Goal: Task Accomplishment & Management: Complete application form

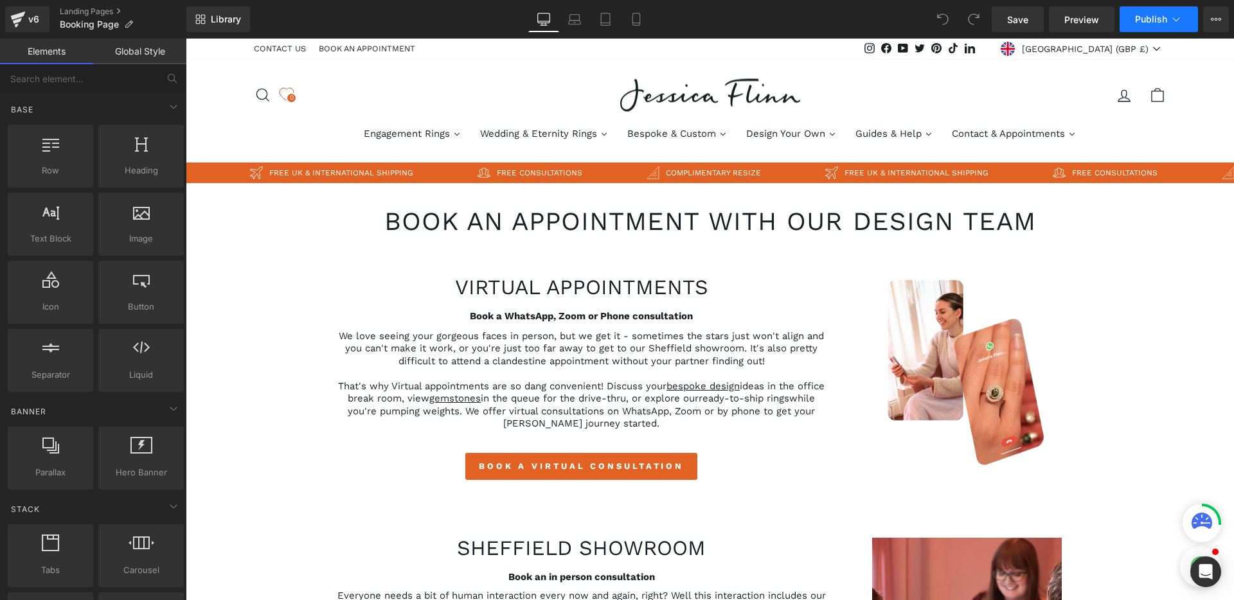
click at [1156, 19] on span "Publish" at bounding box center [1151, 19] width 32 height 10
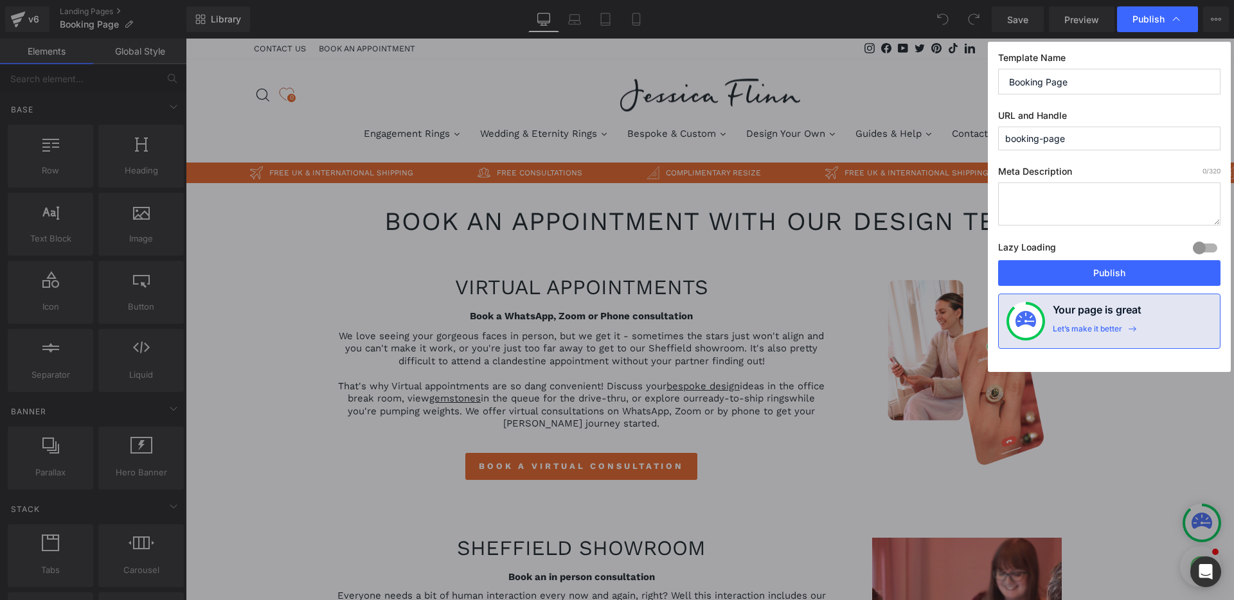
click at [1075, 202] on textarea at bounding box center [1109, 204] width 222 height 43
click at [1082, 139] on input "booking-page" at bounding box center [1109, 139] width 222 height 24
type input "book-a-consultation"
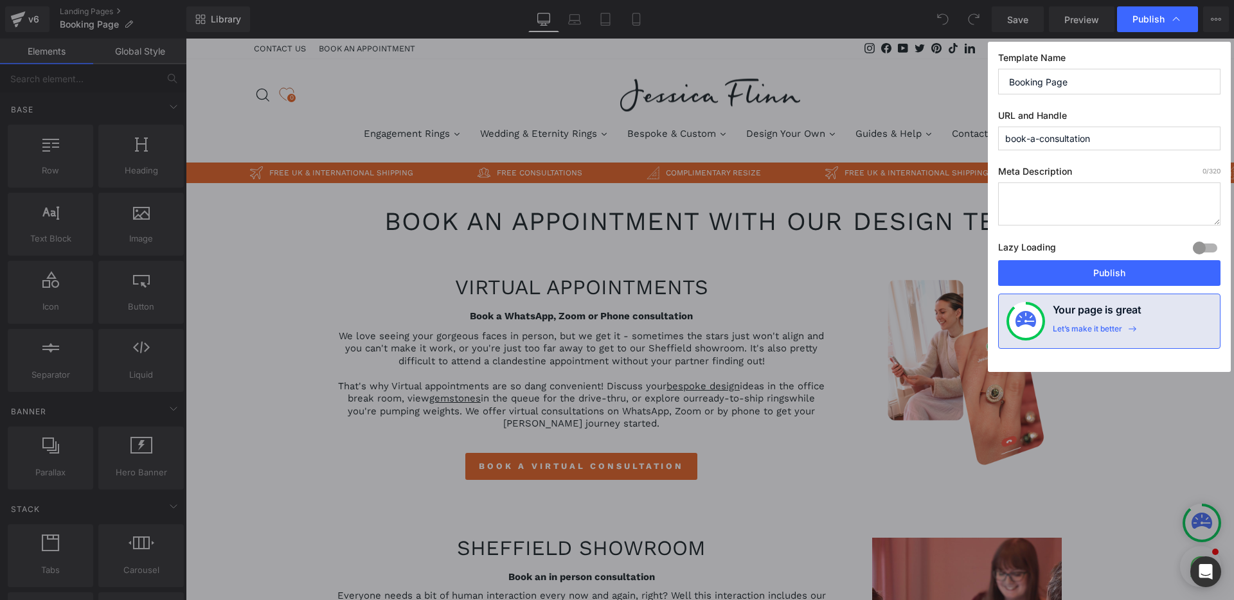
click at [1092, 80] on input "Booking Page" at bounding box center [1109, 82] width 222 height 26
type input "Book a Consultation"
click at [1074, 204] on textarea at bounding box center [1109, 204] width 222 height 43
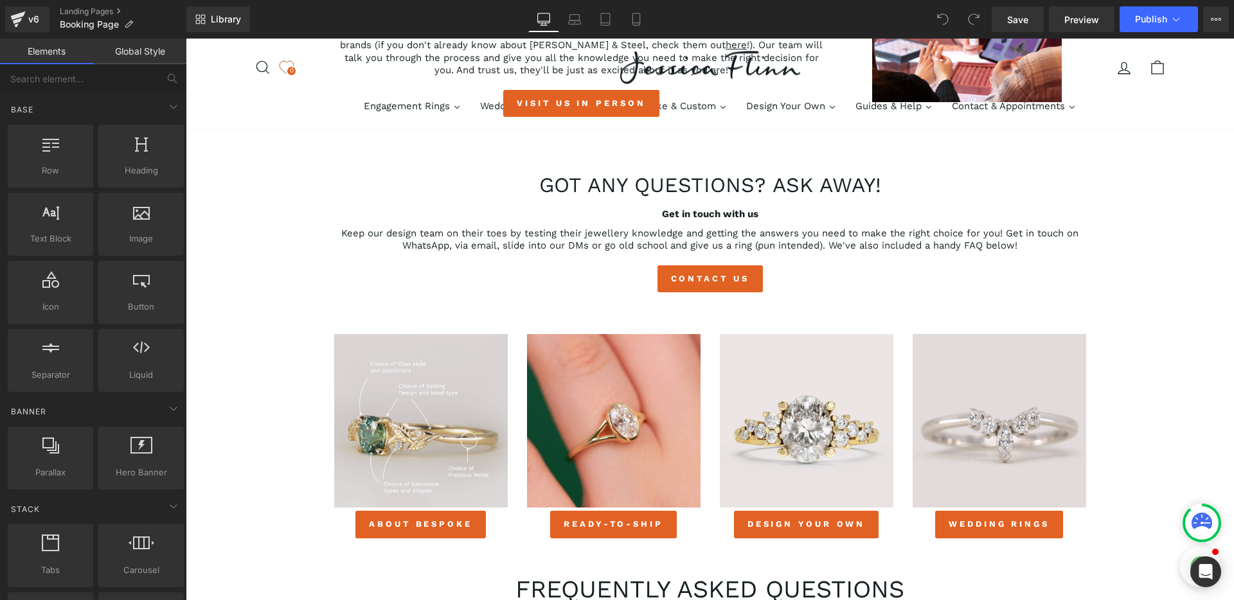
scroll to position [451, 0]
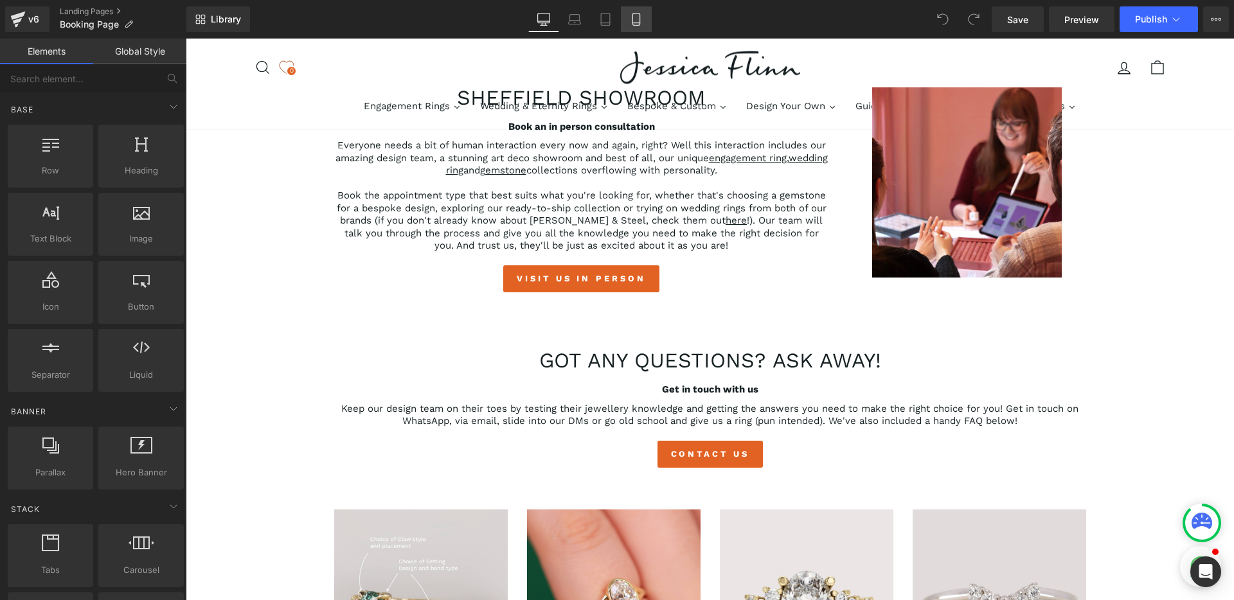
click at [645, 21] on link "Mobile" at bounding box center [636, 19] width 31 height 26
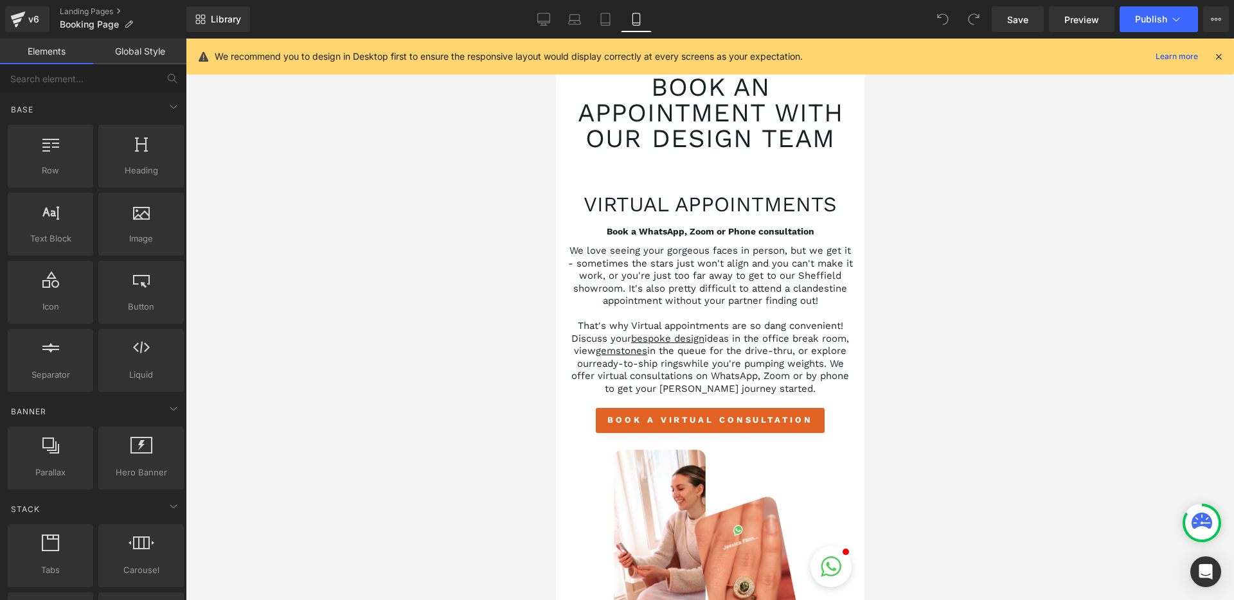
scroll to position [0, 0]
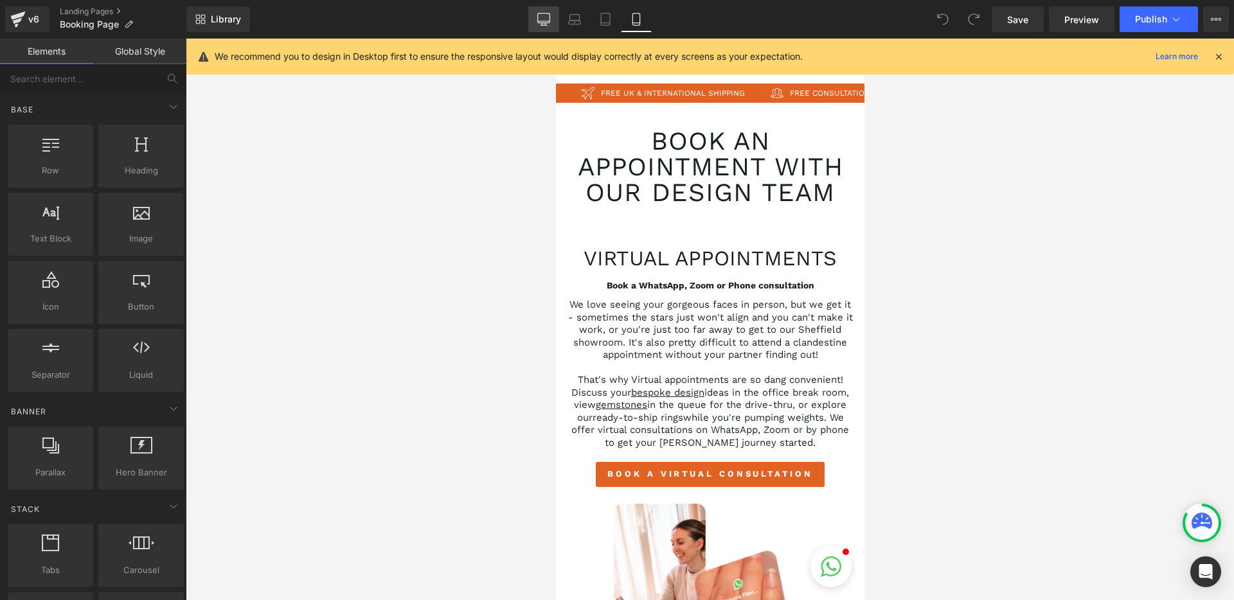
click at [546, 20] on icon at bounding box center [543, 19] width 13 height 13
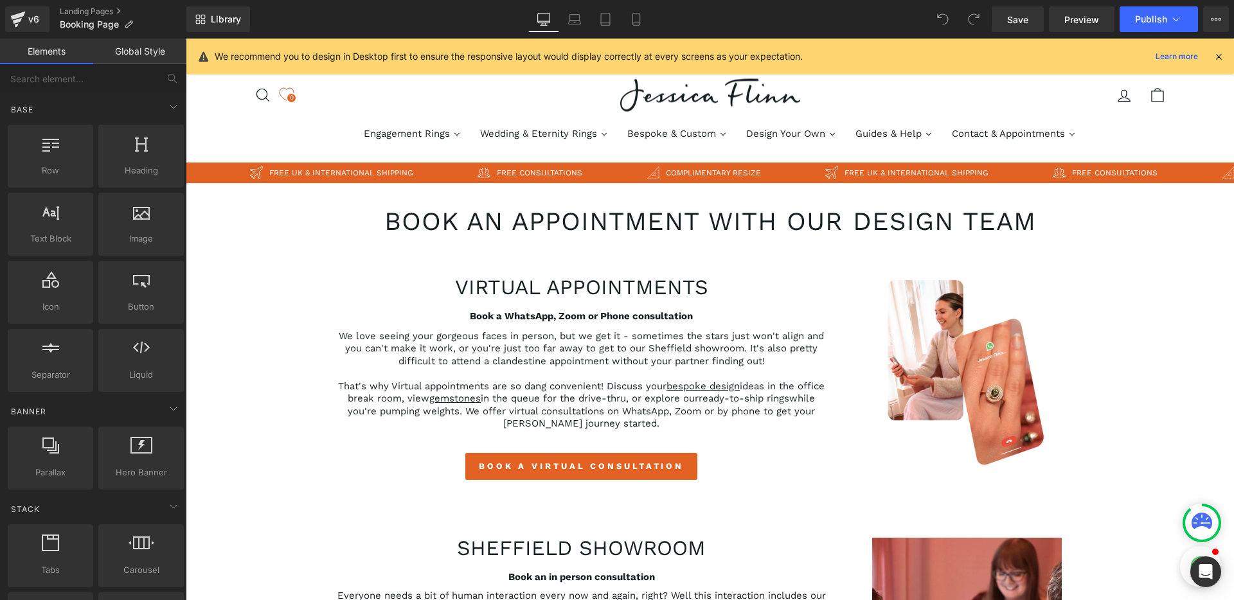
click at [939, 21] on icon at bounding box center [943, 19] width 12 height 12
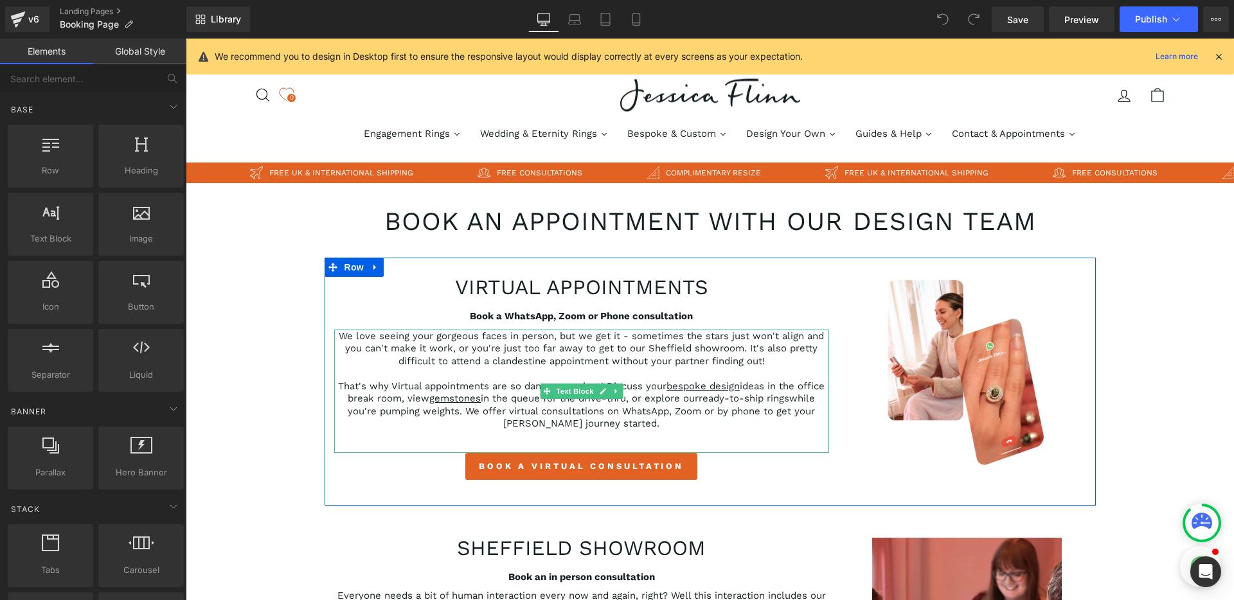
click at [710, 340] on p "We love seeing your gorgeous faces in person, but we get it - sometimes the sta…" at bounding box center [581, 349] width 495 height 38
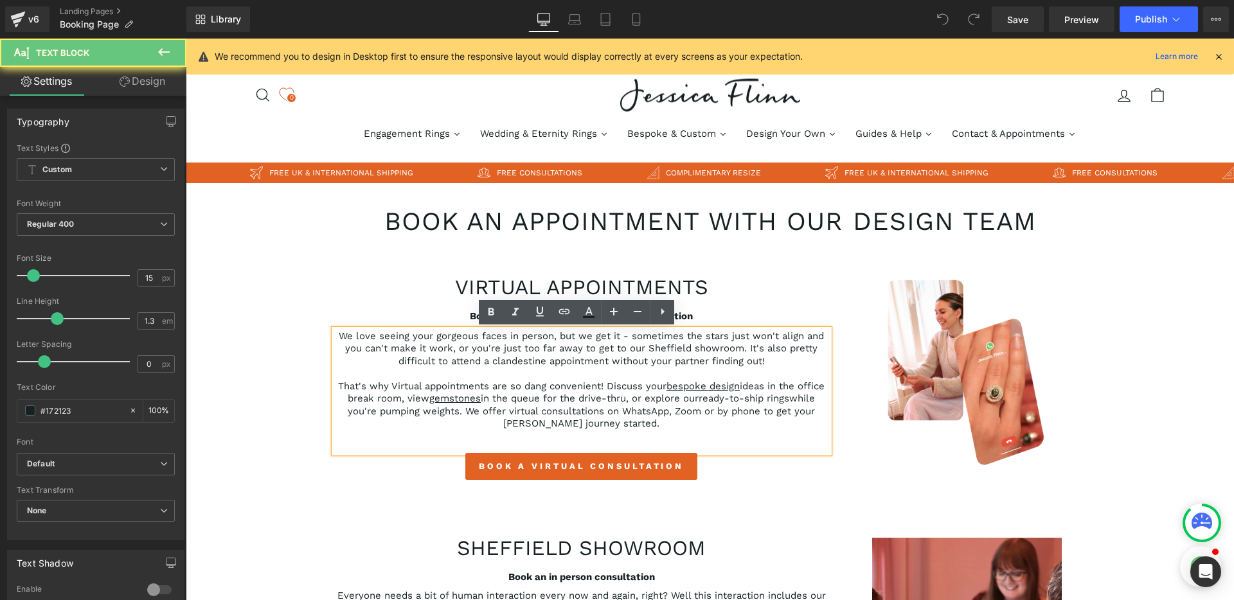
click at [735, 337] on p "We love seeing your gorgeous faces in person, but we get it - sometimes the sta…" at bounding box center [581, 349] width 495 height 38
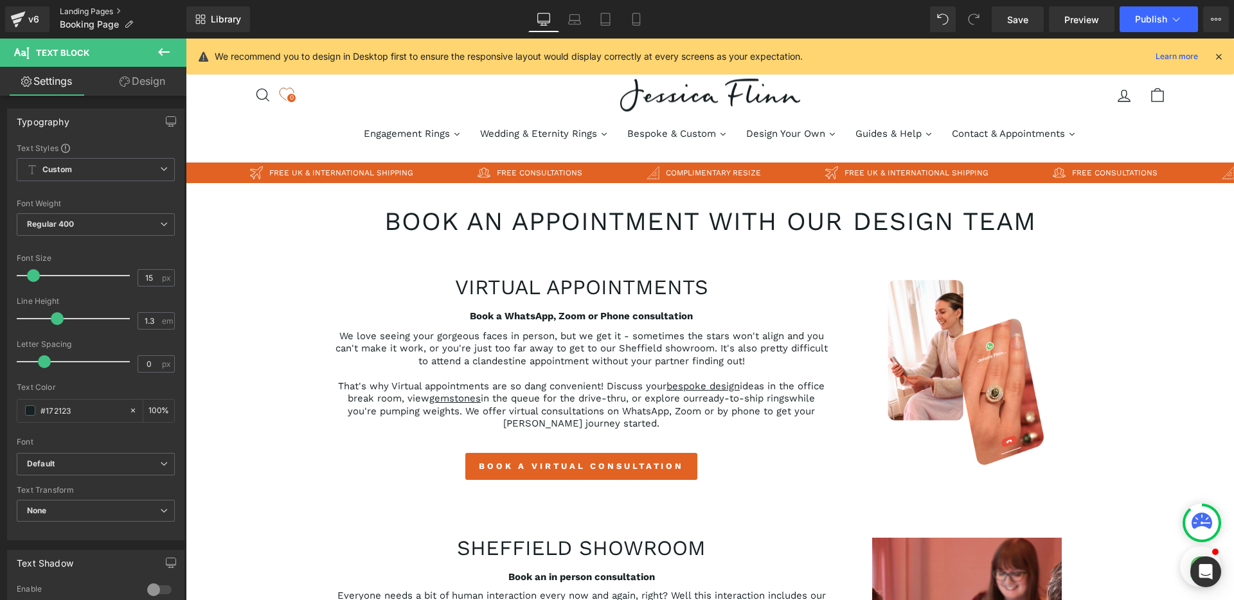
click at [72, 11] on link "Landing Pages" at bounding box center [123, 11] width 127 height 10
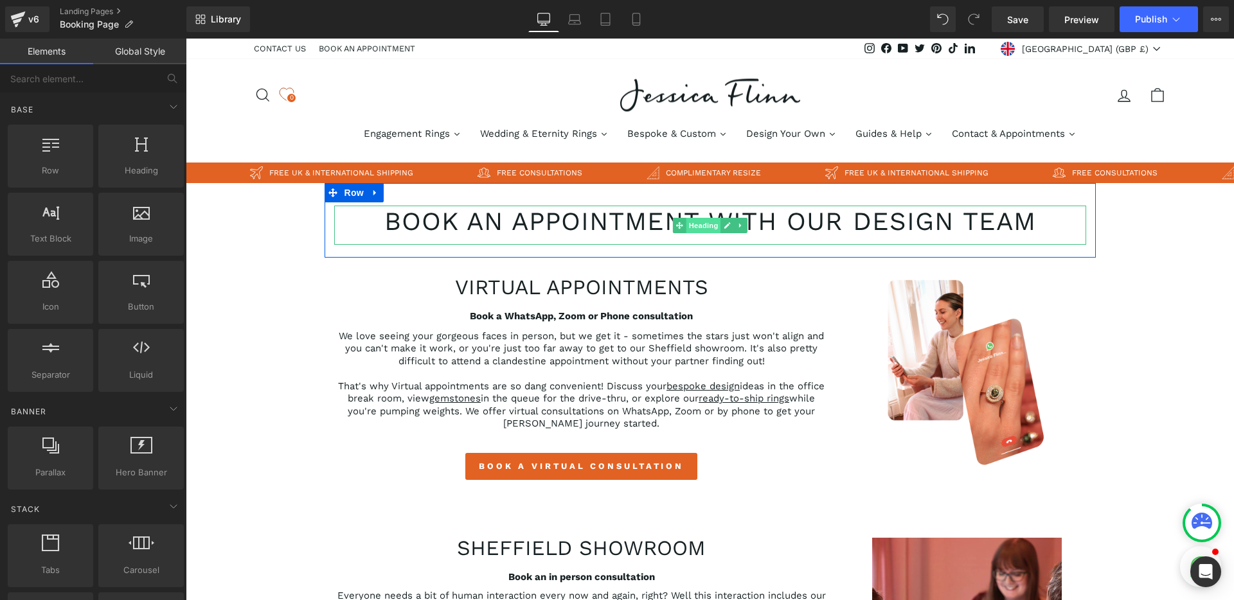
click at [700, 226] on span "Heading" at bounding box center [703, 225] width 35 height 15
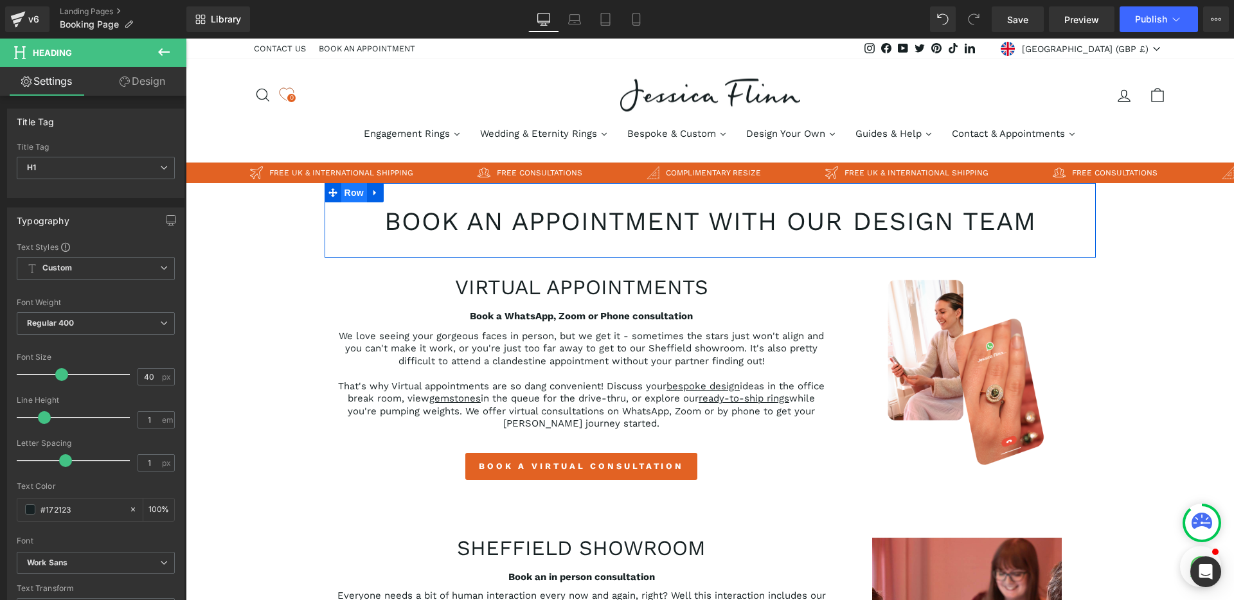
click at [357, 195] on span "Row" at bounding box center [354, 192] width 26 height 19
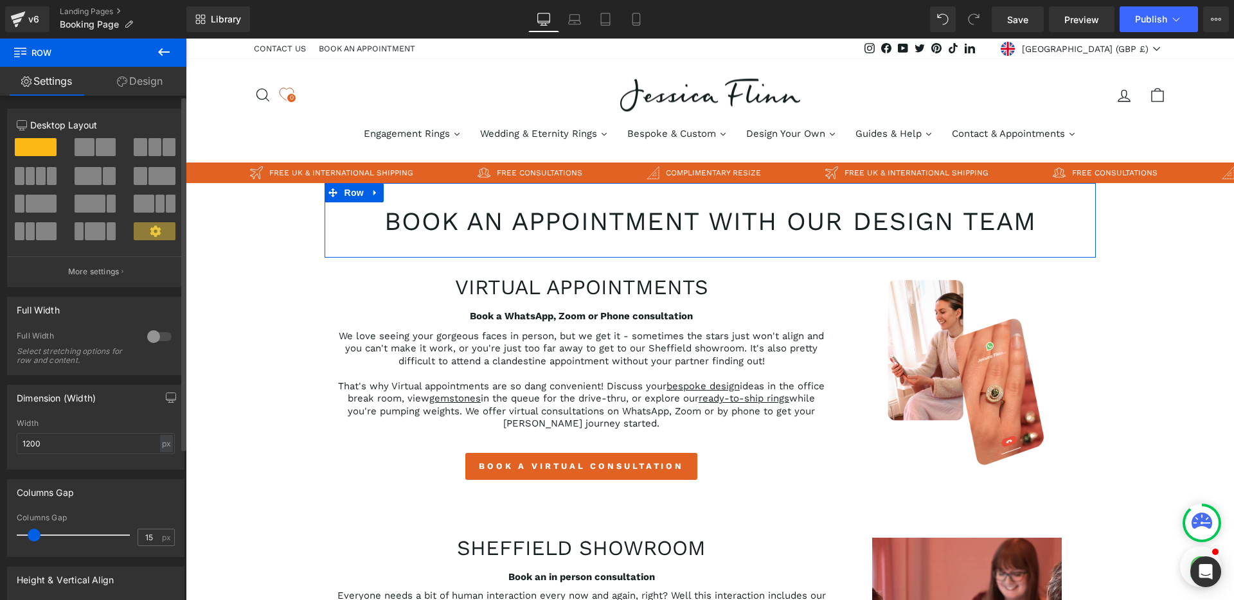
click at [152, 336] on div at bounding box center [159, 337] width 31 height 21
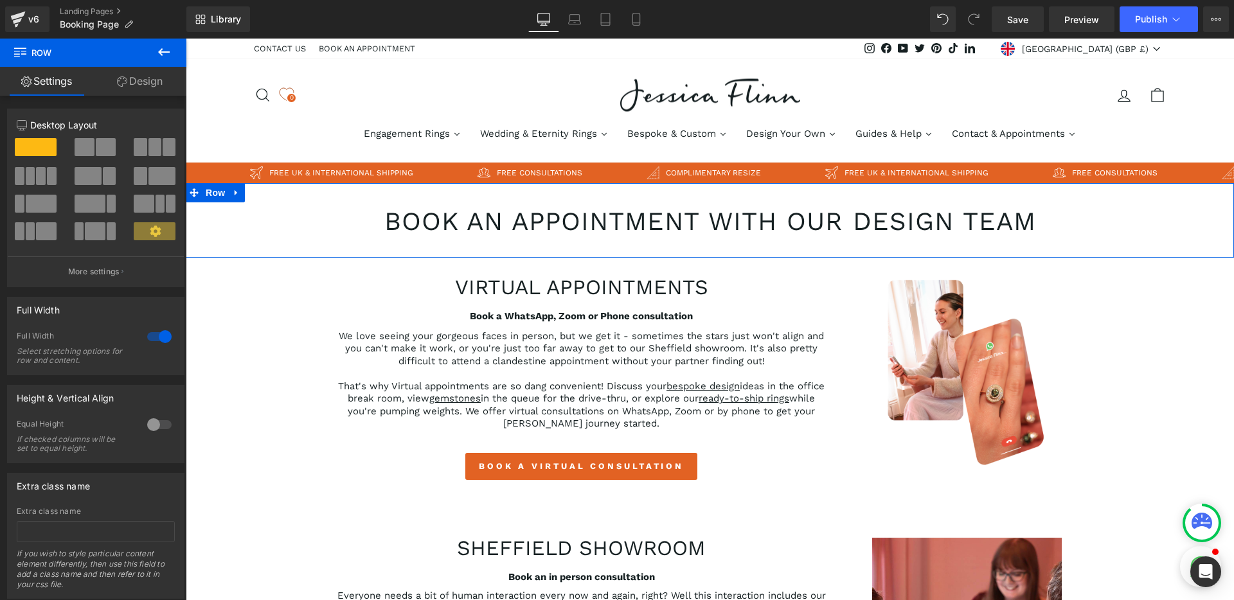
click at [136, 94] on link "Design" at bounding box center [139, 81] width 93 height 29
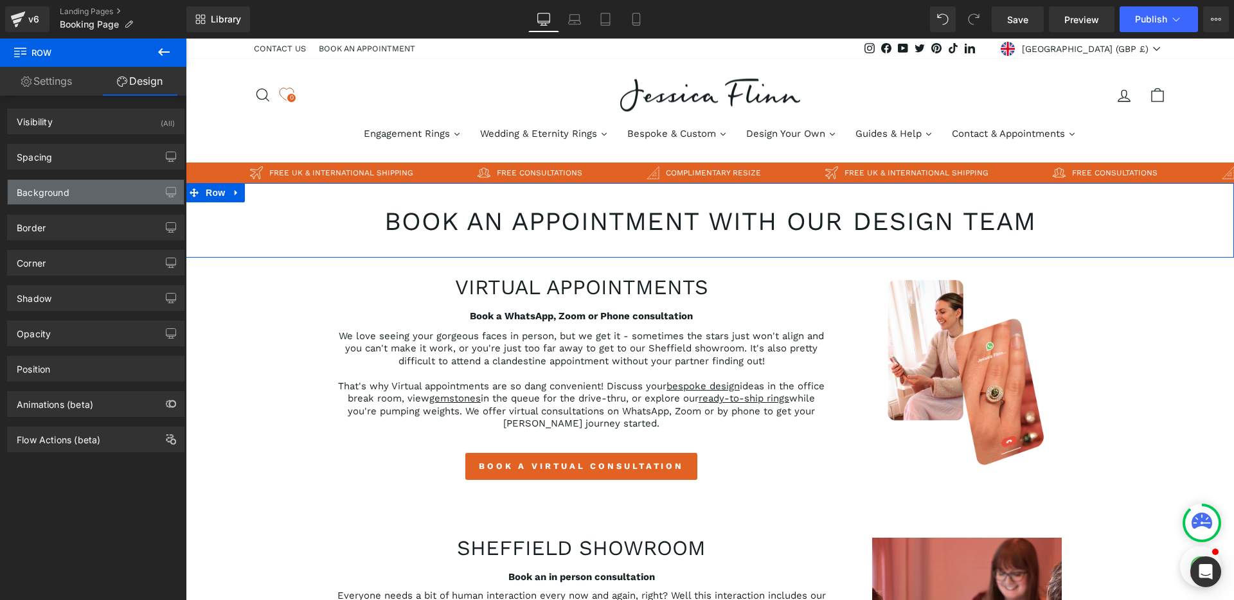
click at [98, 198] on div "Background" at bounding box center [96, 192] width 176 height 24
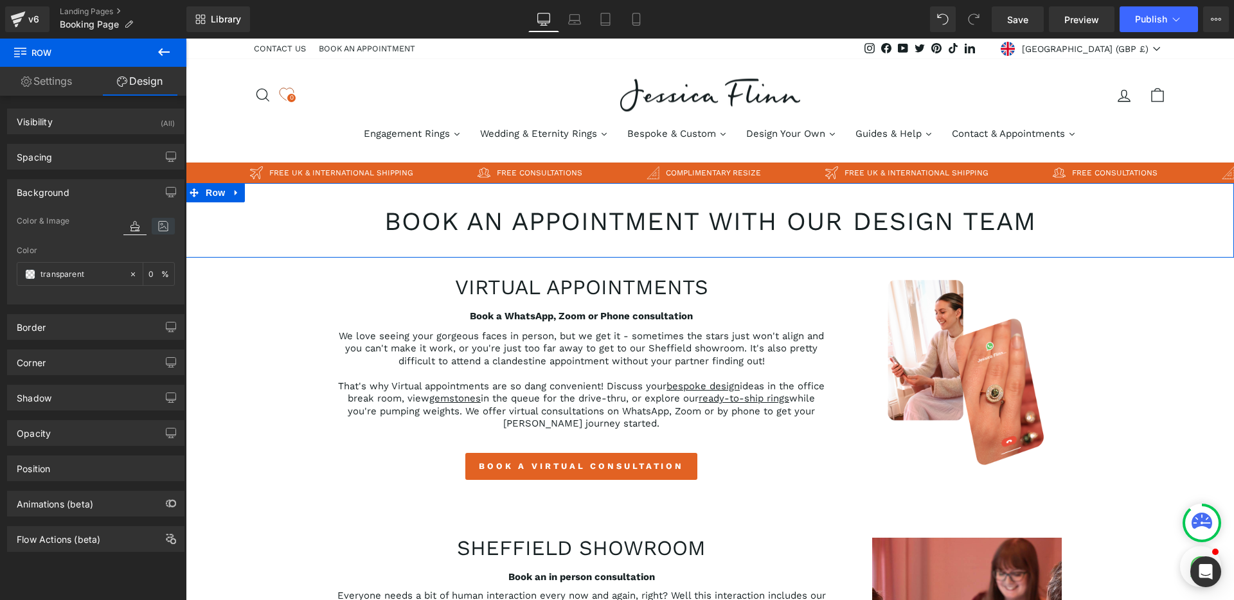
click at [154, 230] on icon at bounding box center [163, 226] width 23 height 17
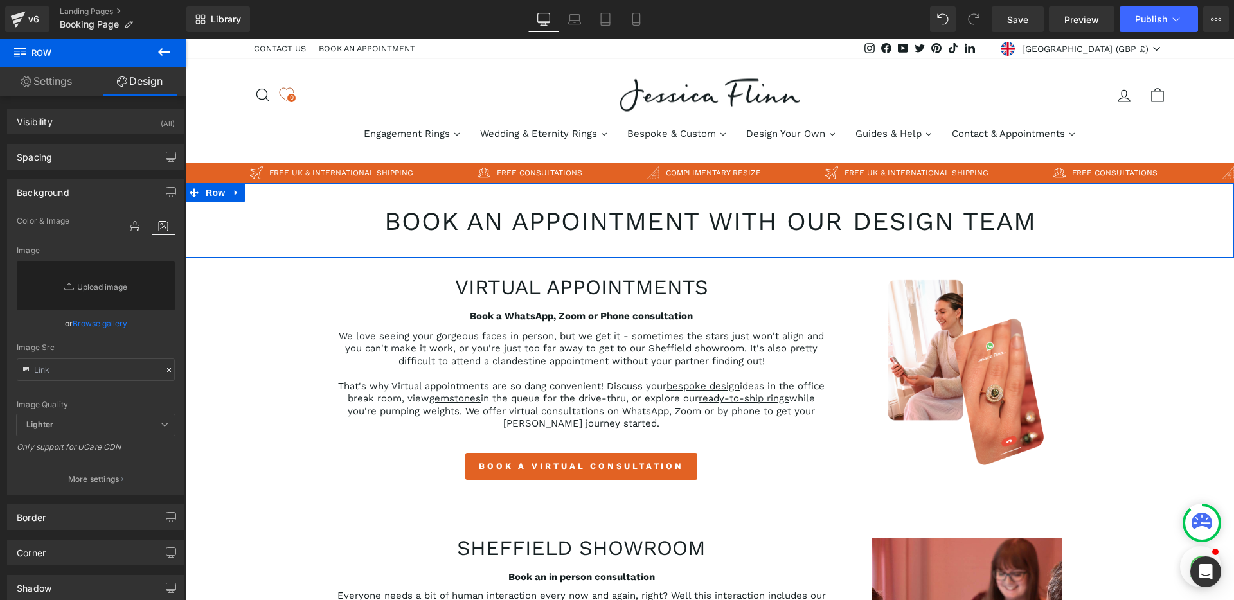
click at [89, 323] on link "Browse gallery" at bounding box center [100, 323] width 55 height 22
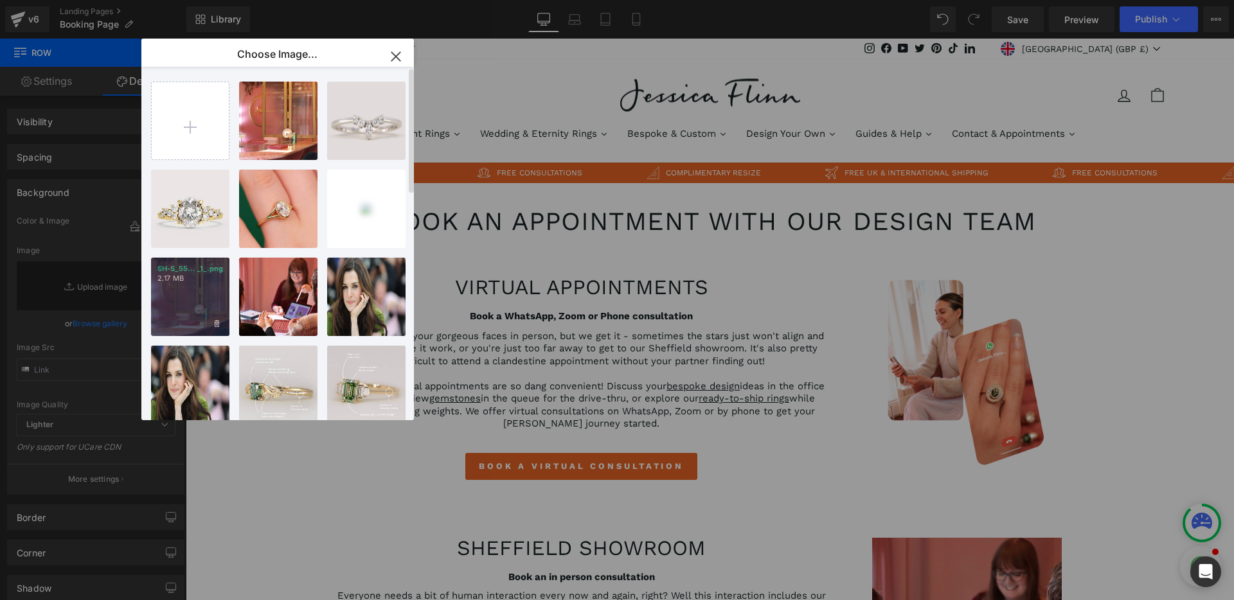
click at [179, 292] on div "SH-S_55... _1_.png 2.17 MB" at bounding box center [190, 297] width 78 height 78
type input "https://ucarecdn.com/67b8a24a-eeb3-4d8e-b83e-645c65d5c967/-/format/auto/-/previ…"
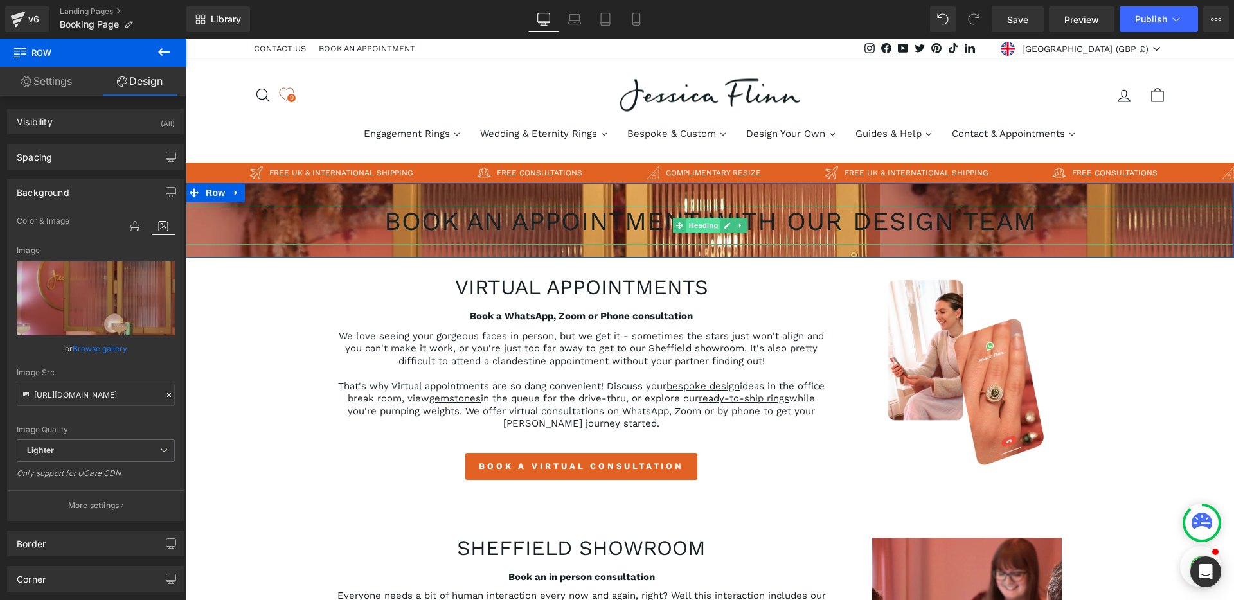
click at [687, 225] on span "Heading" at bounding box center [703, 225] width 35 height 15
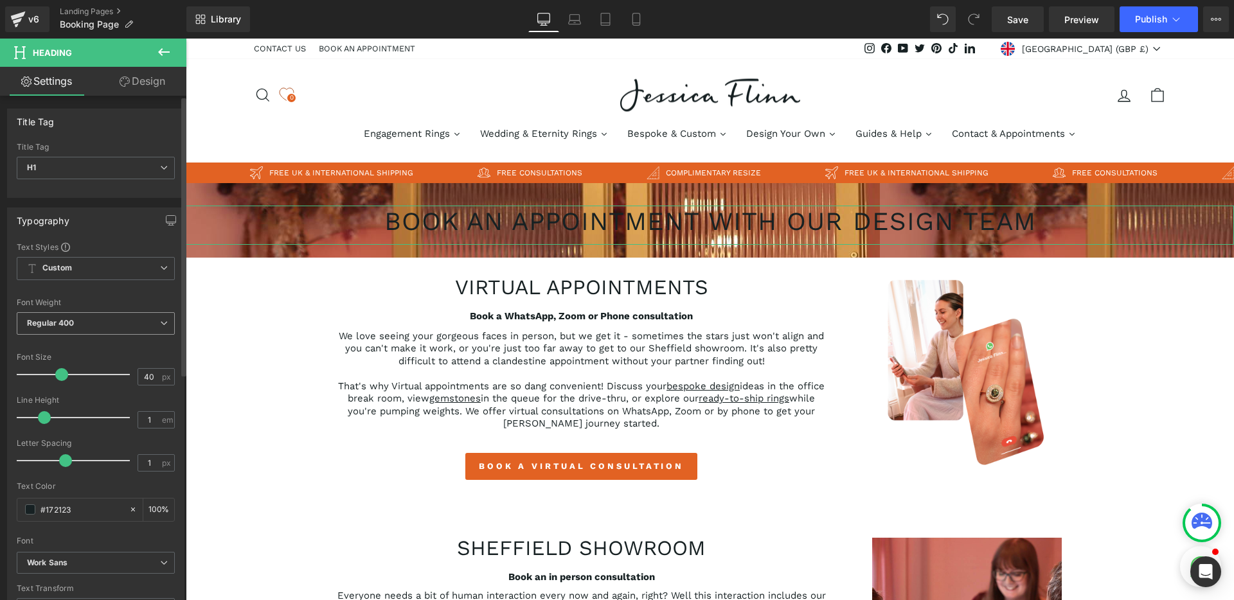
click at [79, 323] on span "Regular 400" at bounding box center [96, 323] width 158 height 22
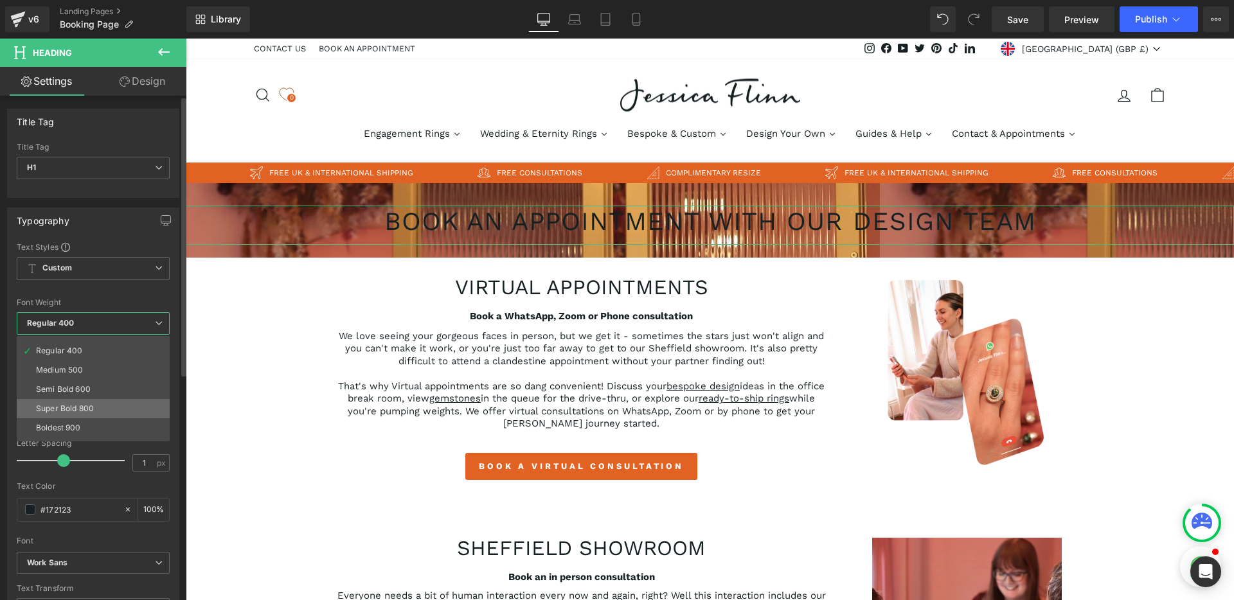
scroll to position [52, 0]
click at [76, 396] on li "Semi Bold 600" at bounding box center [96, 390] width 159 height 19
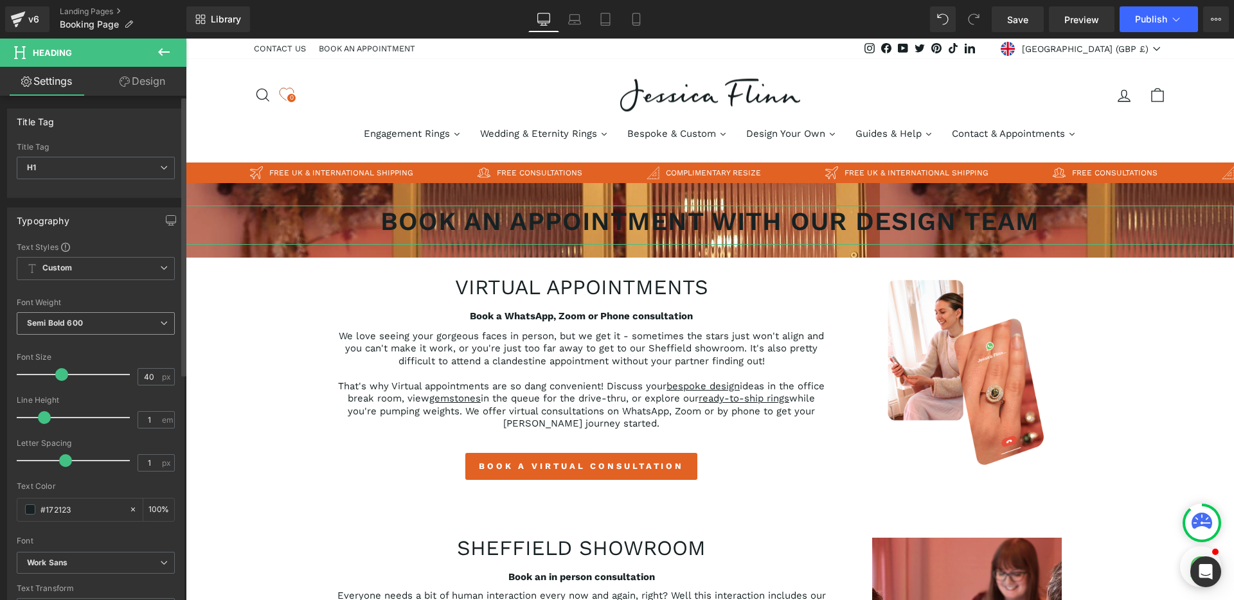
click at [98, 319] on span "Semi Bold 600" at bounding box center [96, 323] width 158 height 22
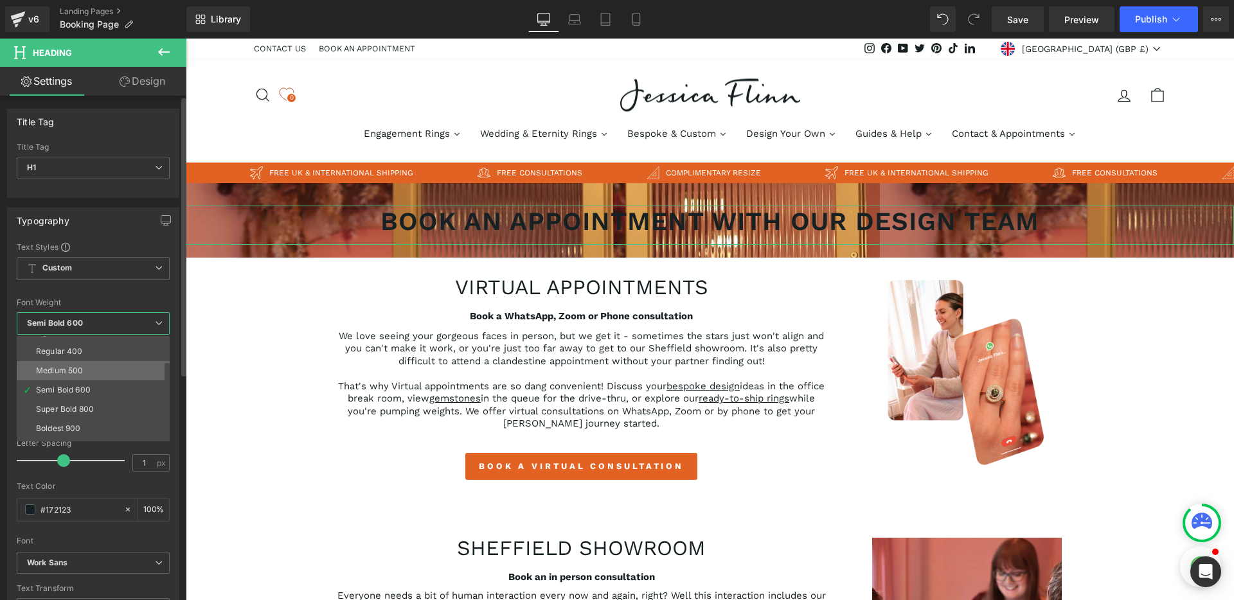
click at [99, 372] on li "Medium 500" at bounding box center [96, 370] width 159 height 19
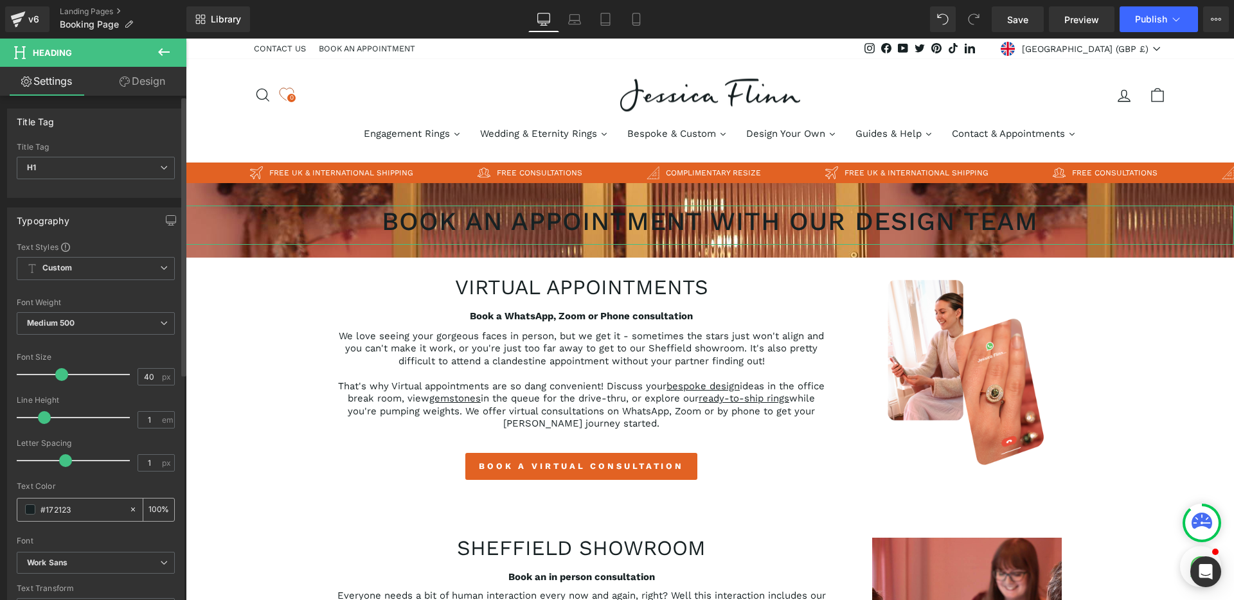
click at [51, 509] on input "#172123" at bounding box center [81, 510] width 82 height 14
type input "#ff"
type input "0"
type input "#fff"
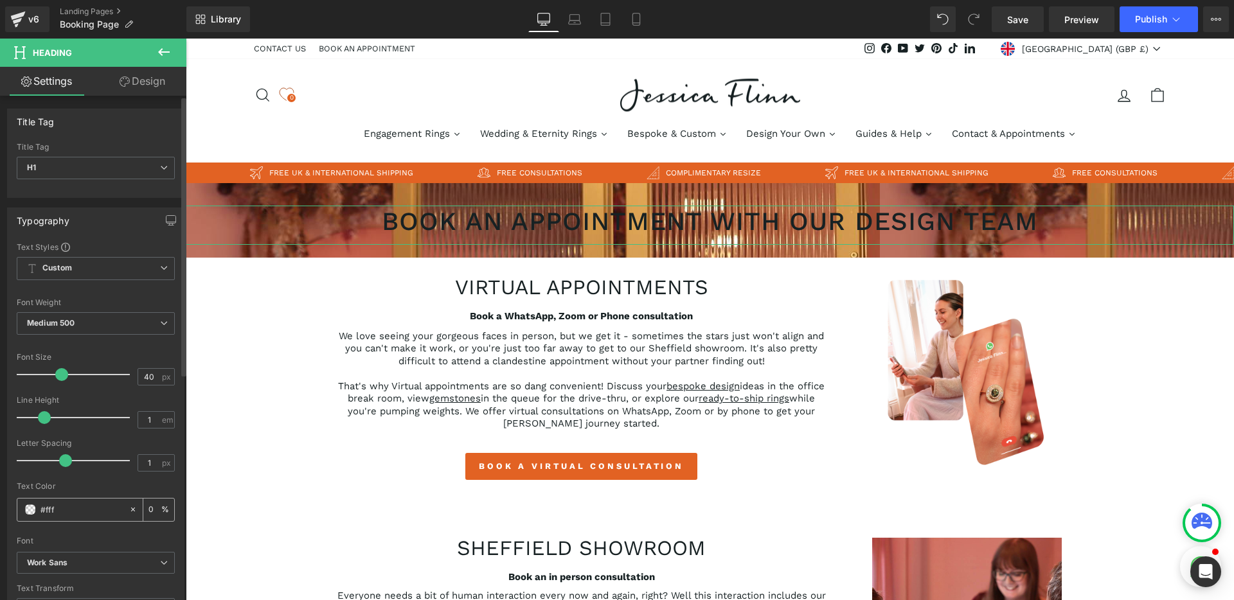
type input "100"
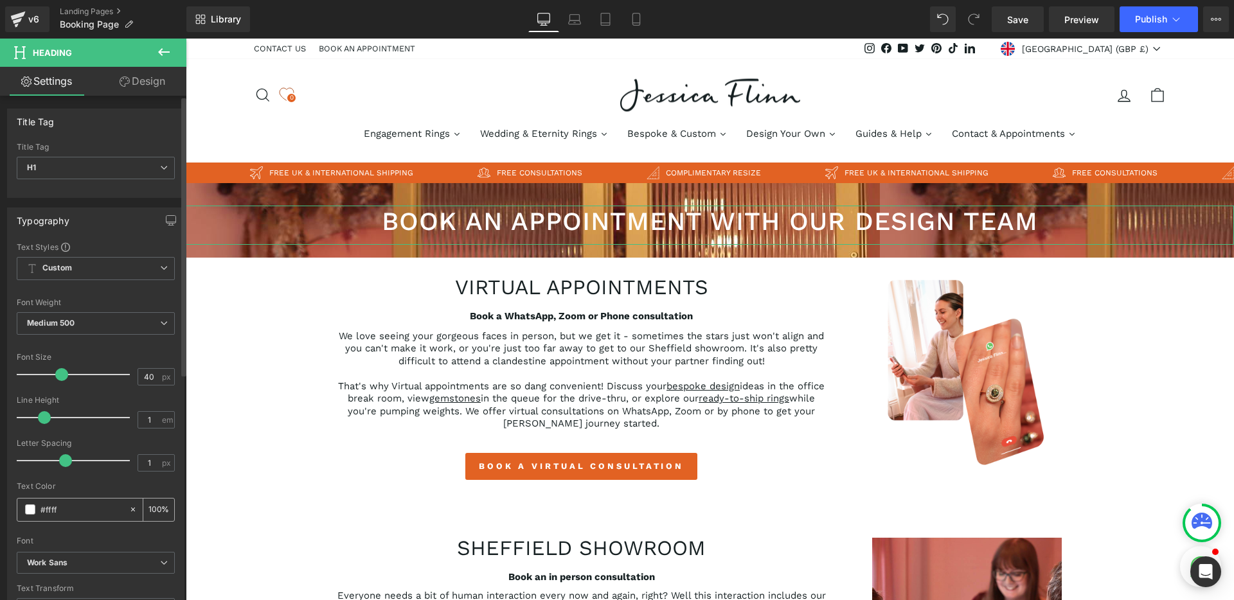
type input "#fffff"
type input "0"
type input "#ffffff"
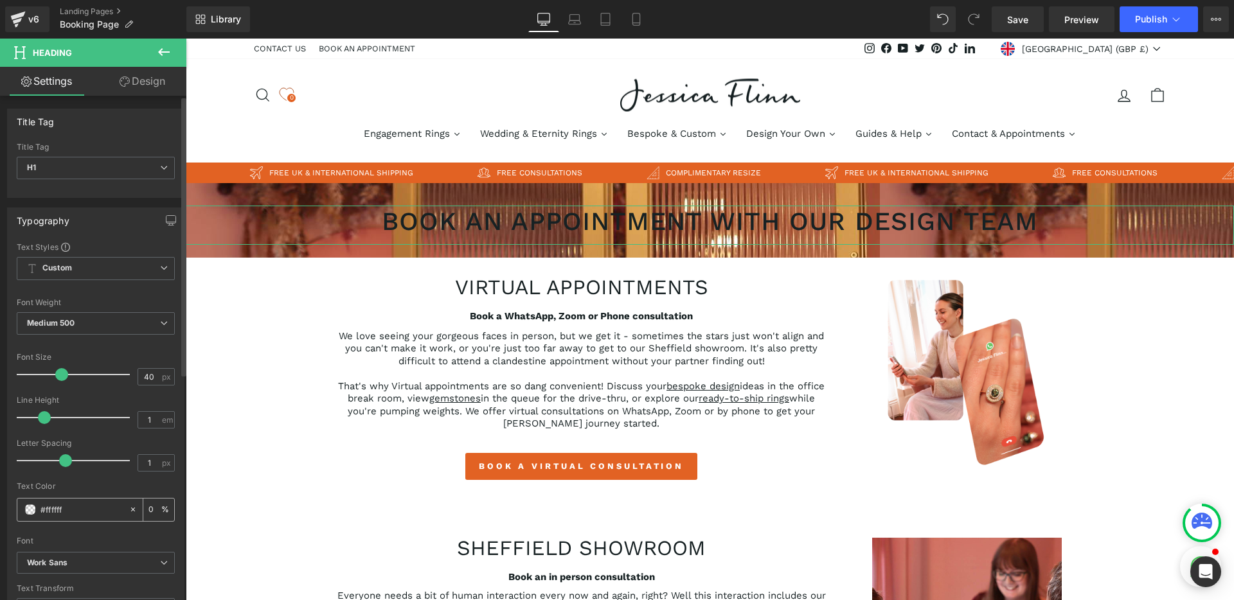
type input "100"
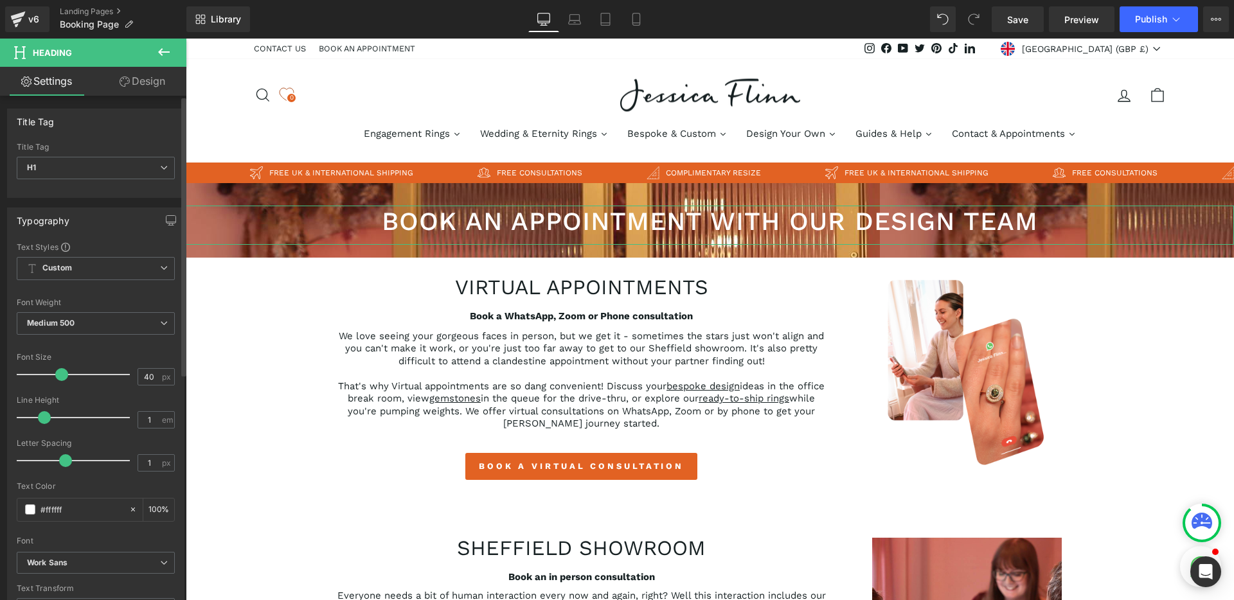
type input "#ffffff"
click at [69, 485] on div "Text Color" at bounding box center [96, 486] width 158 height 9
click at [215, 197] on span "Row" at bounding box center [215, 192] width 26 height 19
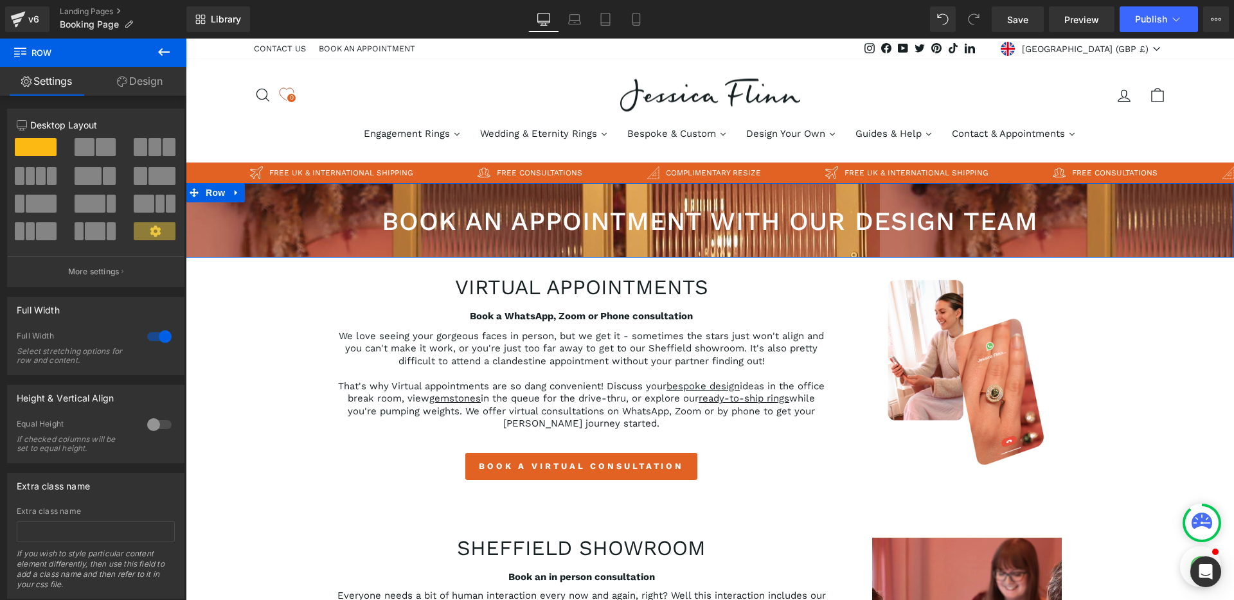
click at [166, 75] on link "Design" at bounding box center [139, 81] width 93 height 29
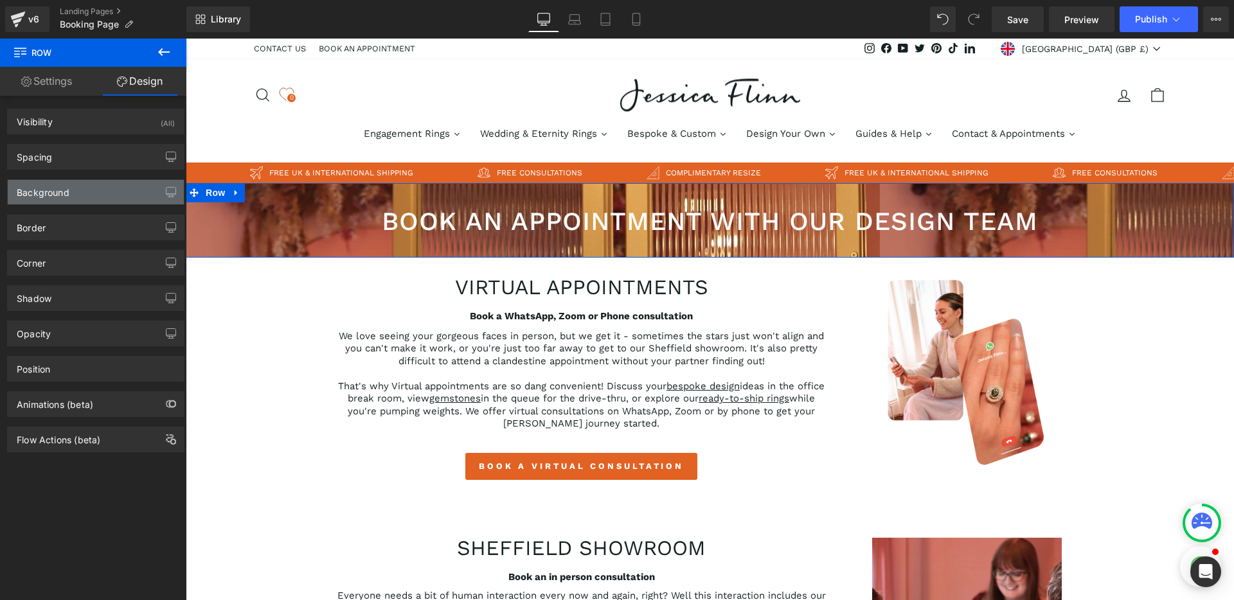
click at [87, 186] on div "Background" at bounding box center [96, 192] width 176 height 24
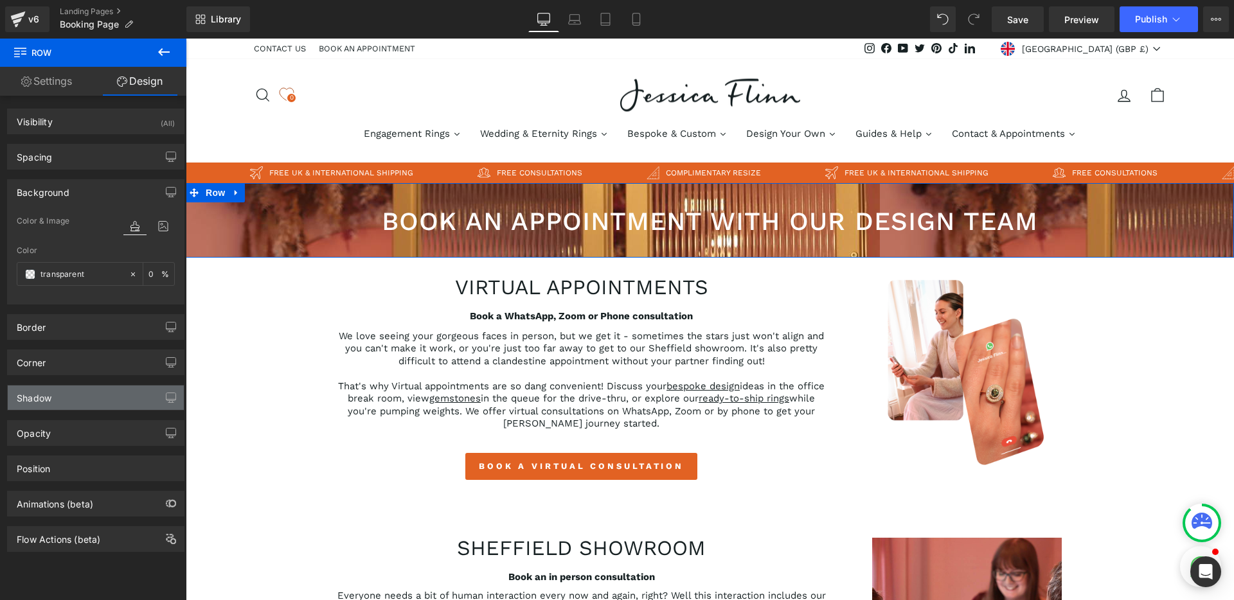
click at [85, 396] on div "Shadow" at bounding box center [96, 398] width 176 height 24
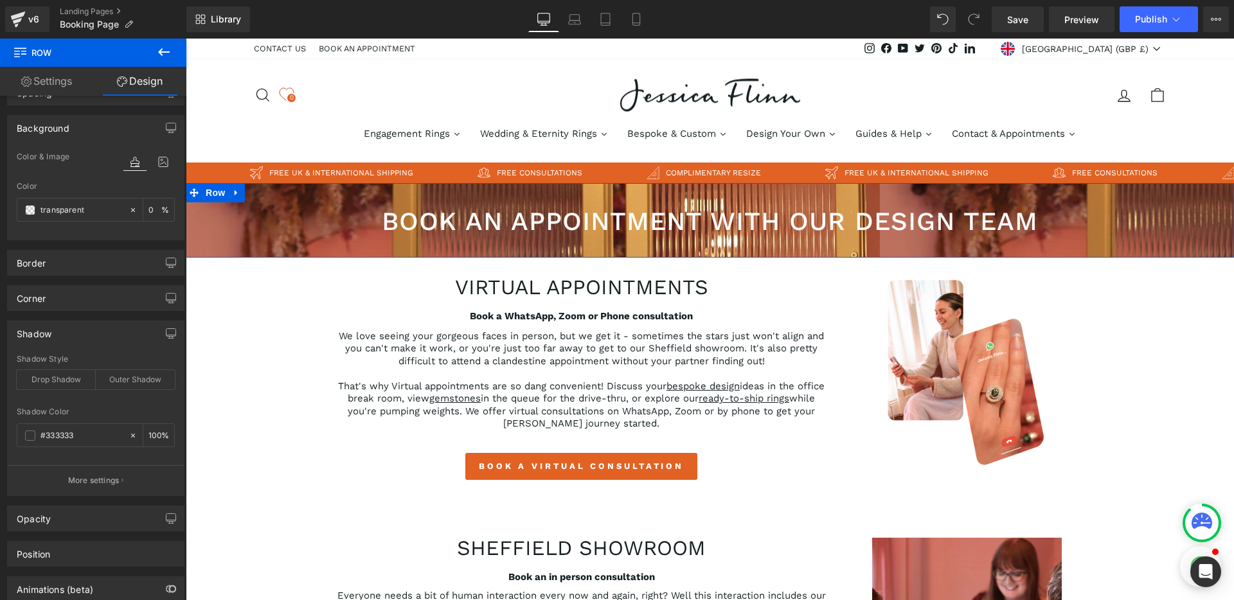
scroll to position [138, 0]
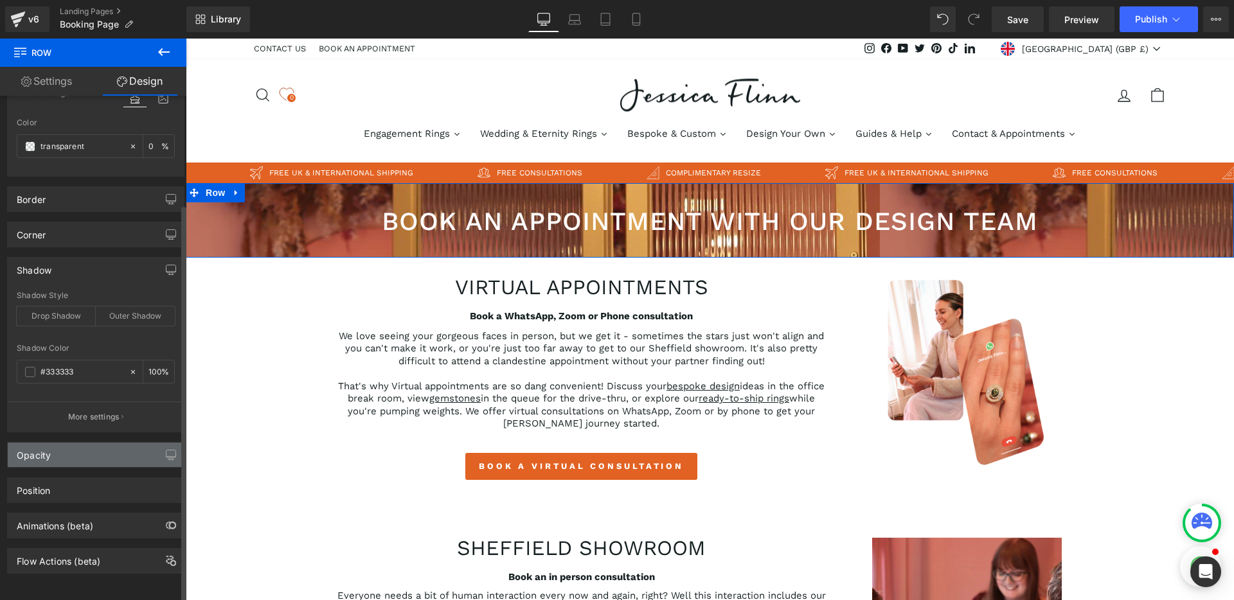
click at [80, 443] on div "Opacity" at bounding box center [96, 455] width 176 height 24
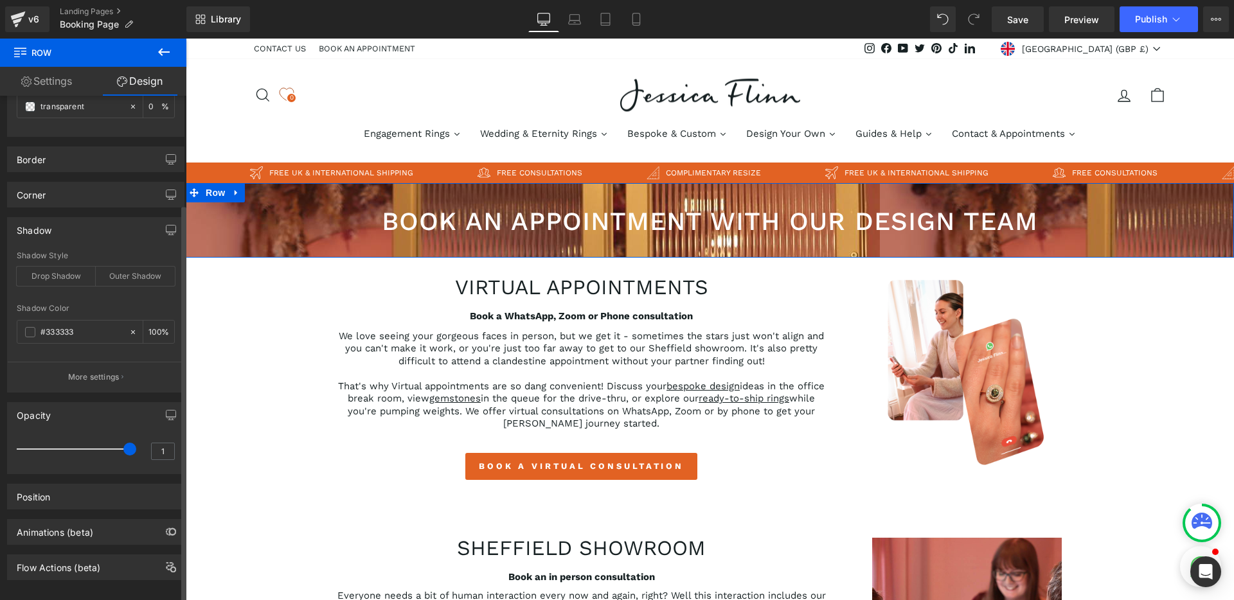
scroll to position [184, 0]
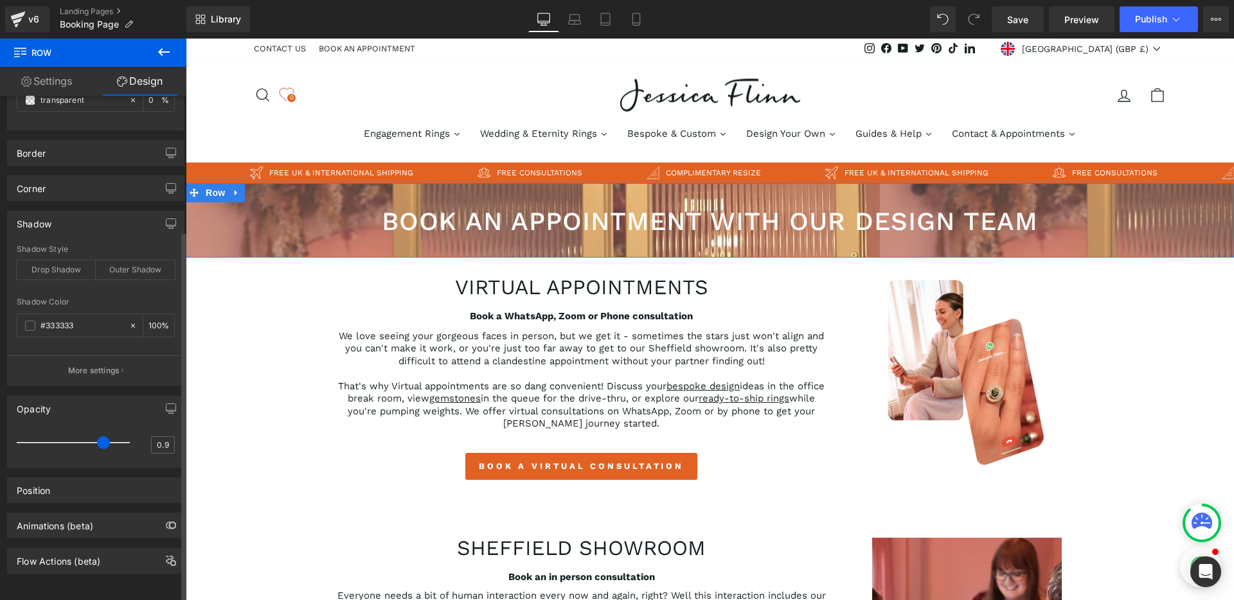
type input "1"
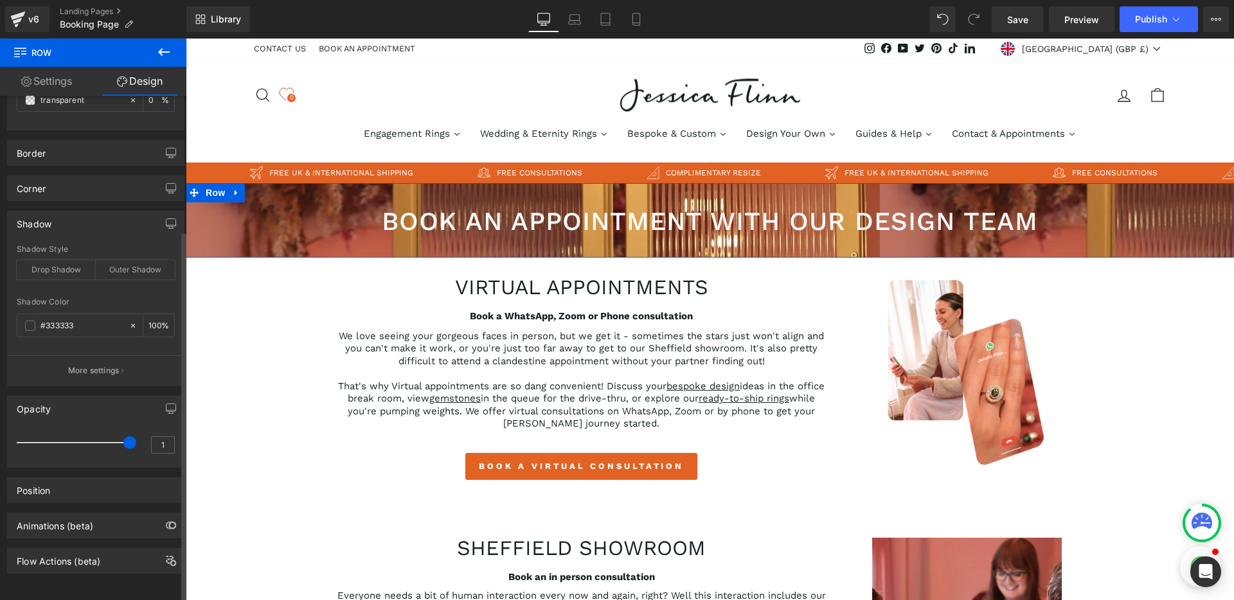
drag, startPoint x: 122, startPoint y: 436, endPoint x: 134, endPoint y: 436, distance: 11.6
click at [134, 436] on div "1" at bounding box center [96, 447] width 158 height 34
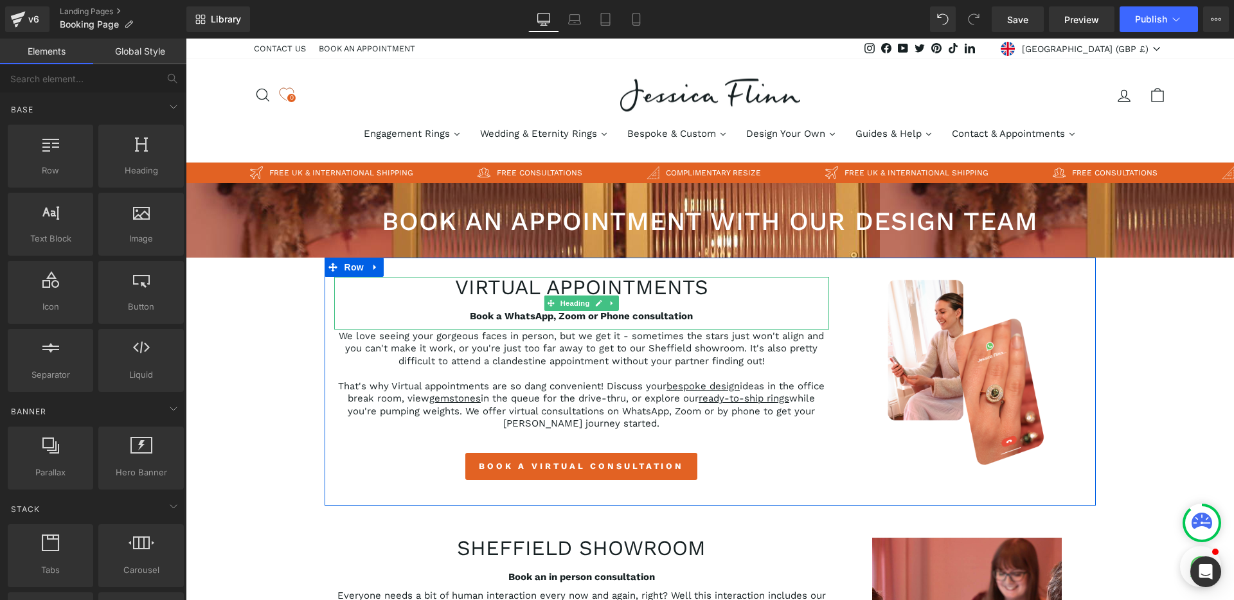
click at [607, 316] on strong "Book a WhatsApp, Zoom or Phone consultation" at bounding box center [581, 316] width 223 height 12
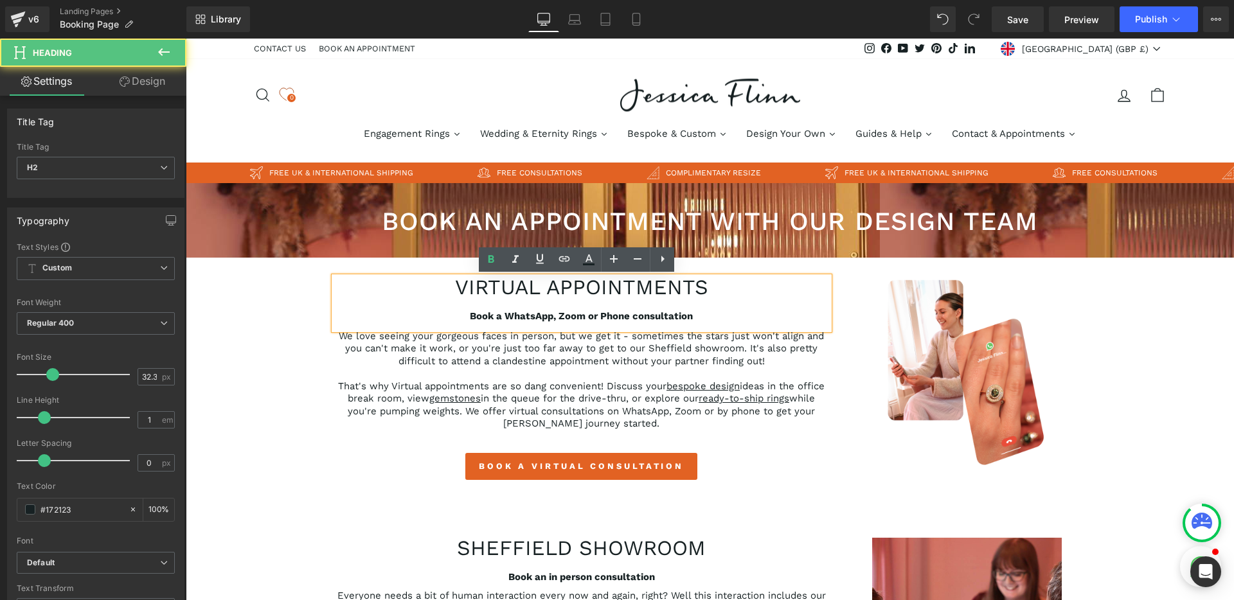
click at [635, 300] on div at bounding box center [581, 304] width 495 height 13
click at [462, 314] on div "Book a WhatsApp, Zoom or Phone consultation" at bounding box center [581, 316] width 495 height 13
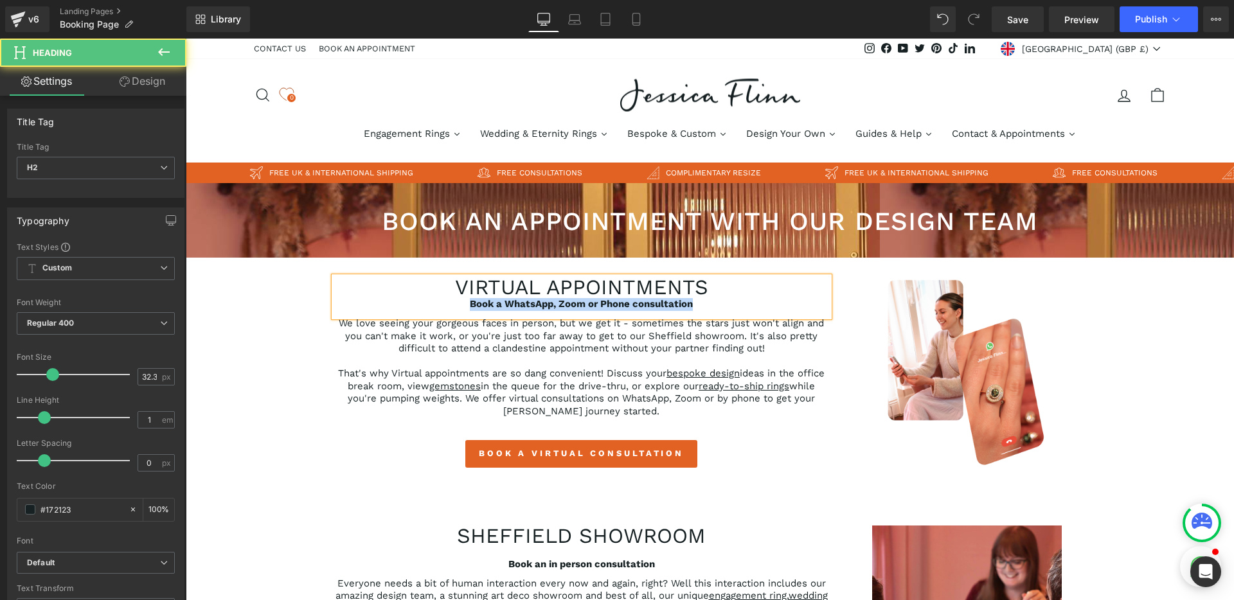
drag, startPoint x: 688, startPoint y: 304, endPoint x: 465, endPoint y: 300, distance: 223.1
click at [470, 300] on strong "Book a WhatsApp, Zoom or Phone consultation" at bounding box center [581, 304] width 223 height 12
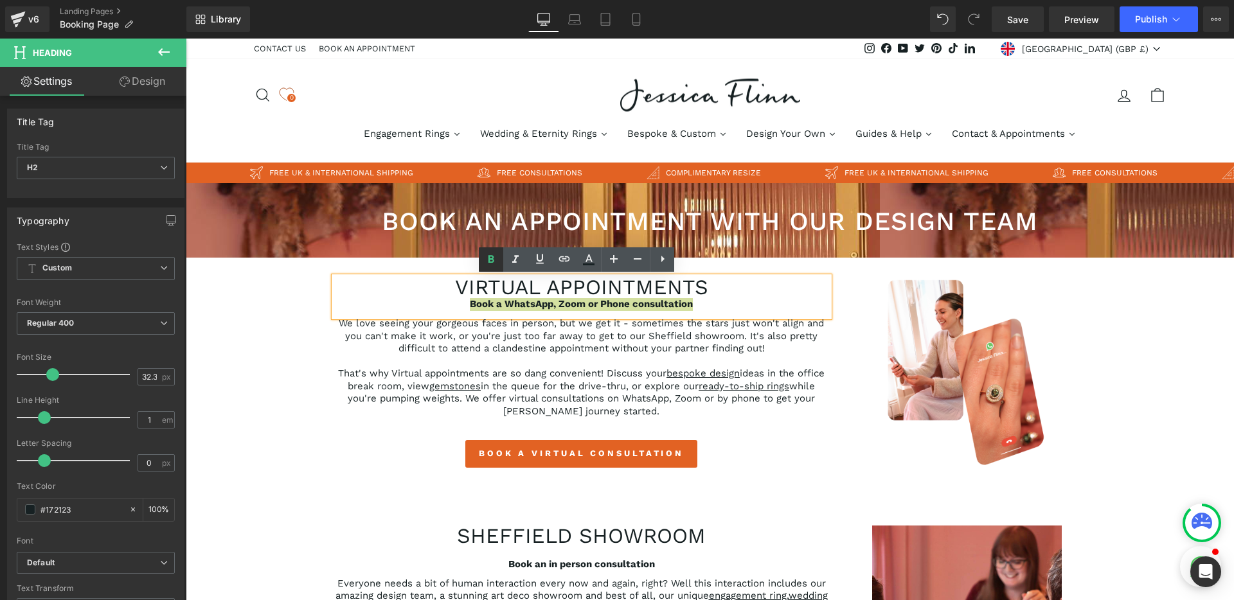
click at [491, 260] on icon at bounding box center [490, 259] width 15 height 15
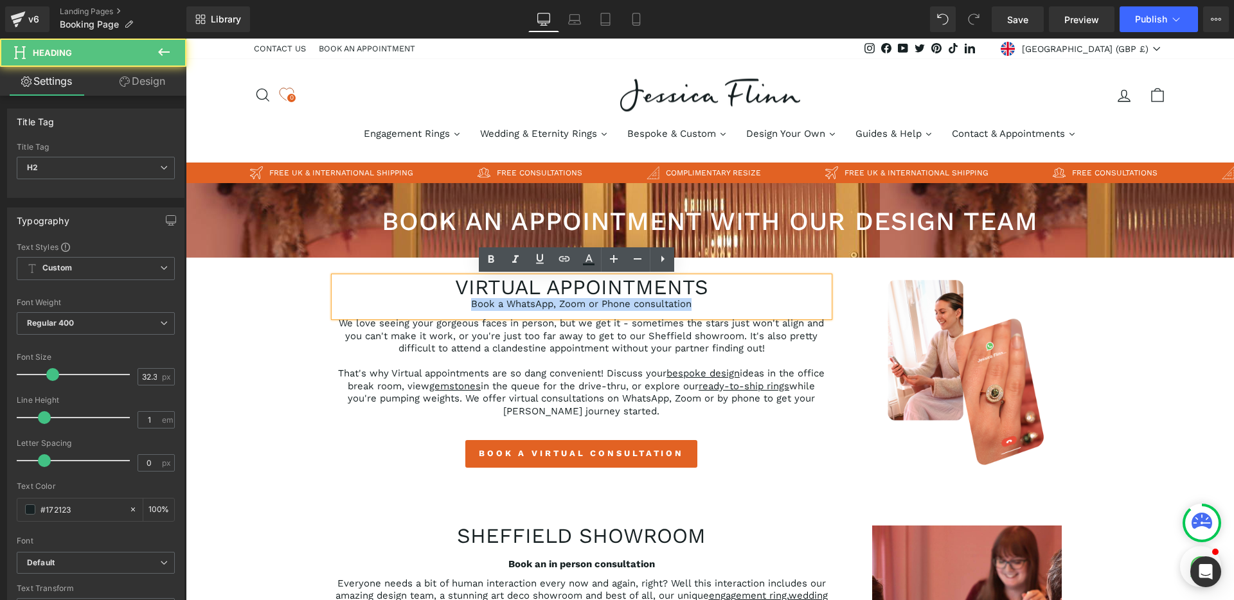
drag, startPoint x: 689, startPoint y: 305, endPoint x: 460, endPoint y: 304, distance: 229.5
click at [460, 304] on div "Book a WhatsApp, Zoom or Phone consultation" at bounding box center [581, 304] width 495 height 13
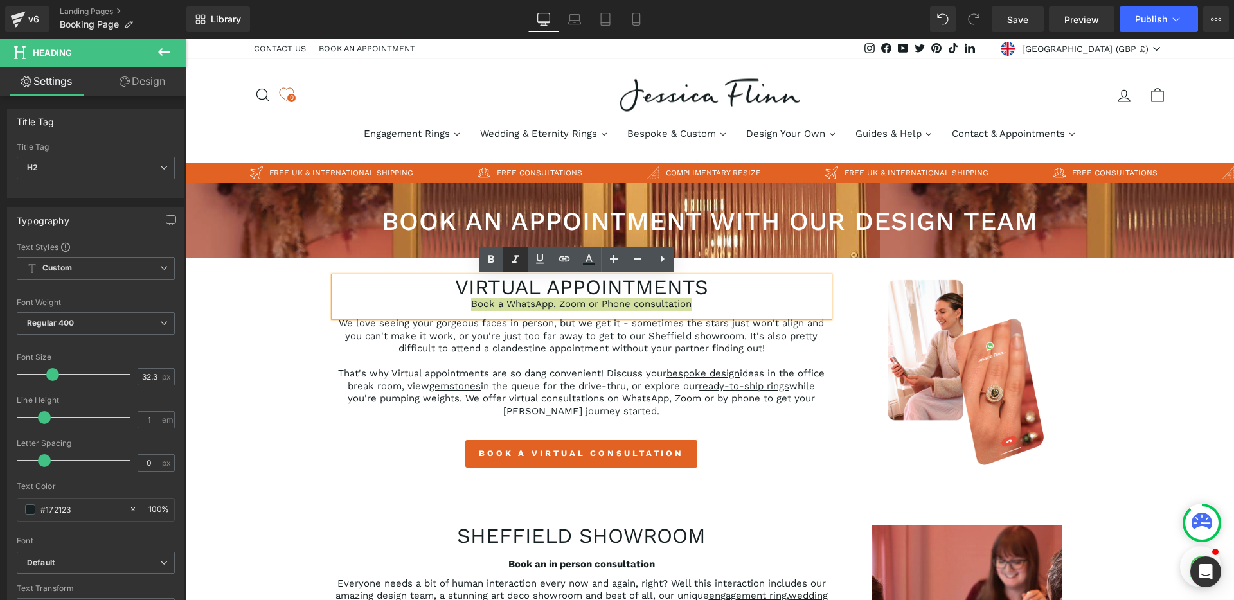
click at [516, 266] on icon at bounding box center [515, 259] width 15 height 15
click at [325, 395] on div "virtual appointments Book a WhatsApp, Zoom or Phone consultation Heading We lov…" at bounding box center [582, 375] width 514 height 197
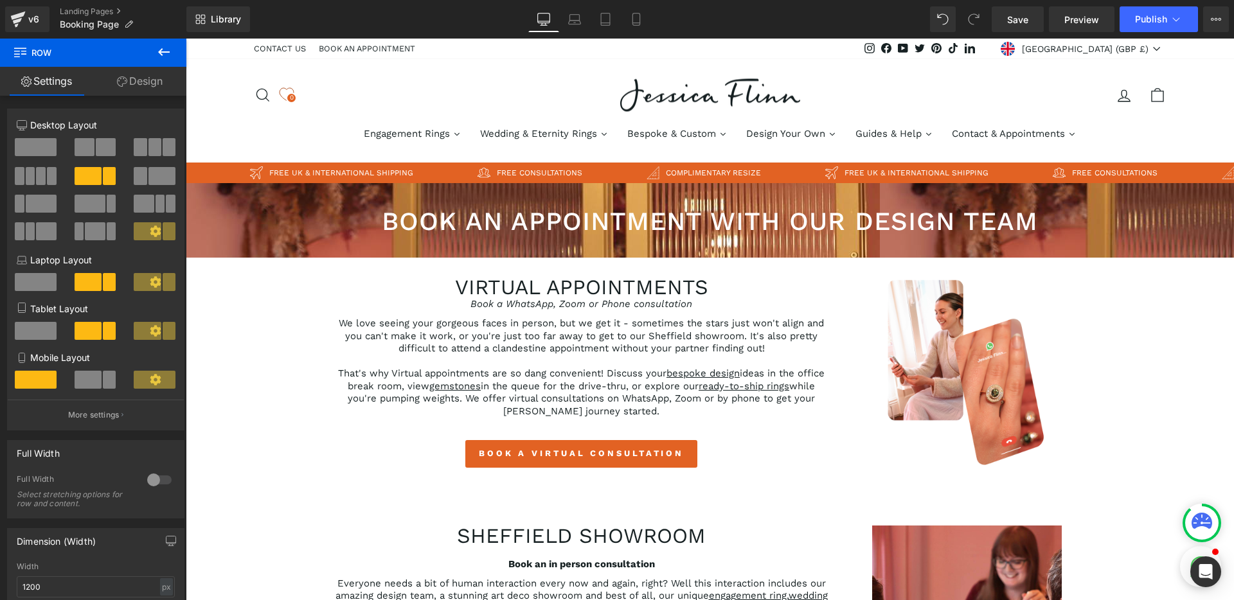
scroll to position [5, 0]
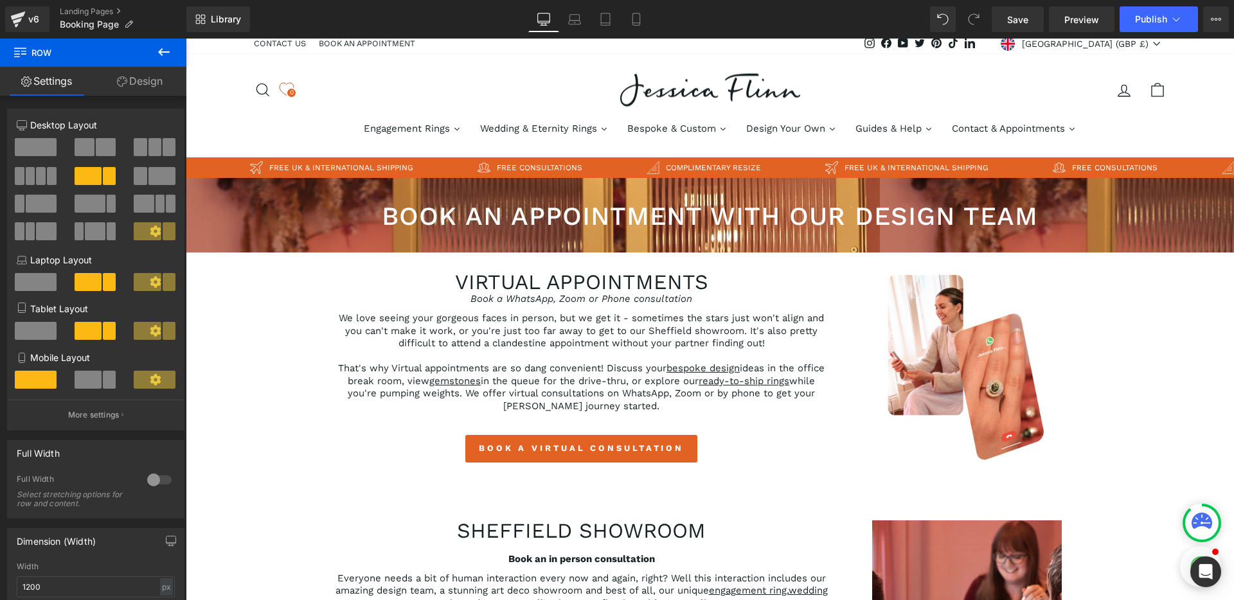
click at [735, 319] on p "We love seeing your gorgeous faces in person, but we get it - sometimes the sta…" at bounding box center [581, 331] width 495 height 38
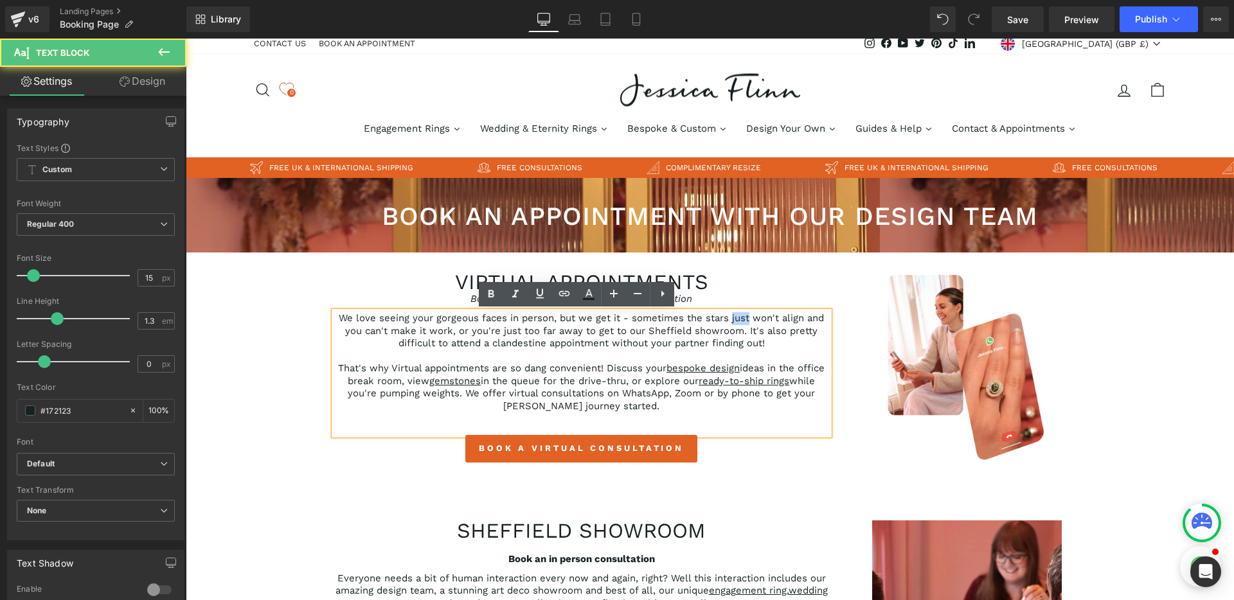
click at [735, 319] on p "We love seeing your gorgeous faces in person, but we get it - sometimes the sta…" at bounding box center [581, 331] width 495 height 38
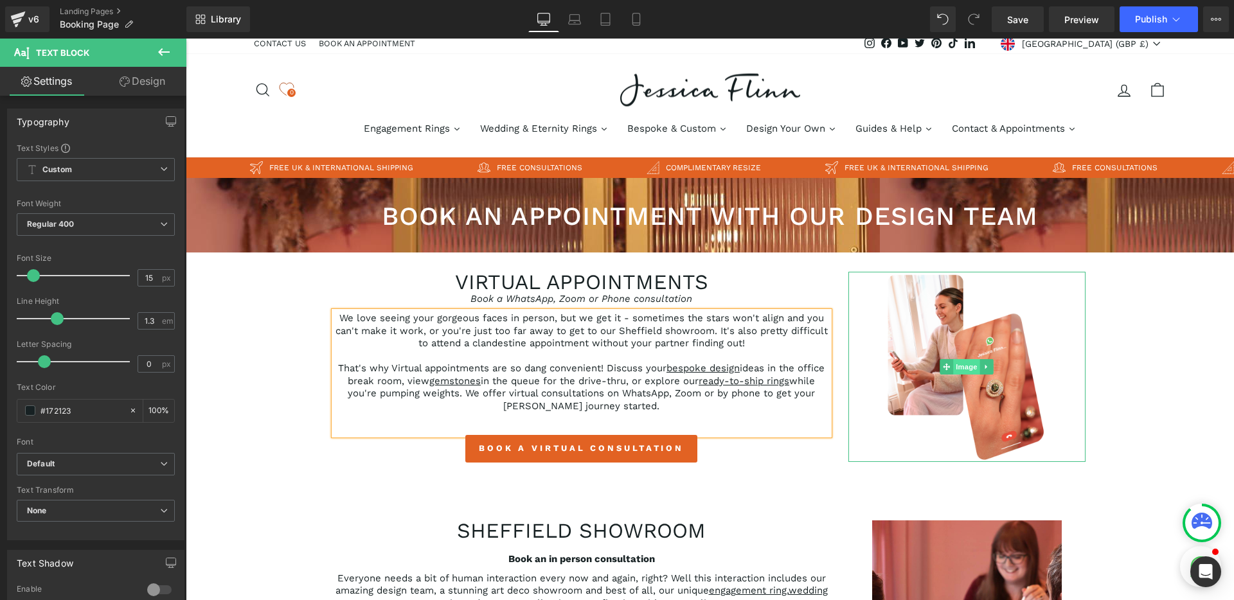
click at [965, 364] on span "Image" at bounding box center [967, 366] width 27 height 15
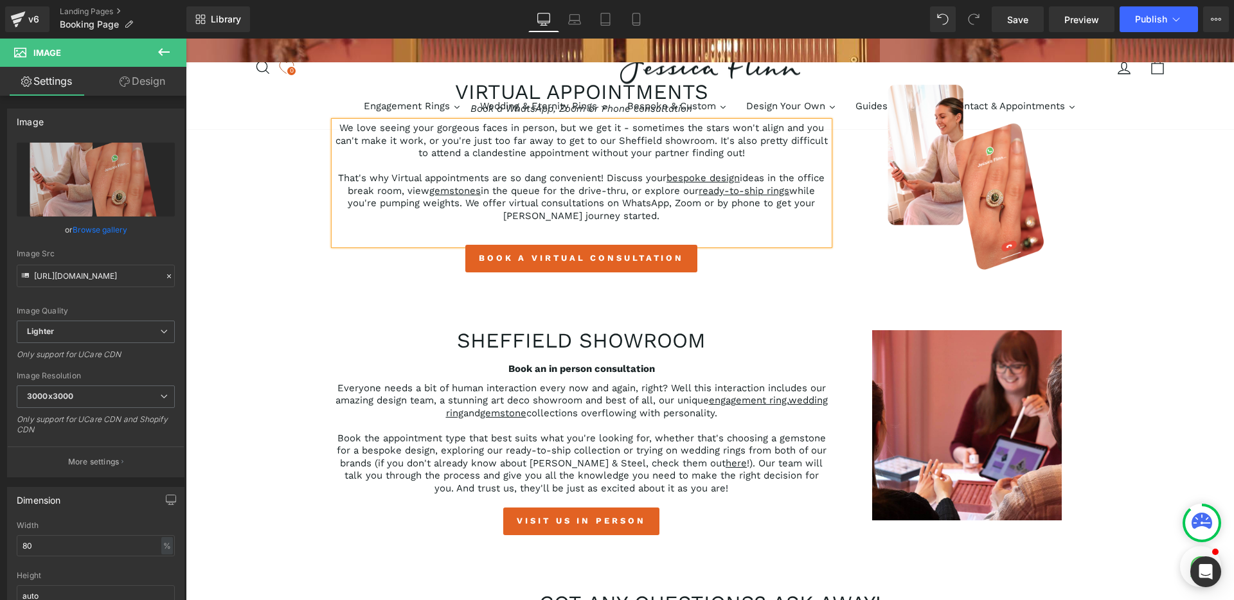
scroll to position [206, 0]
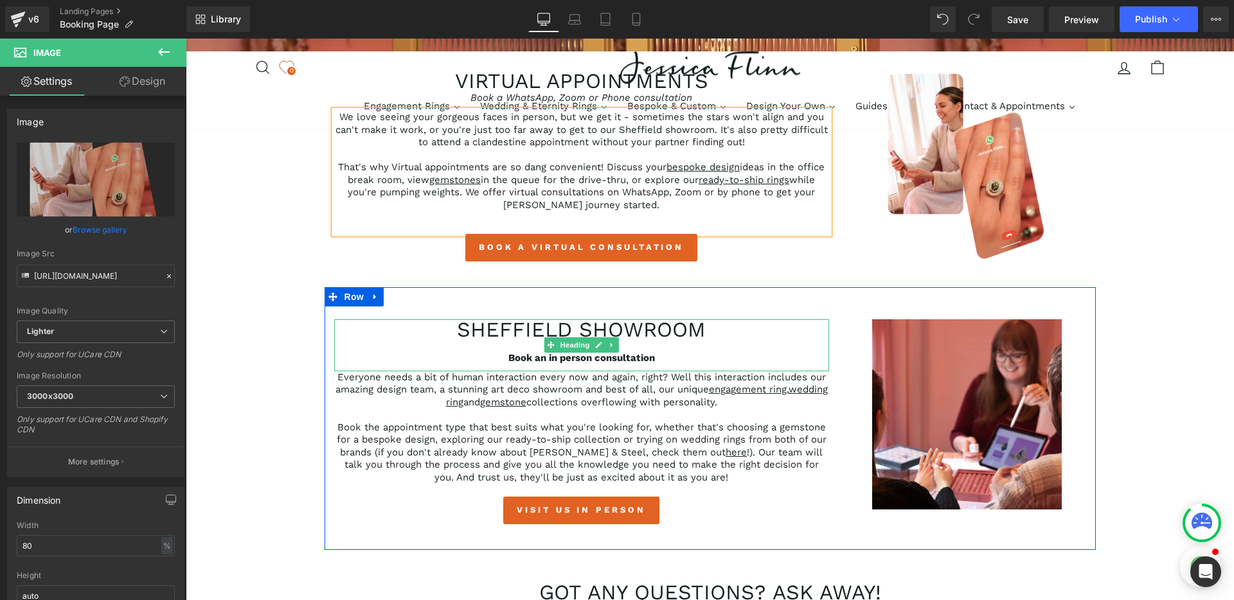
click at [609, 358] on strong "Book an in person consultation" at bounding box center [581, 358] width 147 height 12
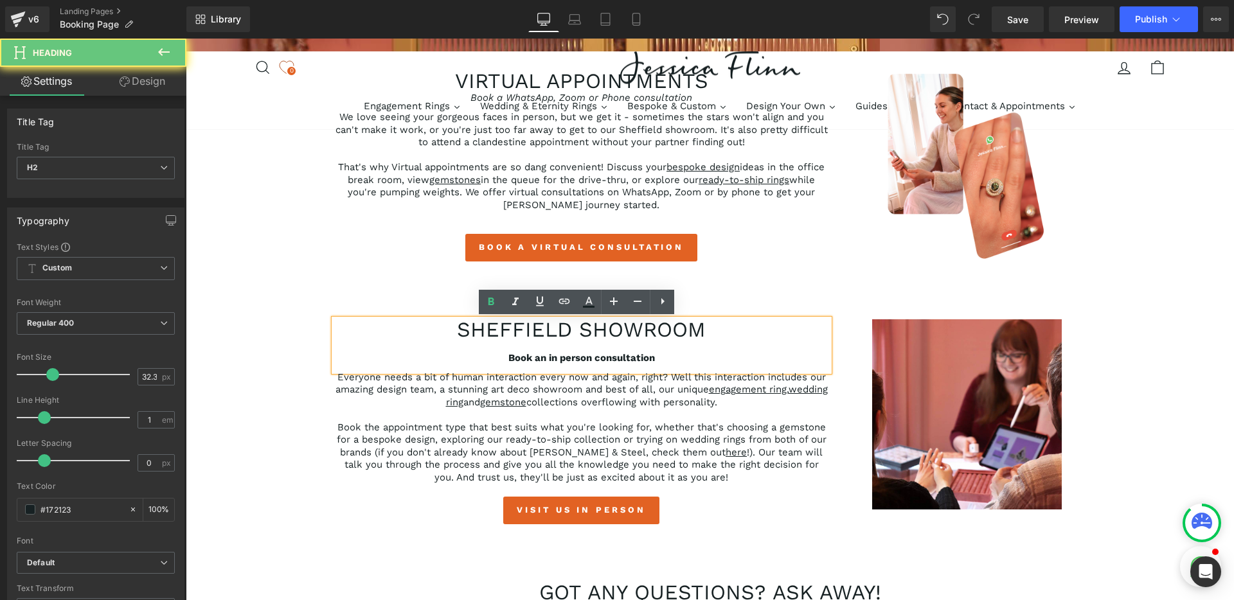
click at [619, 345] on div at bounding box center [581, 346] width 495 height 13
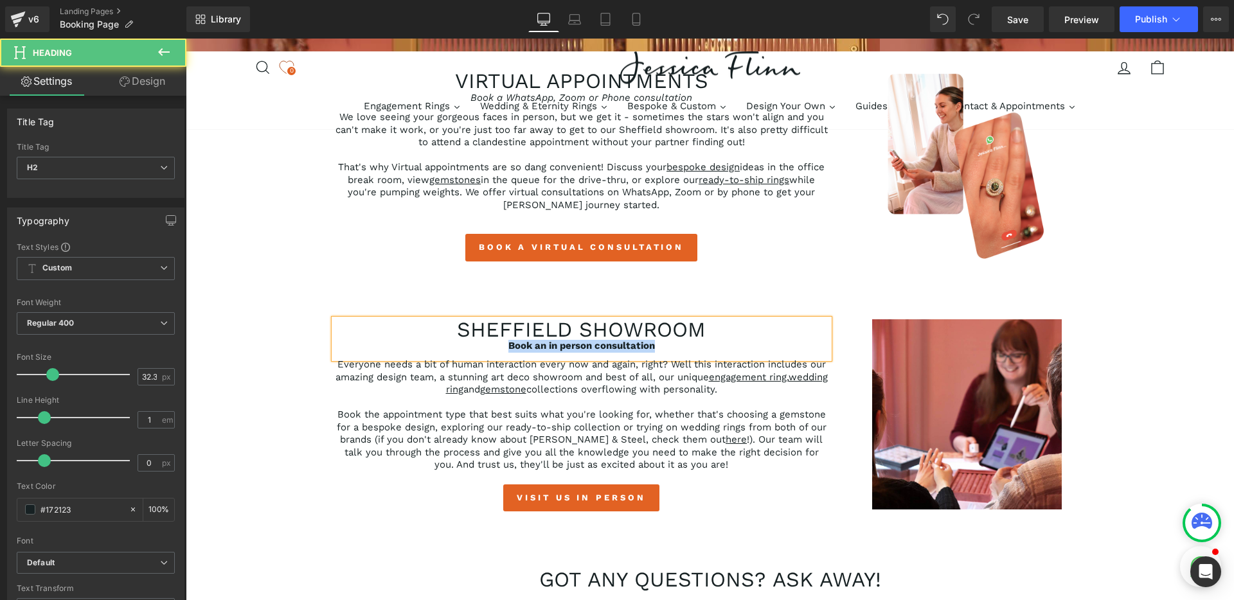
drag, startPoint x: 648, startPoint y: 346, endPoint x: 496, endPoint y: 349, distance: 152.4
click at [496, 349] on div "Book an in person consultation" at bounding box center [581, 346] width 495 height 13
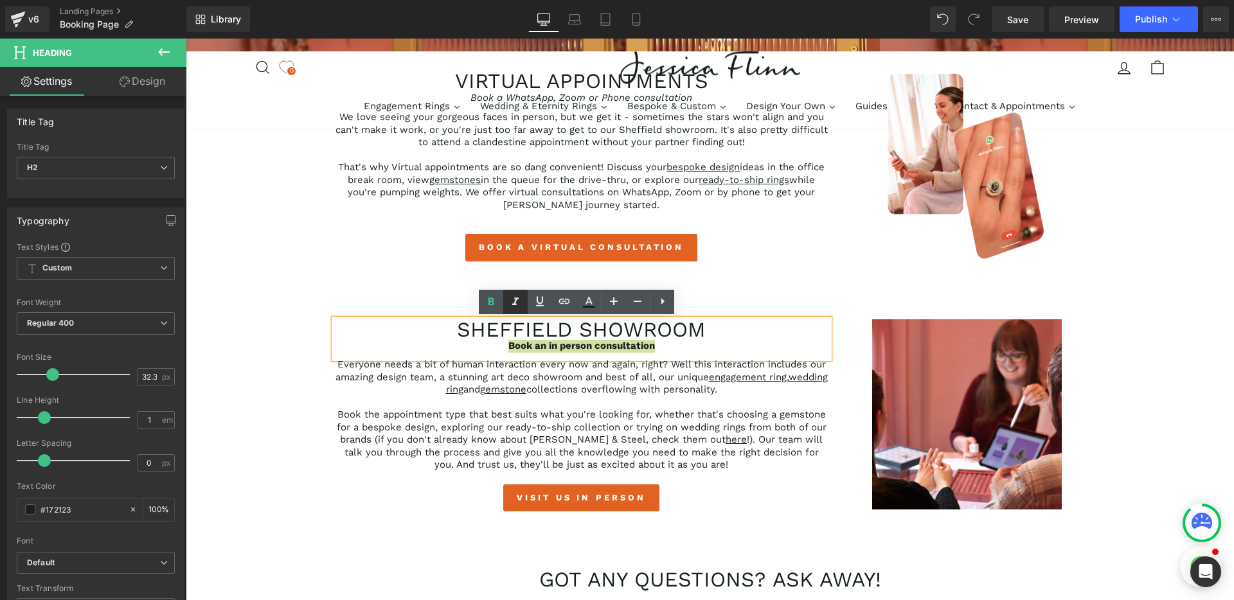
click at [510, 298] on icon at bounding box center [515, 301] width 15 height 15
click at [495, 302] on icon at bounding box center [490, 301] width 15 height 15
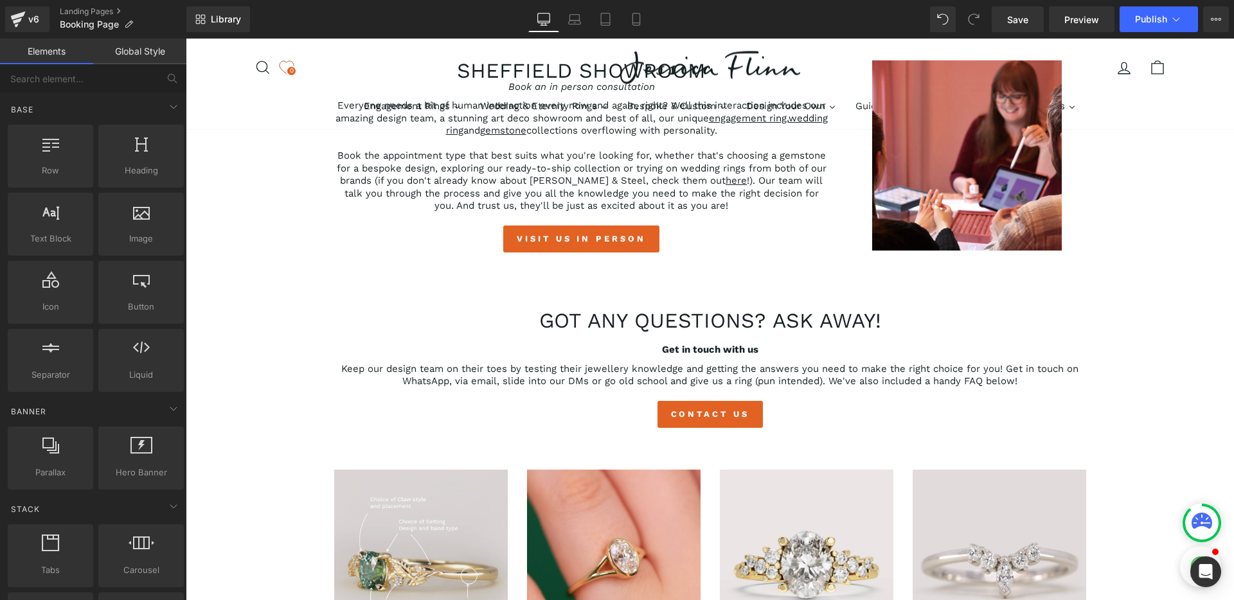
scroll to position [472, 0]
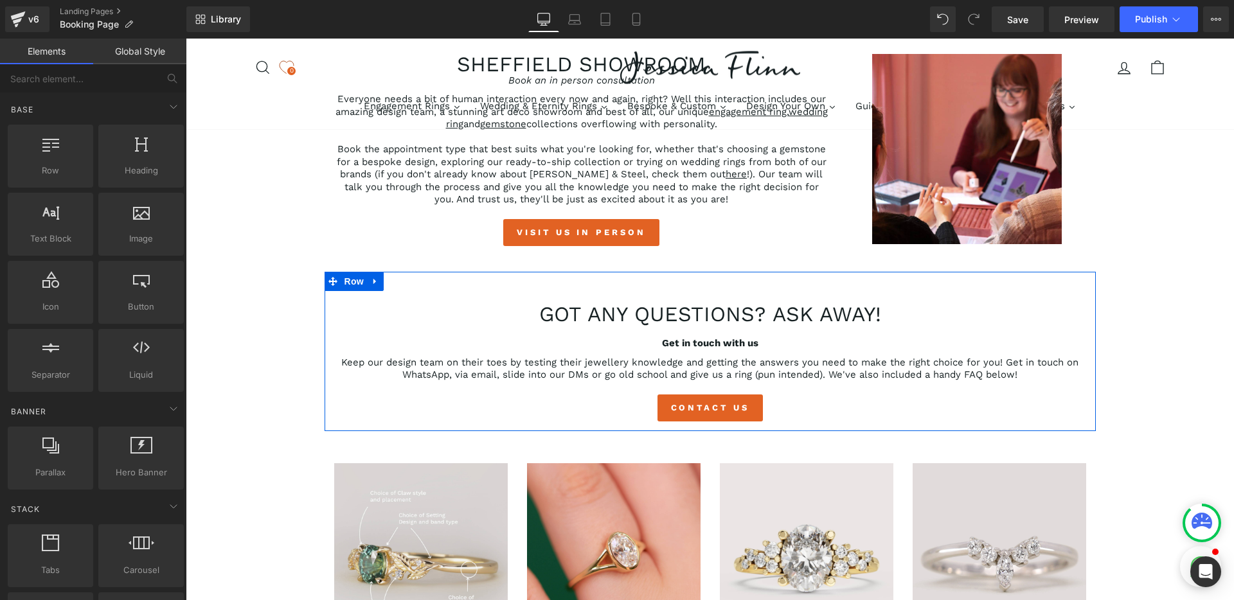
click at [698, 346] on strong "Get in touch with us" at bounding box center [710, 343] width 96 height 12
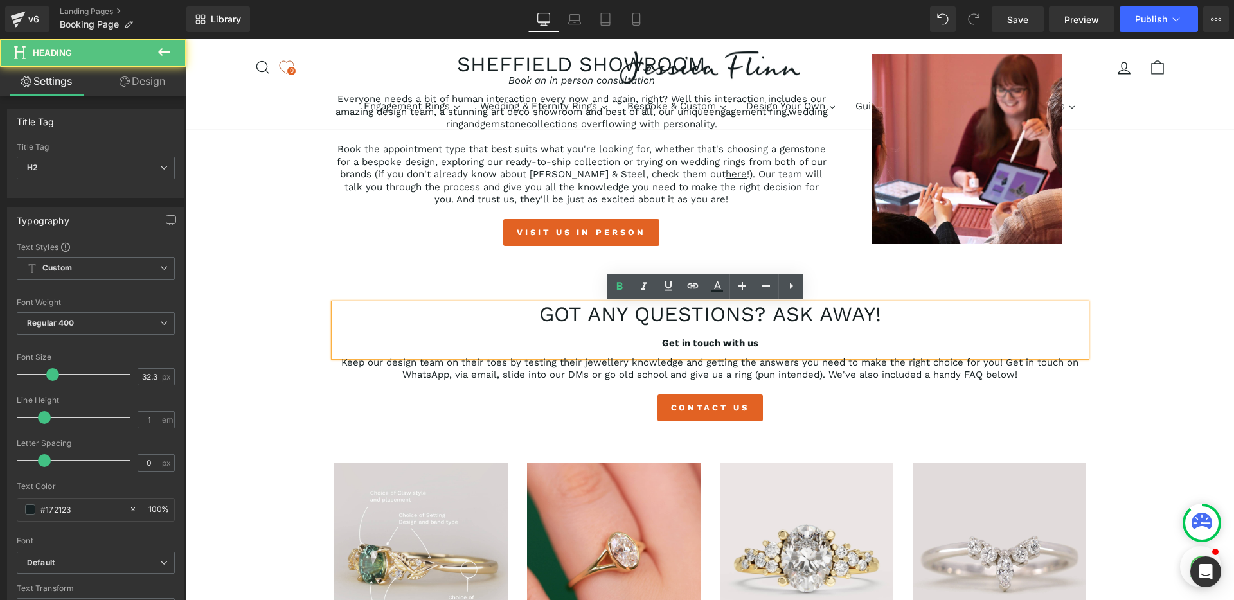
click at [662, 333] on div at bounding box center [710, 331] width 752 height 13
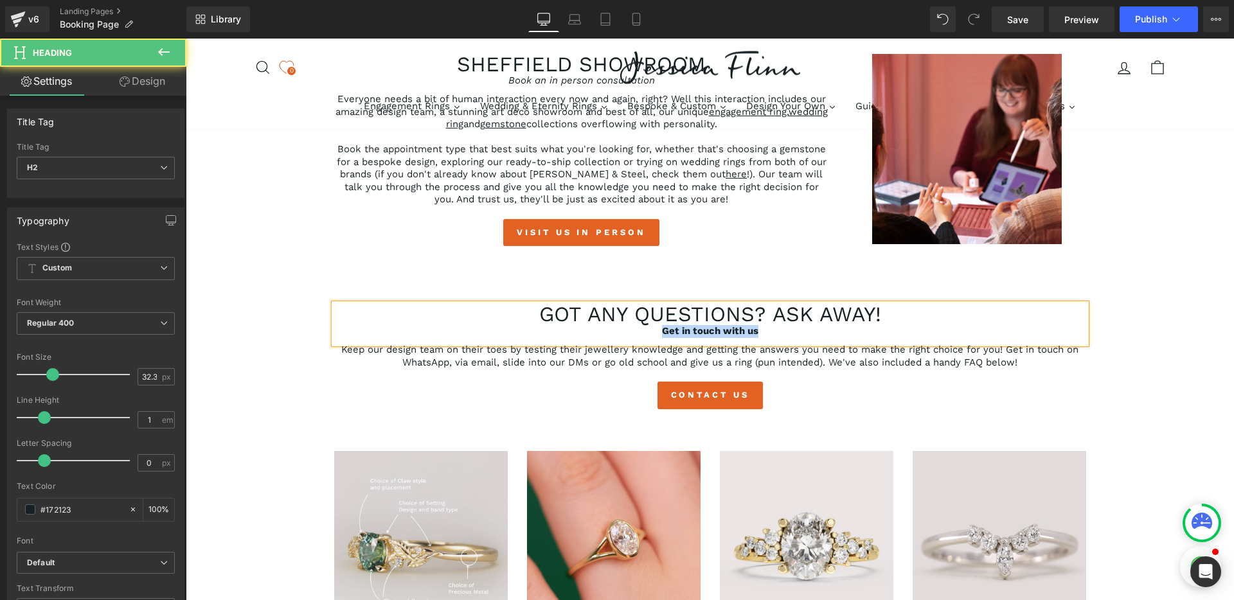
drag, startPoint x: 758, startPoint y: 334, endPoint x: 620, endPoint y: 334, distance: 137.6
click at [620, 334] on div "Get in touch with us" at bounding box center [710, 331] width 752 height 13
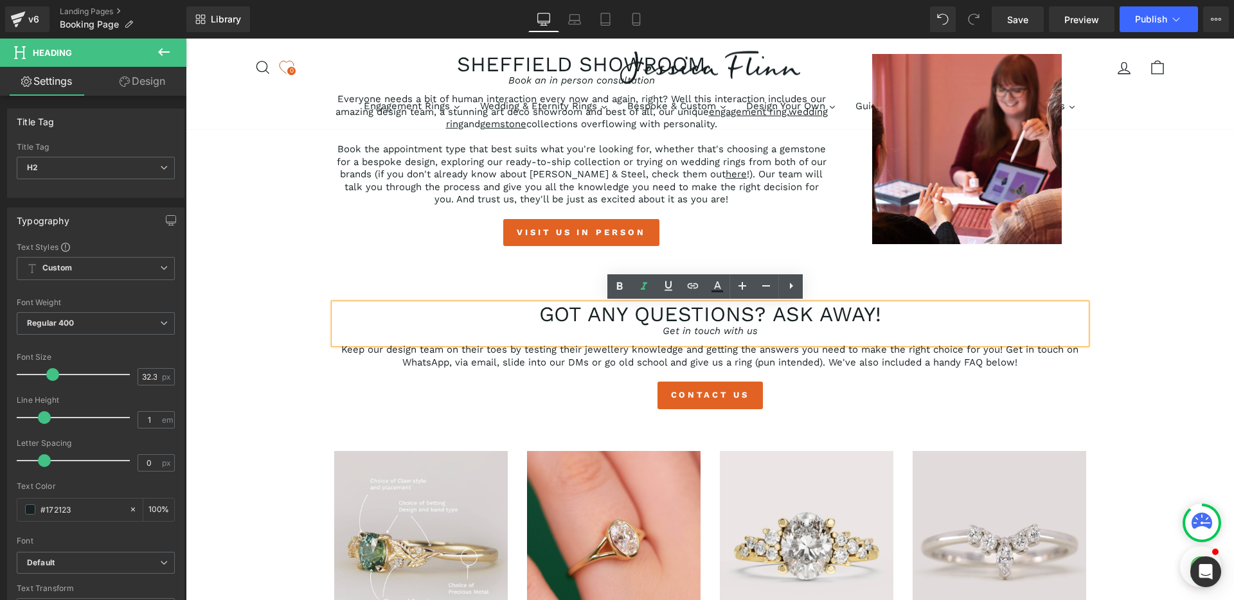
click at [294, 375] on div "Book an appointment with our design team Heading Row virtual appointments Book …" at bounding box center [710, 473] width 1048 height 1525
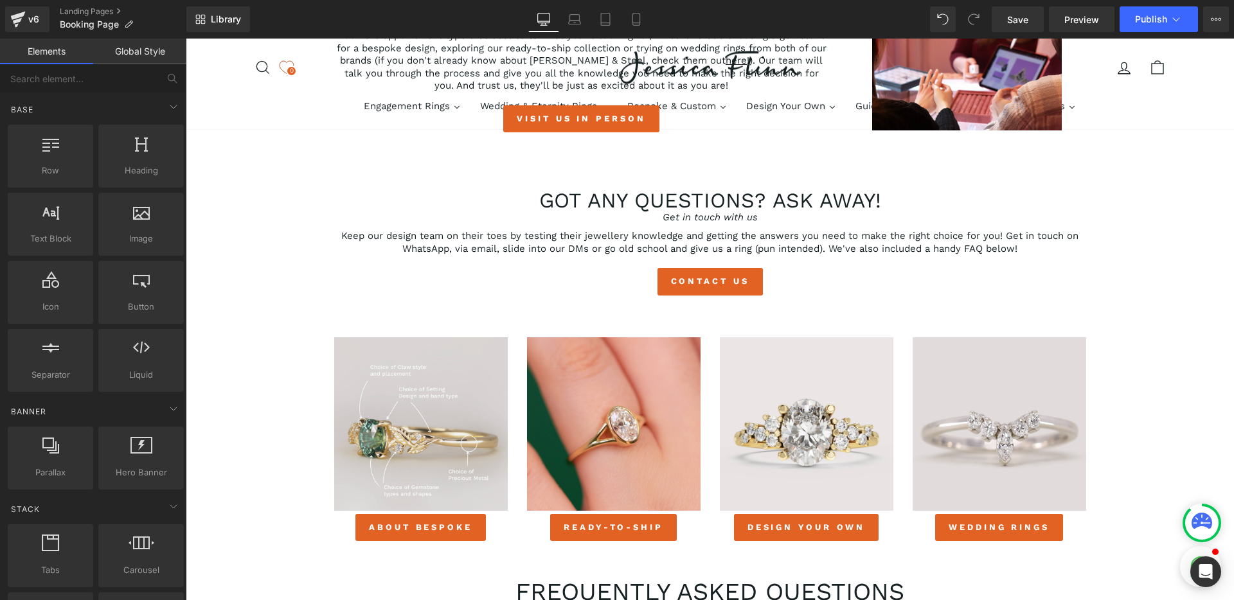
scroll to position [553, 0]
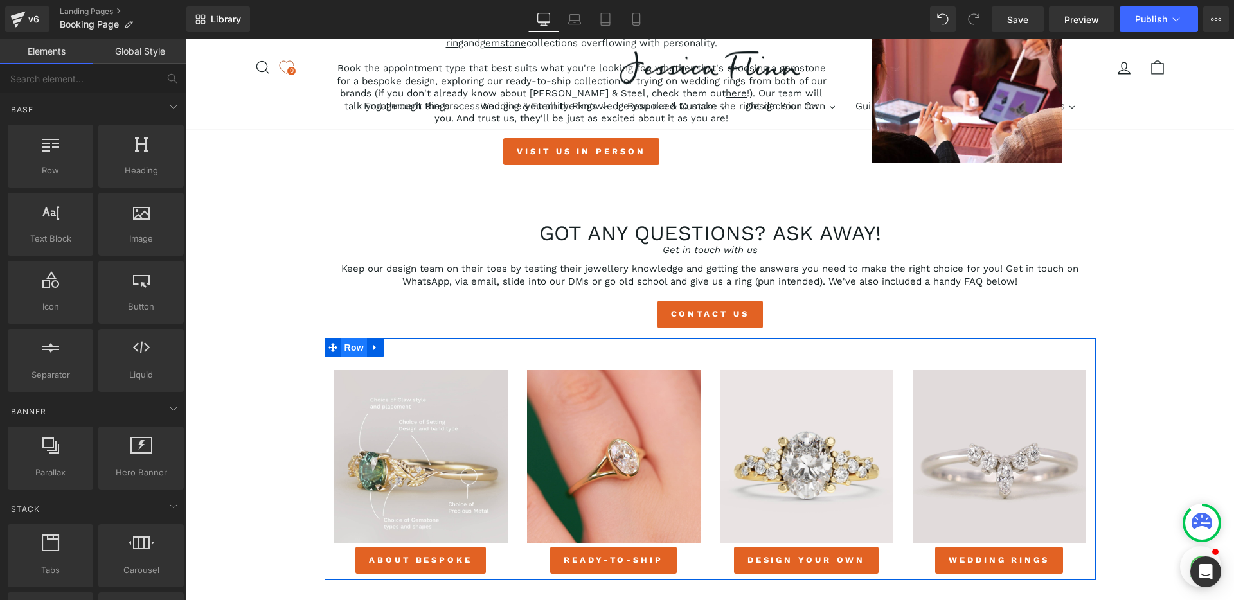
click at [346, 351] on span "Row" at bounding box center [354, 347] width 26 height 19
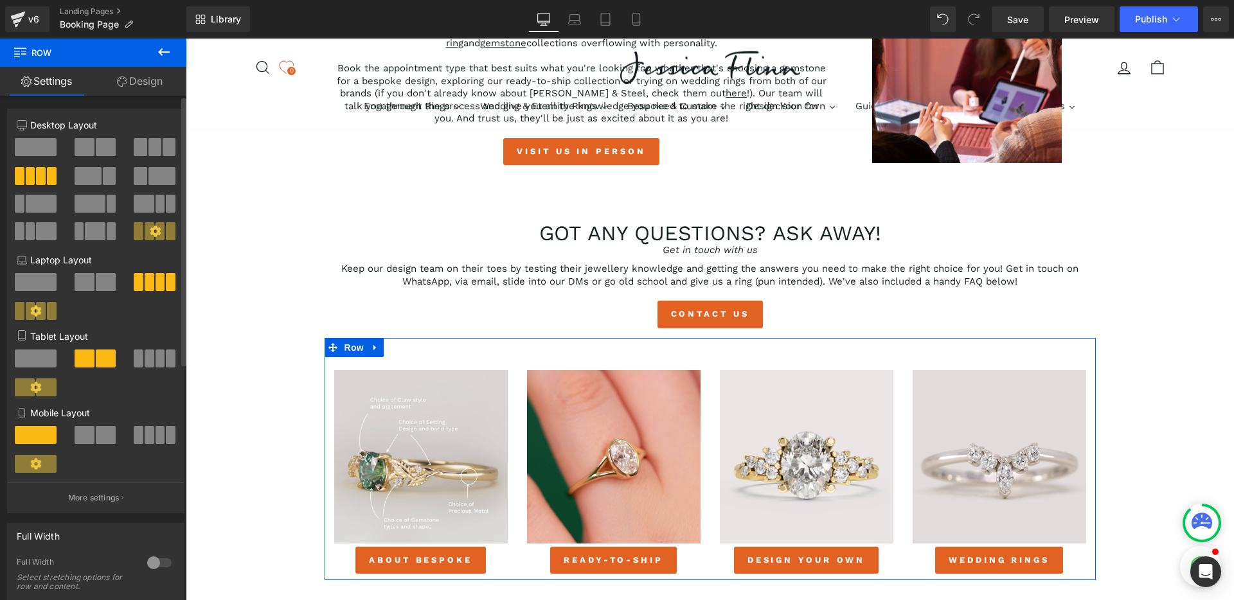
click at [102, 440] on span at bounding box center [106, 435] width 20 height 18
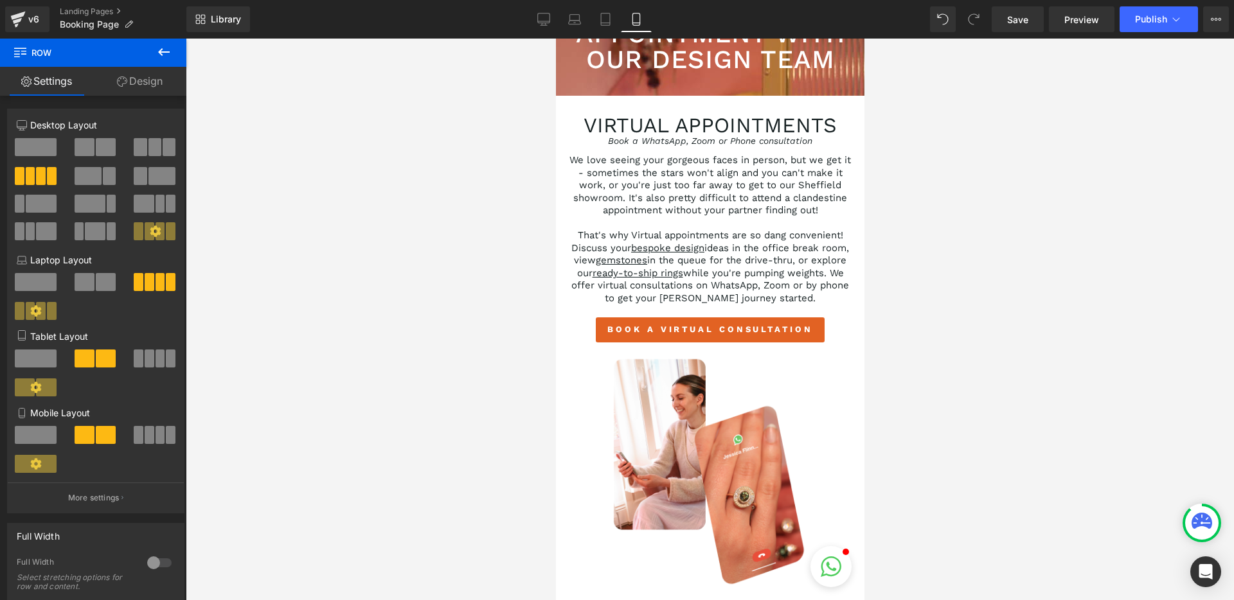
scroll to position [0, 0]
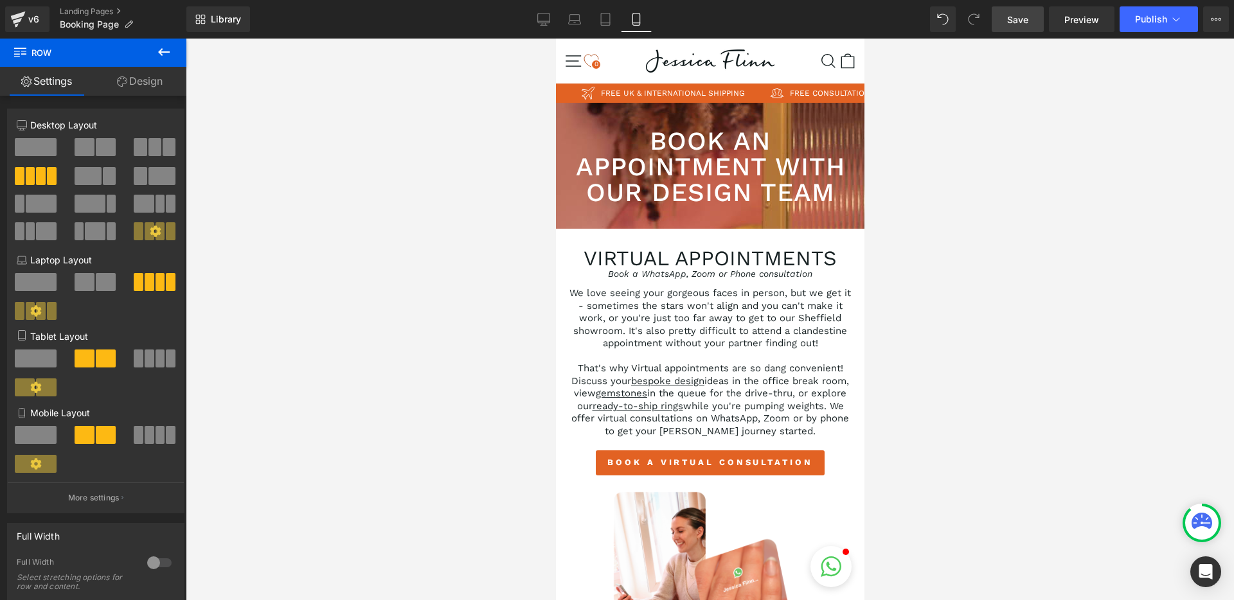
click at [1016, 27] on link "Save" at bounding box center [1018, 19] width 52 height 26
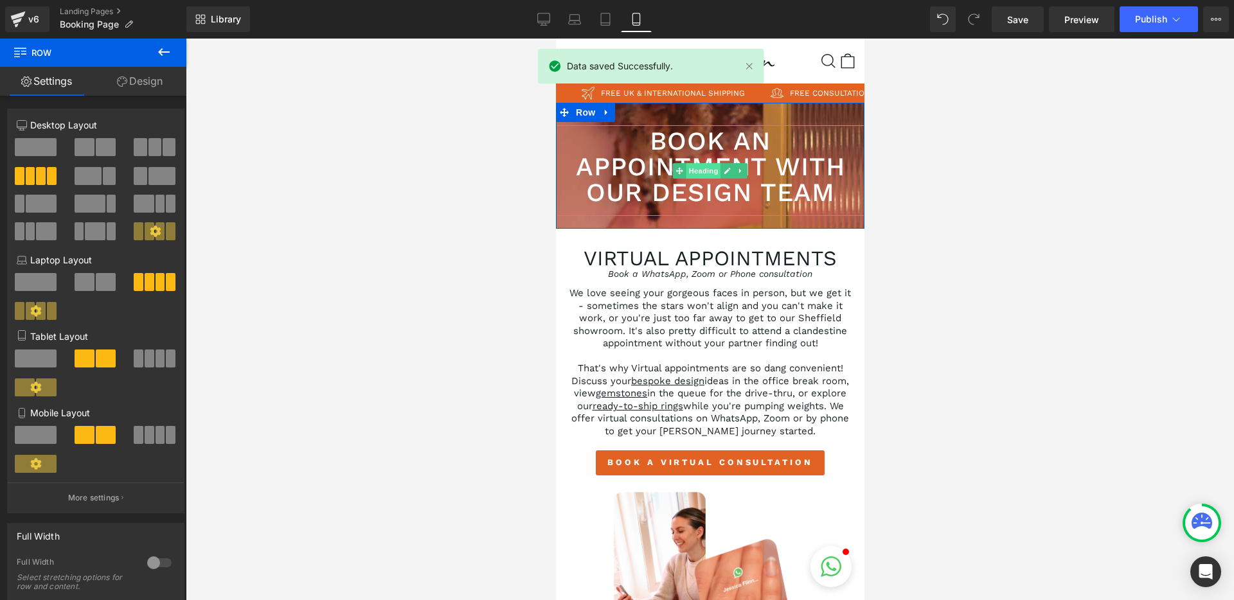
click at [691, 170] on span "Heading" at bounding box center [703, 170] width 35 height 15
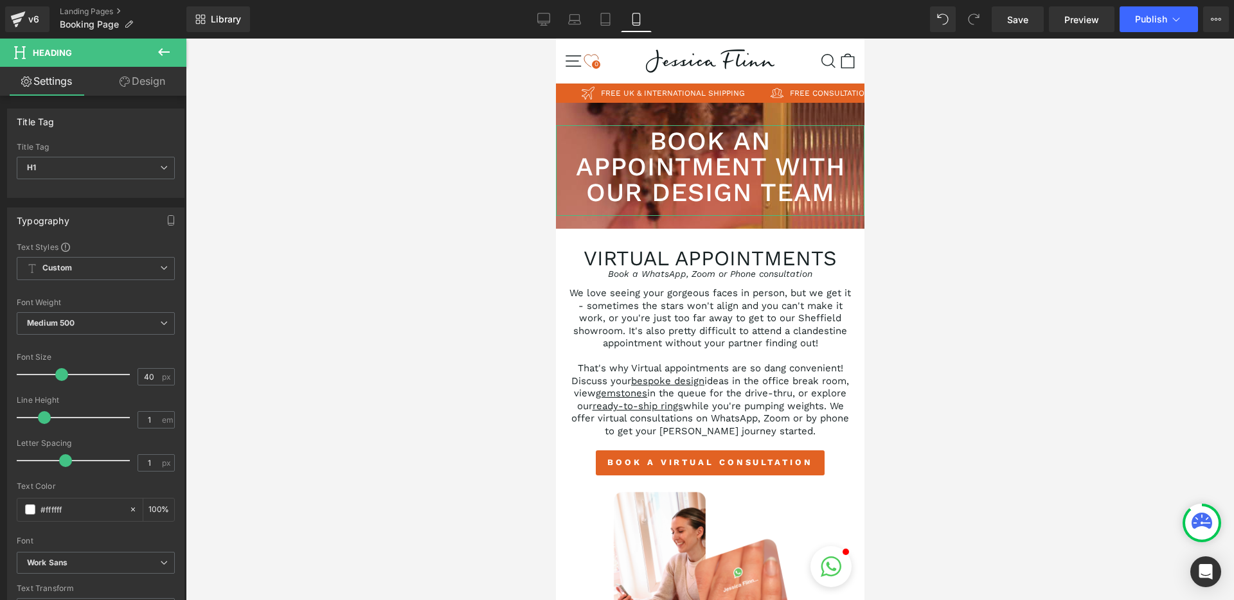
drag, startPoint x: 154, startPoint y: 91, endPoint x: 88, endPoint y: 145, distance: 85.8
click at [154, 91] on link "Design" at bounding box center [142, 81] width 93 height 29
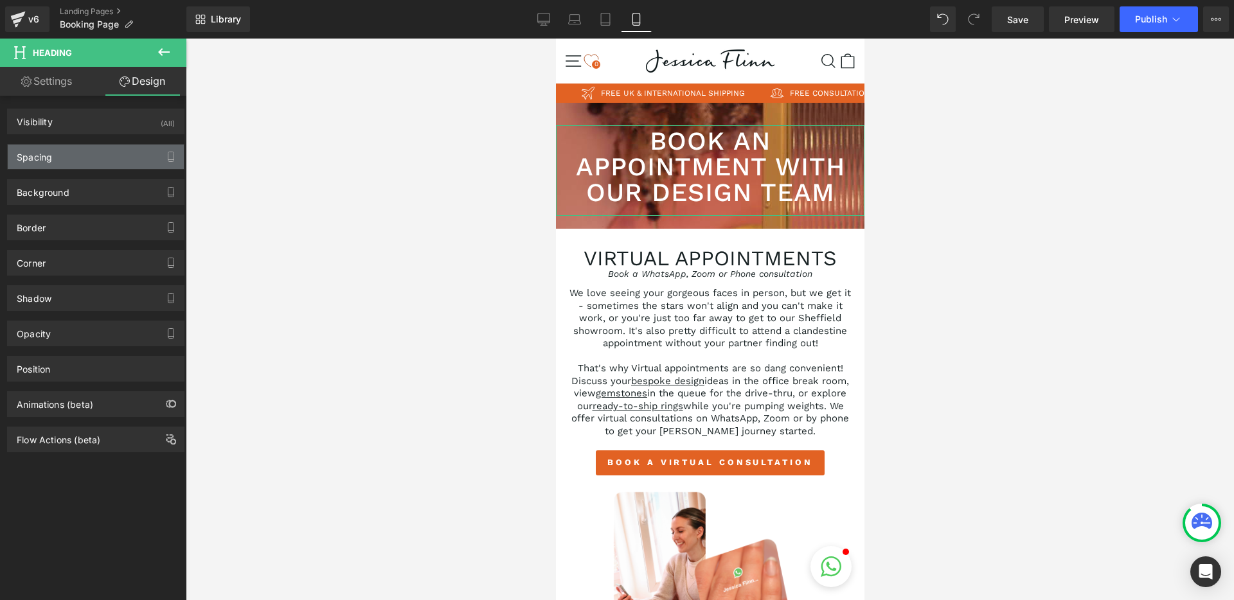
type input "0"
type input "5"
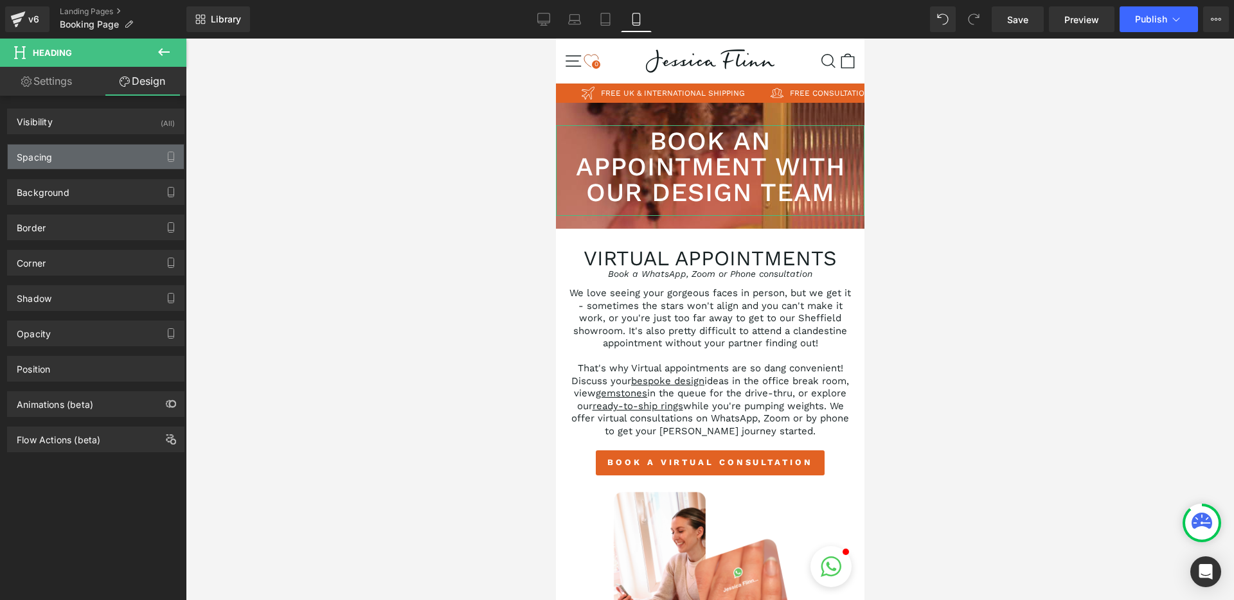
type input "0"
type input "16"
type input "0"
click at [81, 158] on div "Spacing" at bounding box center [96, 157] width 176 height 24
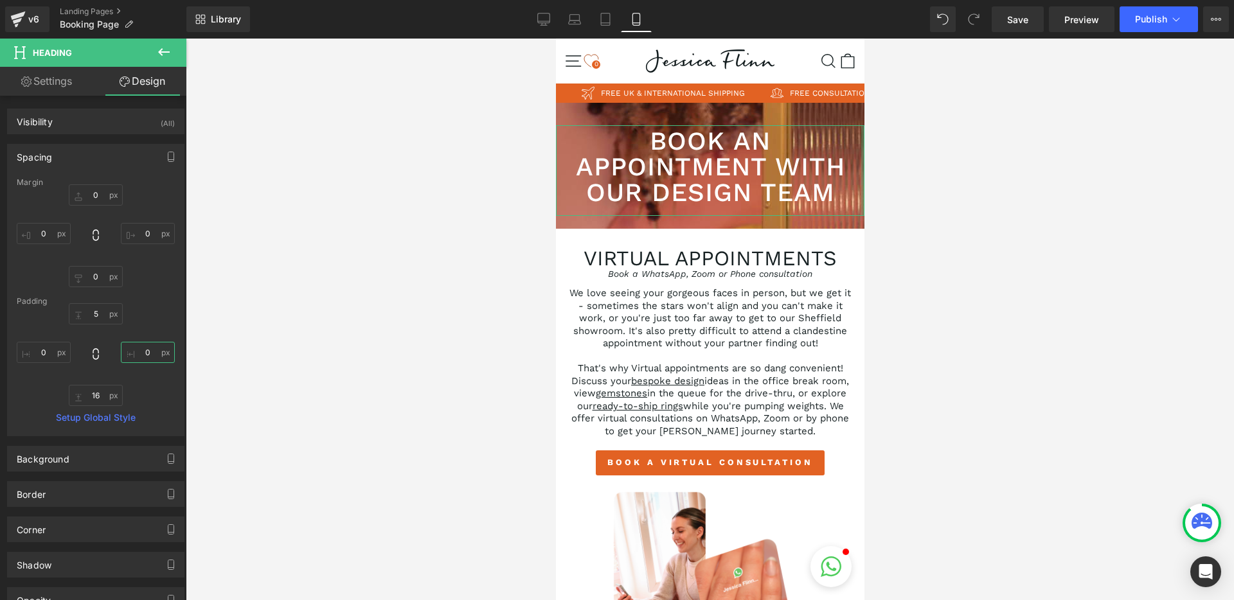
click at [142, 354] on input "0" at bounding box center [148, 352] width 54 height 21
type input "30"
click at [53, 359] on input "0" at bounding box center [44, 352] width 54 height 21
type input "30"
click at [46, 372] on div "5px 5 30 30 16px 16 30 30" at bounding box center [96, 354] width 158 height 103
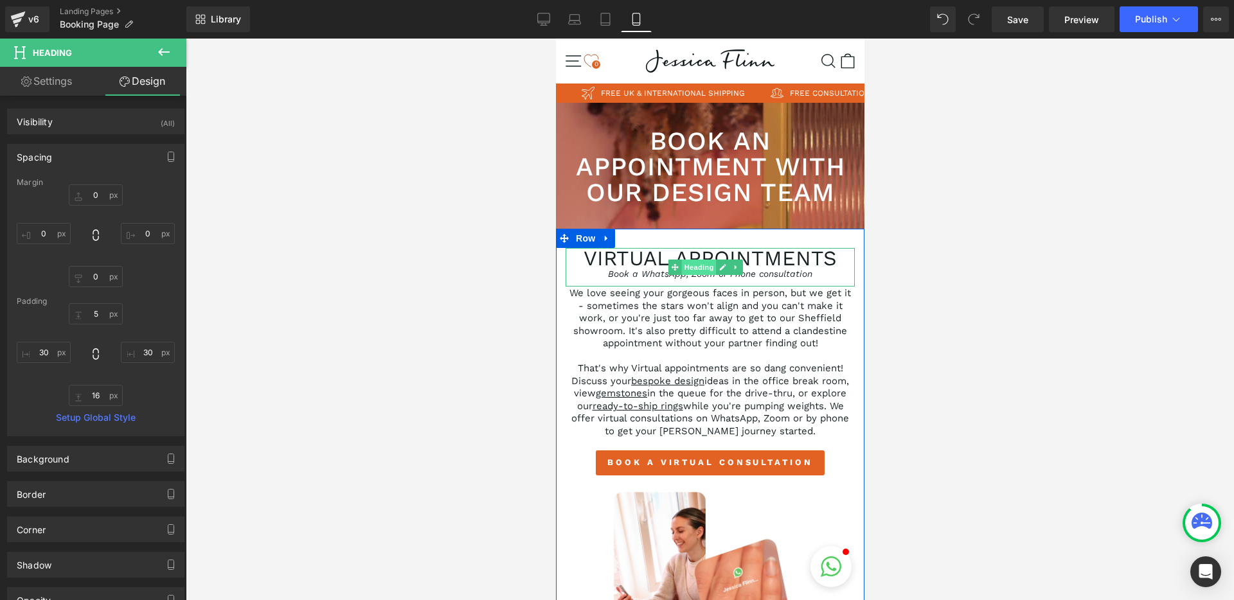
click at [695, 266] on span "Heading" at bounding box center [698, 267] width 35 height 15
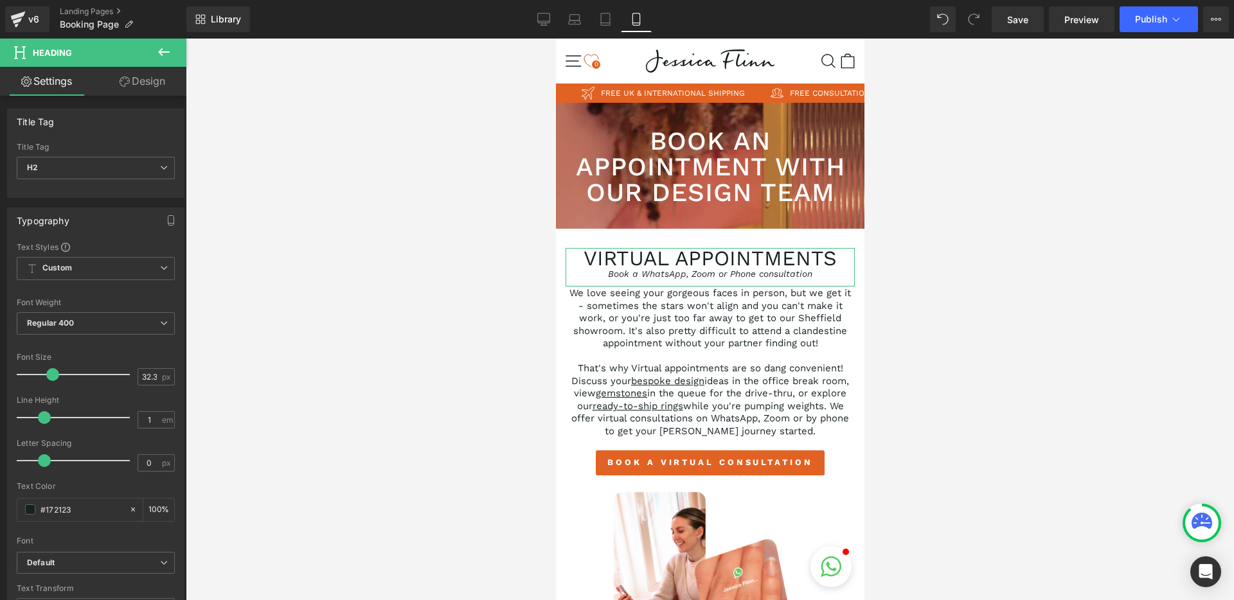
click at [130, 89] on link "Design" at bounding box center [142, 81] width 93 height 29
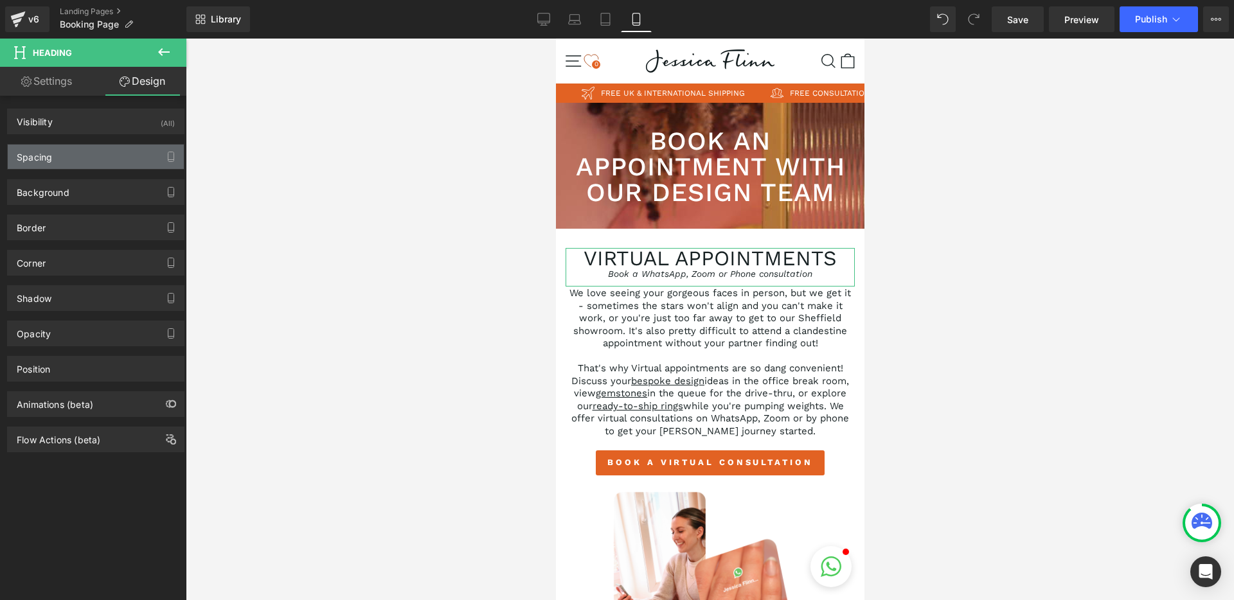
click at [82, 163] on div "Spacing" at bounding box center [96, 157] width 176 height 24
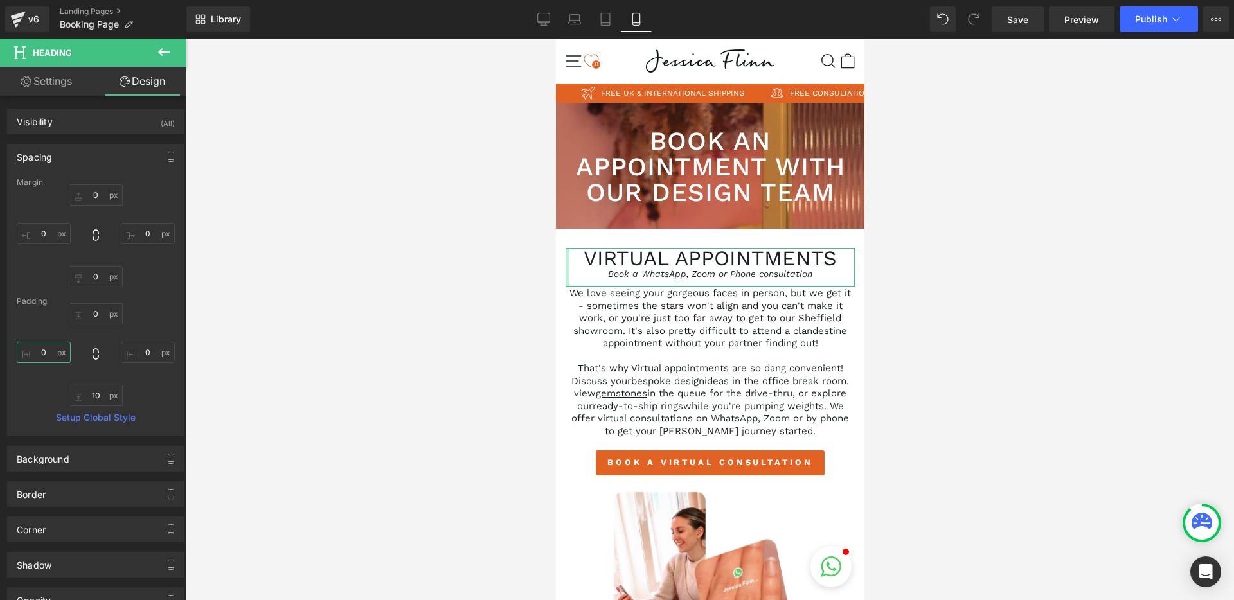
click at [42, 359] on input "0" at bounding box center [44, 352] width 54 height 21
type input "20"
click at [145, 354] on input "0" at bounding box center [148, 352] width 54 height 21
type input "20"
click at [1013, 24] on span "Save" at bounding box center [1017, 19] width 21 height 13
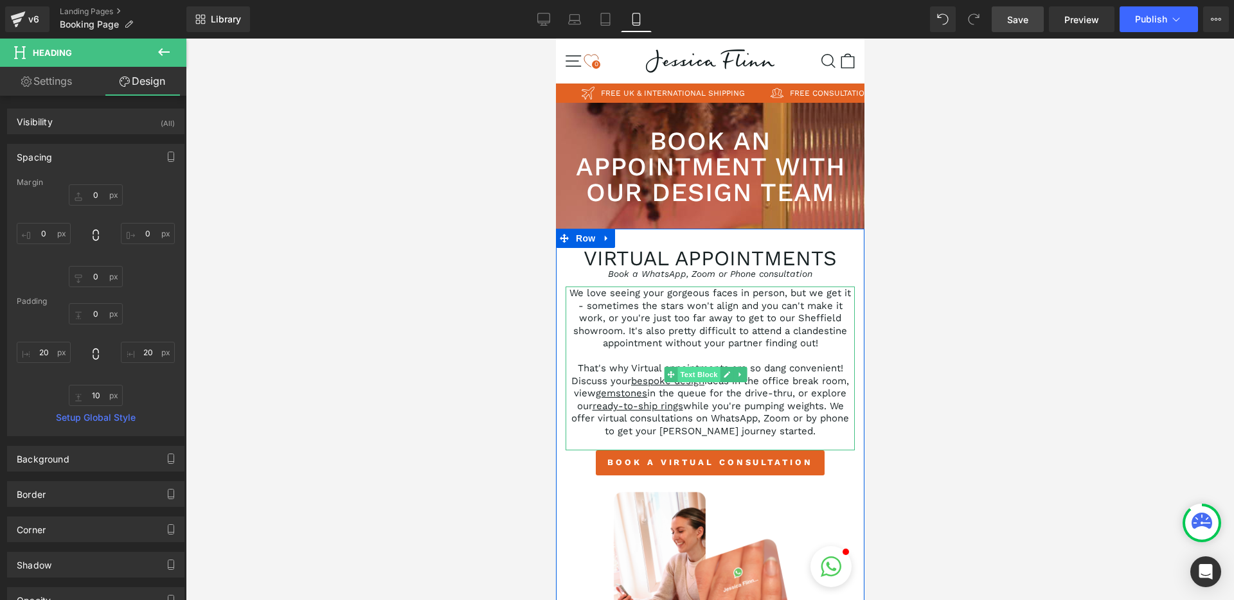
click at [699, 376] on span "Text Block" at bounding box center [698, 374] width 42 height 15
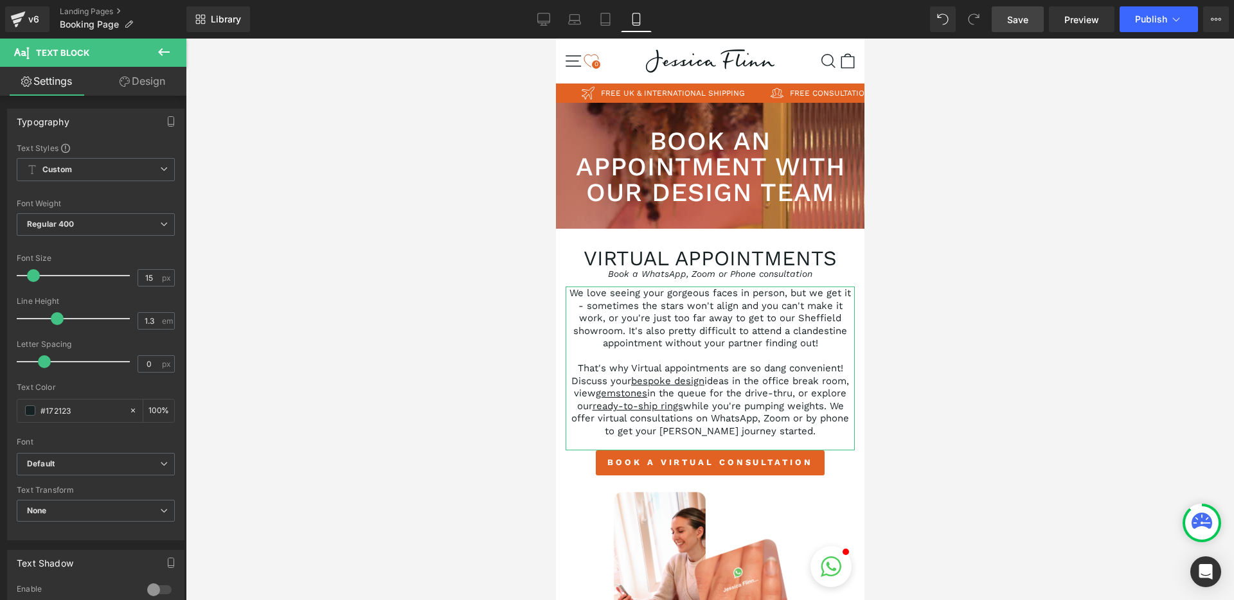
click at [144, 85] on link "Design" at bounding box center [142, 81] width 93 height 29
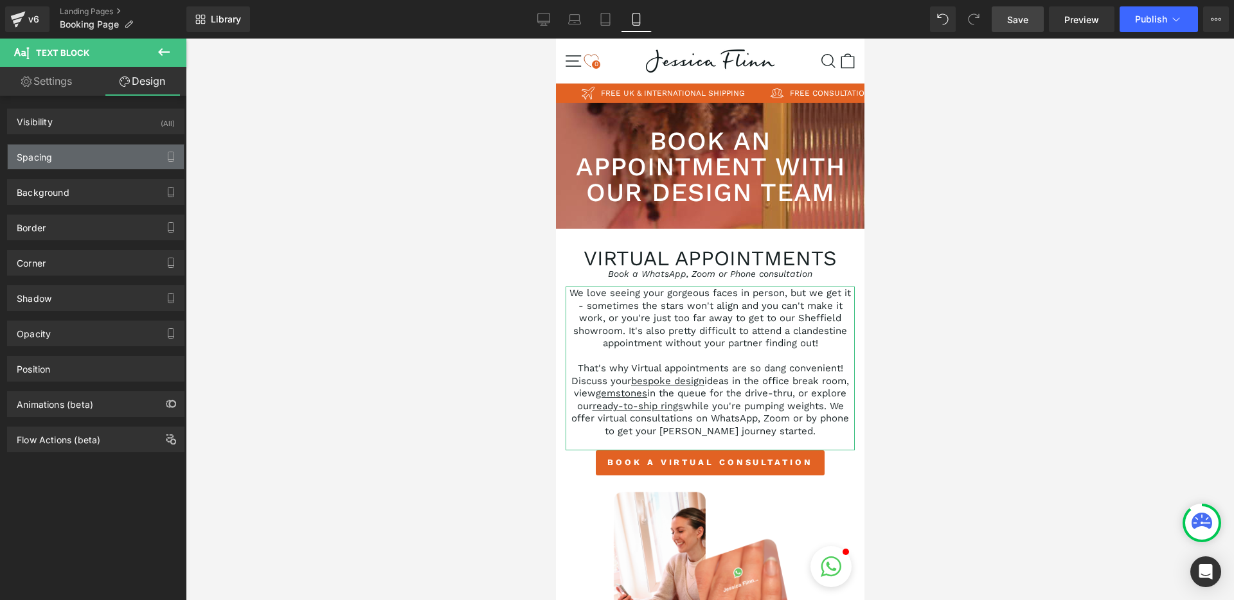
type input "0"
type input "1"
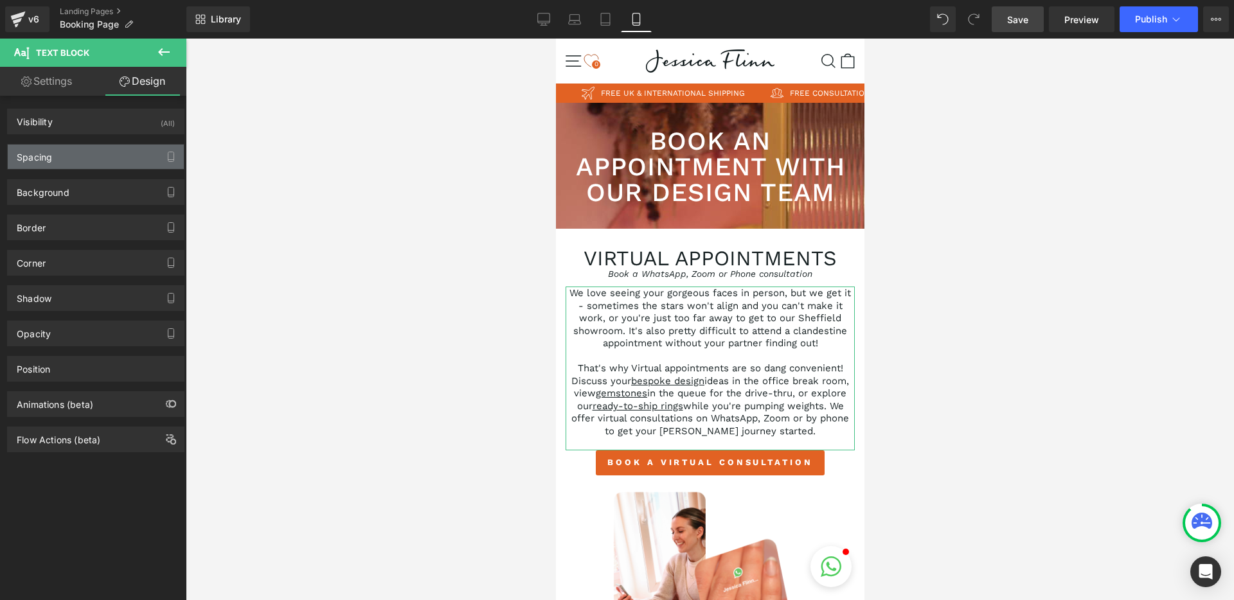
type input "0"
type input "20"
click at [73, 155] on div "Spacing" at bounding box center [96, 157] width 176 height 24
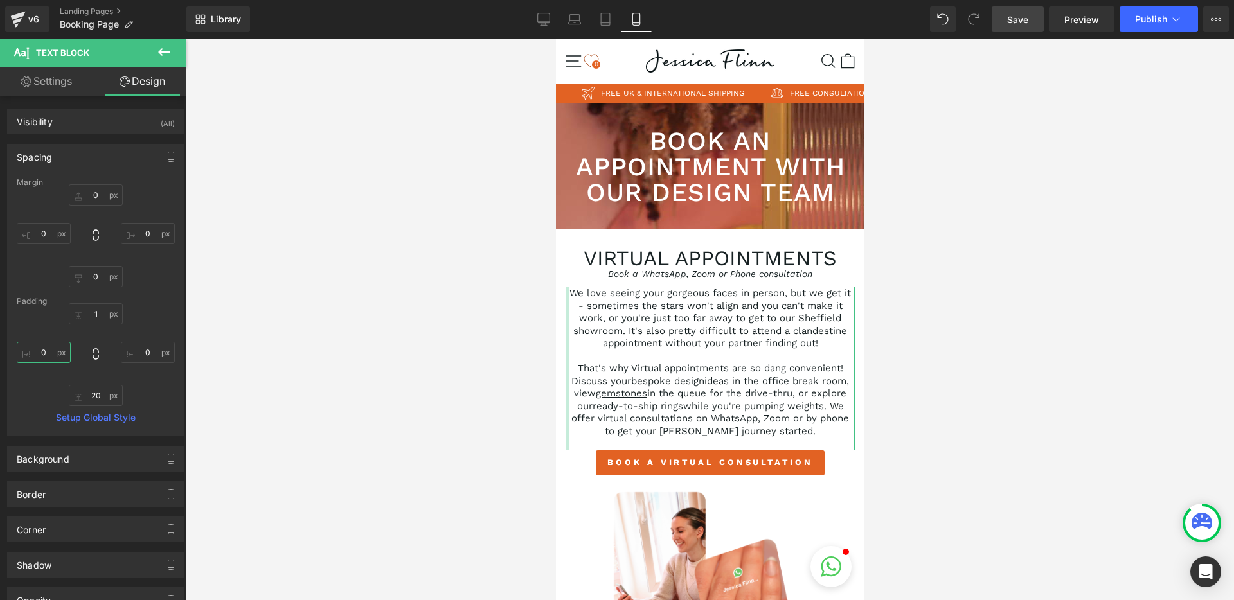
click at [40, 354] on input "0" at bounding box center [44, 352] width 54 height 21
type input "10"
click at [136, 353] on input "0" at bounding box center [148, 352] width 54 height 21
type input "10"
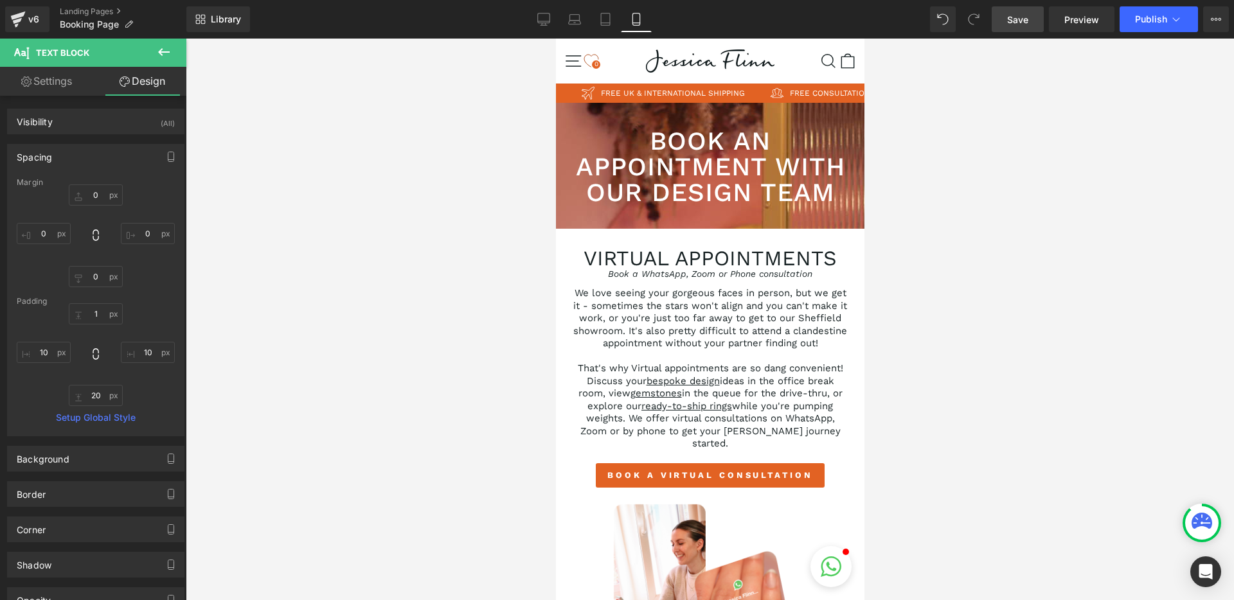
click at [238, 353] on div at bounding box center [710, 320] width 1048 height 562
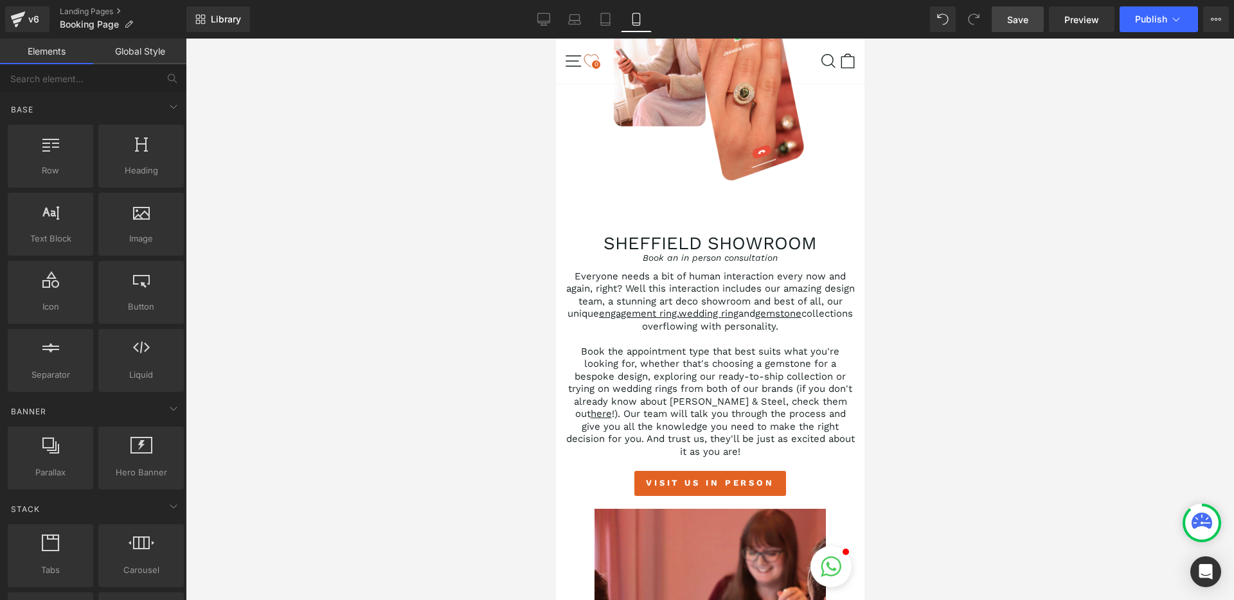
scroll to position [563, 0]
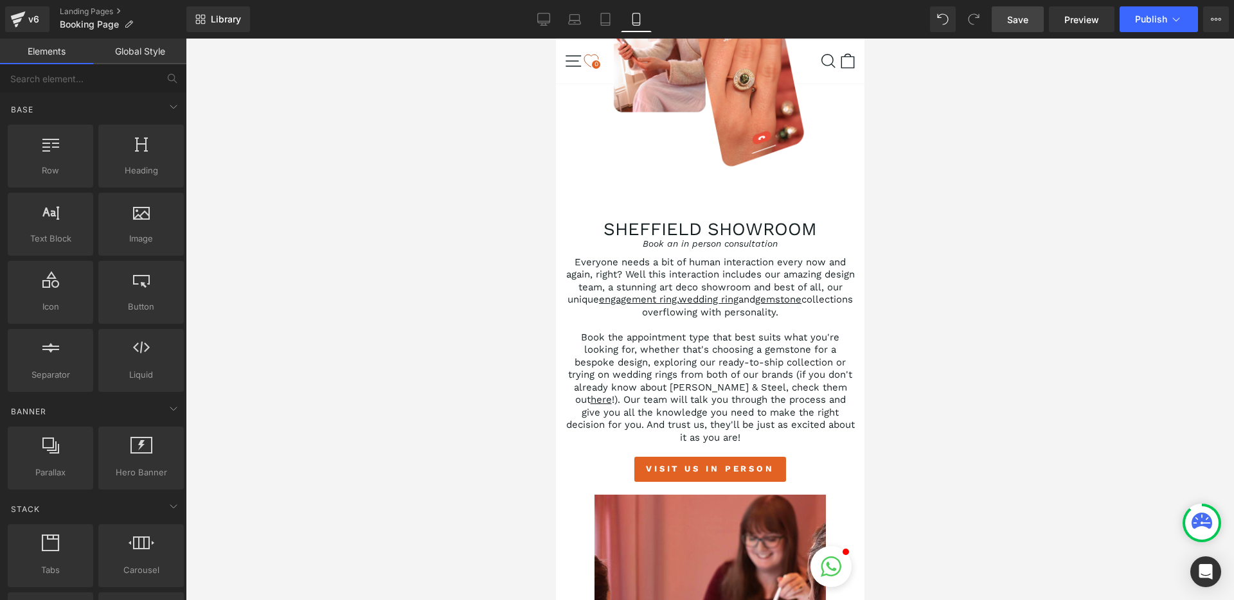
click at [706, 348] on p "Book the appointment type that best suits what you're looking for, whether that…" at bounding box center [709, 388] width 289 height 113
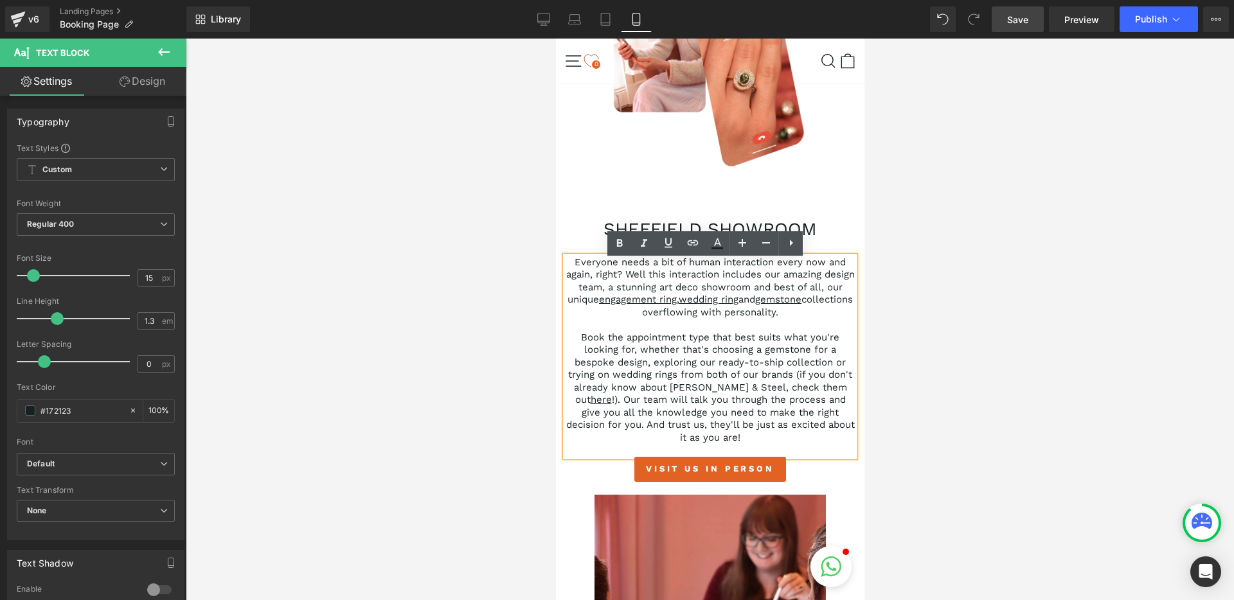
click at [458, 327] on div at bounding box center [710, 320] width 1048 height 562
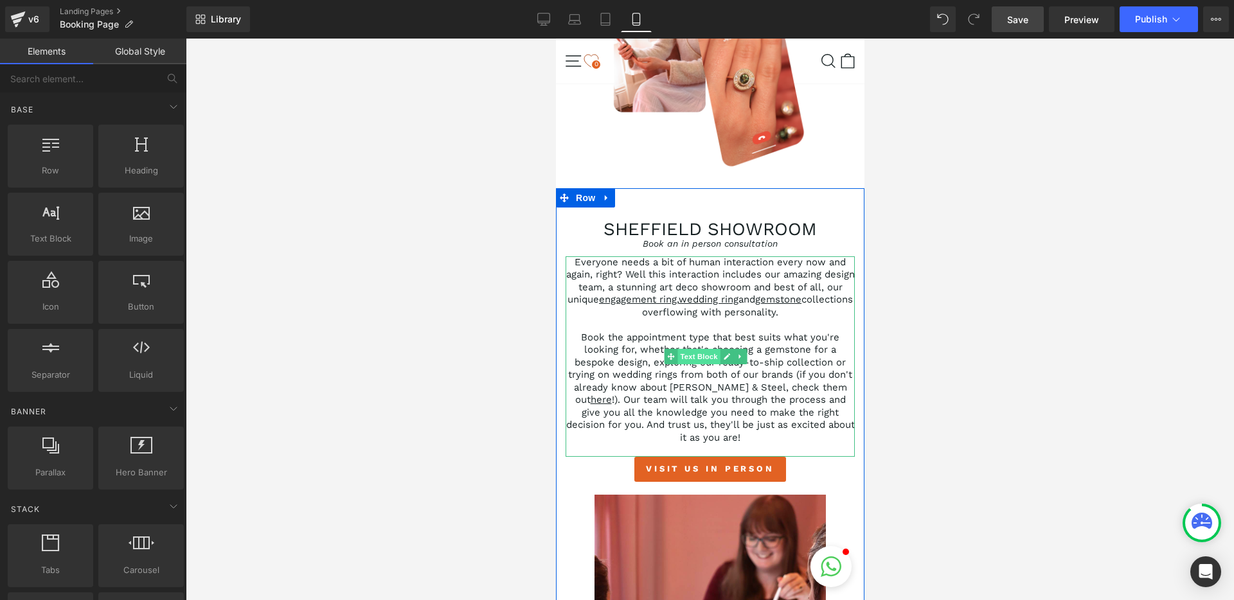
click at [694, 357] on span "Text Block" at bounding box center [698, 356] width 42 height 15
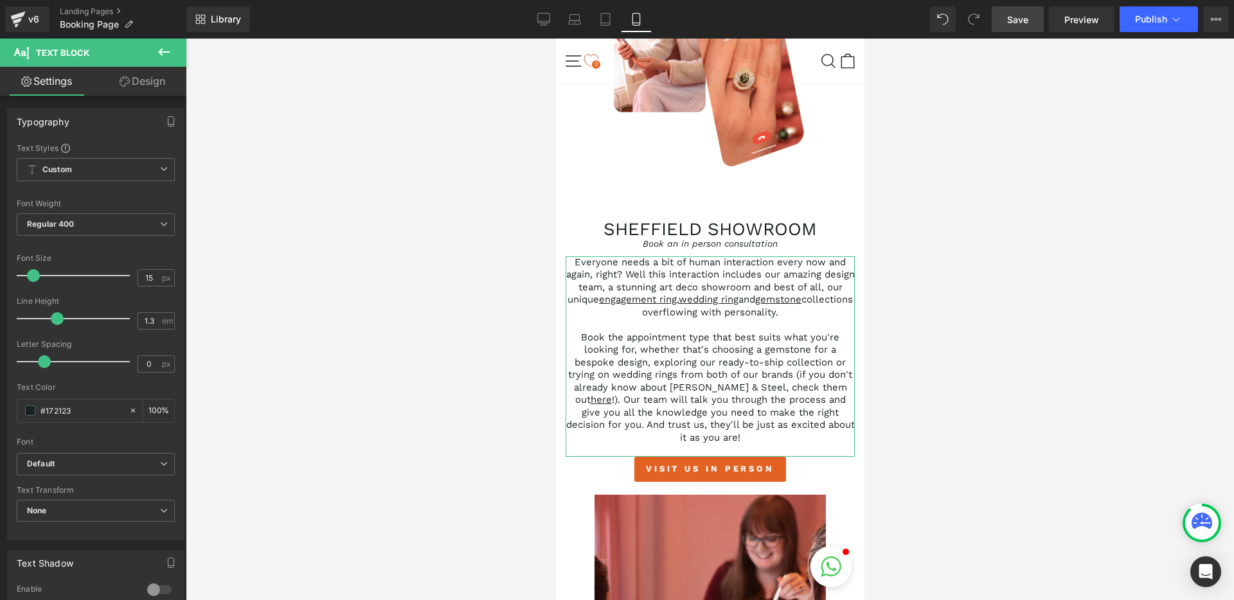
click at [139, 84] on link "Design" at bounding box center [142, 81] width 93 height 29
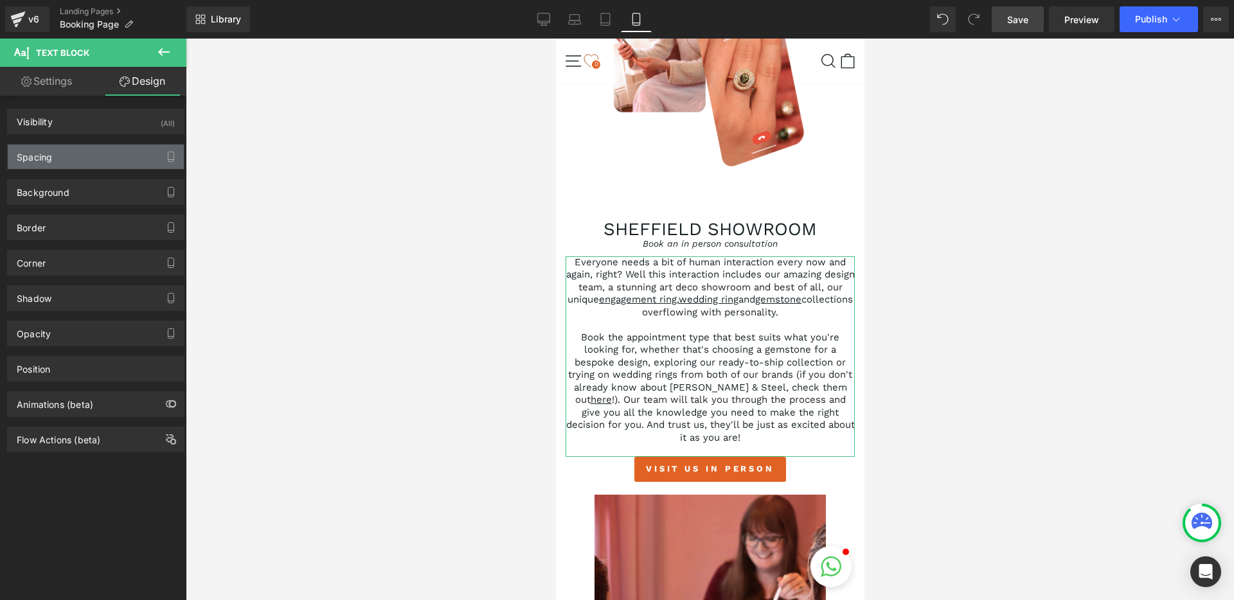
click at [75, 161] on div "Spacing" at bounding box center [96, 157] width 176 height 24
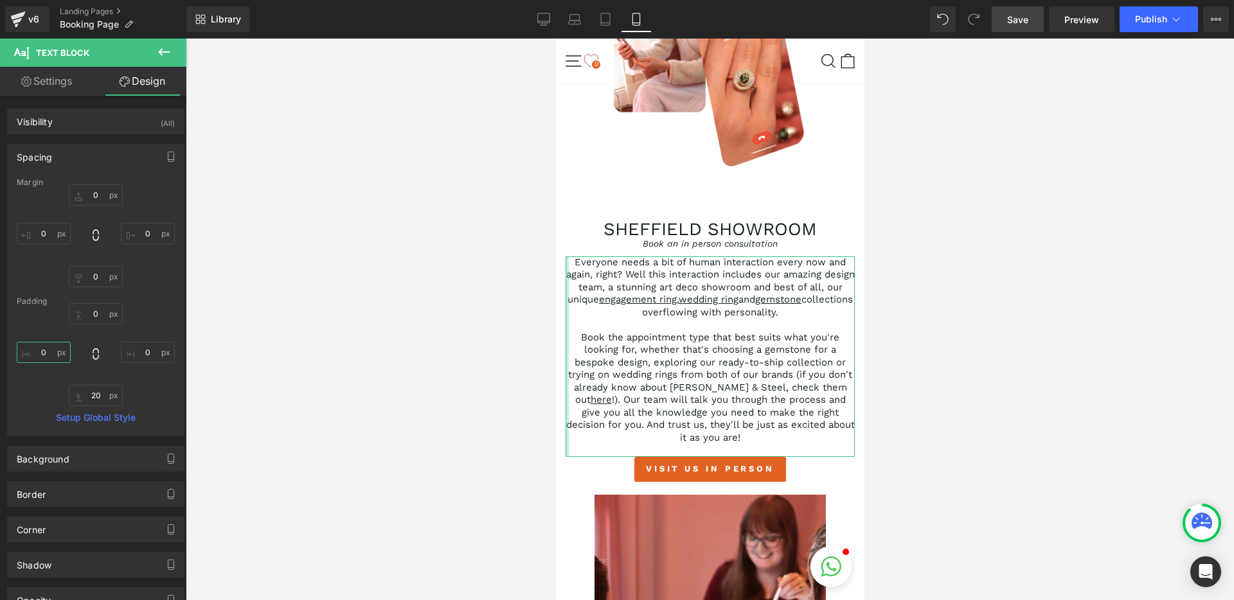
click at [42, 361] on input "0" at bounding box center [44, 352] width 54 height 21
type input "10"
click at [144, 350] on input "0" at bounding box center [148, 352] width 54 height 21
type input "10"
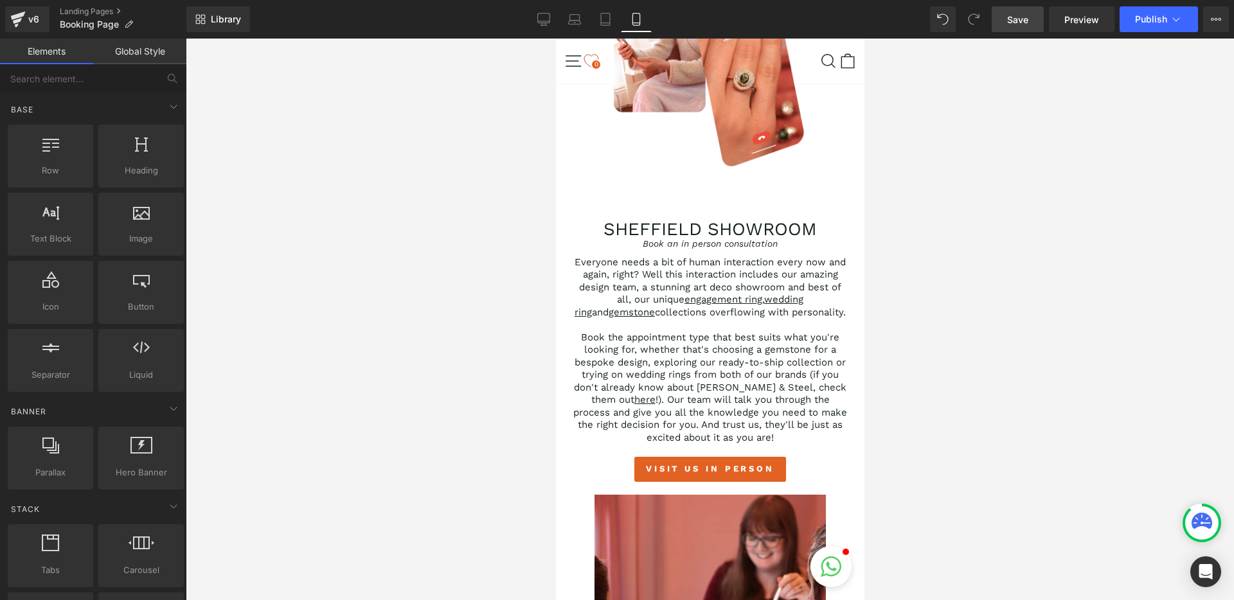
click at [434, 364] on div at bounding box center [710, 320] width 1048 height 562
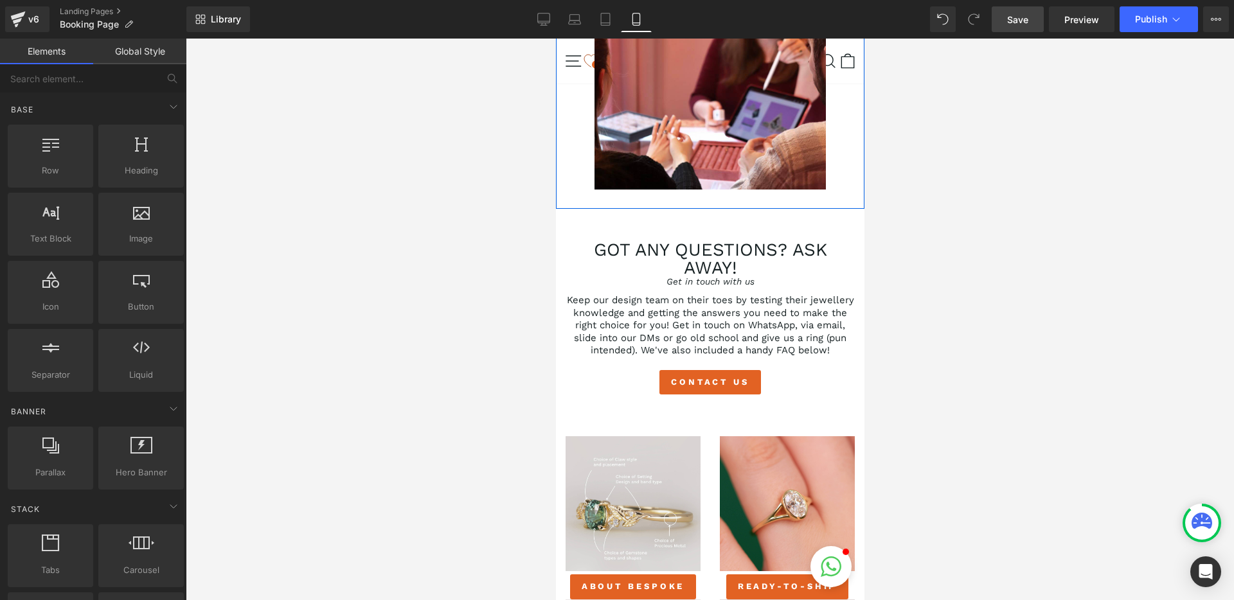
scroll to position [1116, 0]
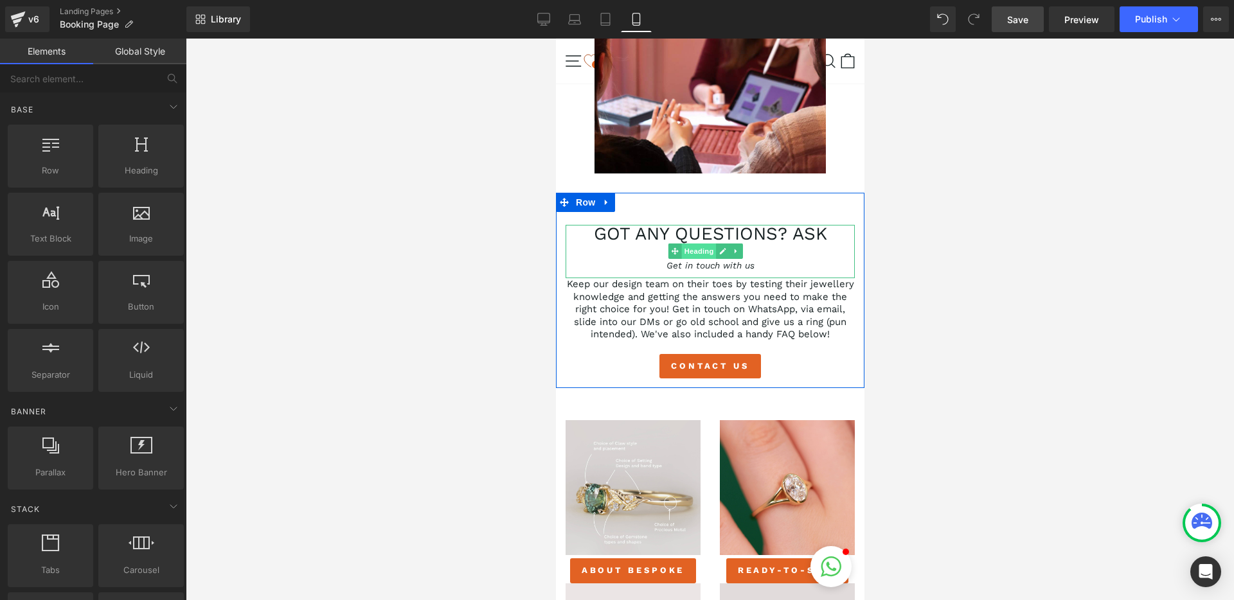
click at [701, 259] on span "Heading" at bounding box center [698, 251] width 35 height 15
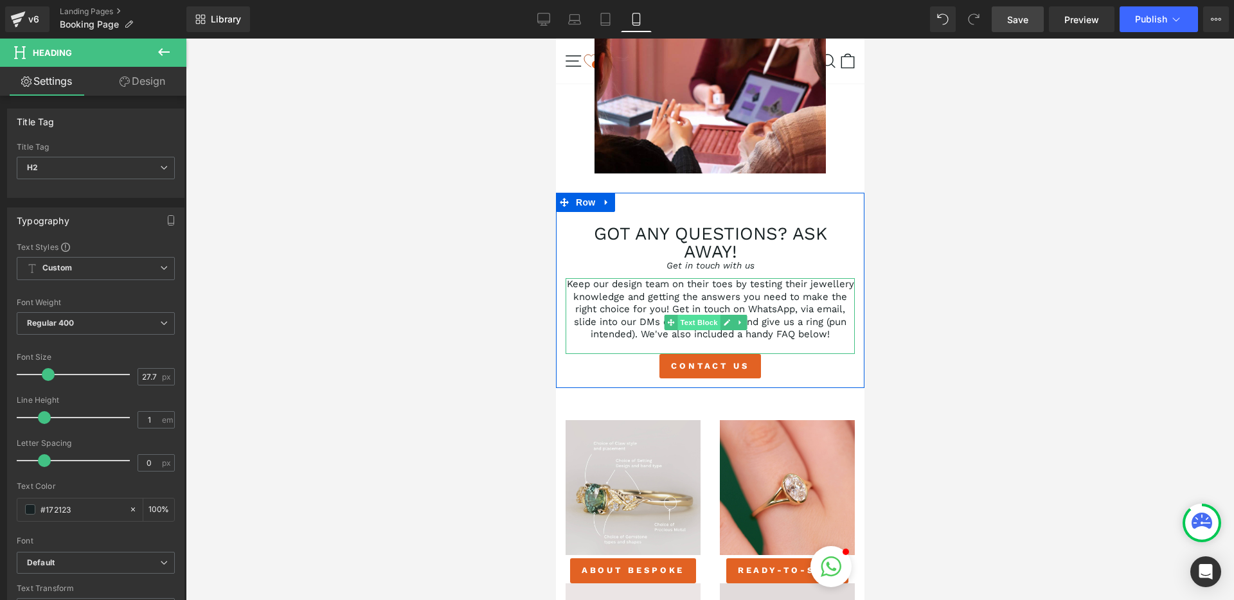
click at [690, 330] on span "Text Block" at bounding box center [698, 322] width 42 height 15
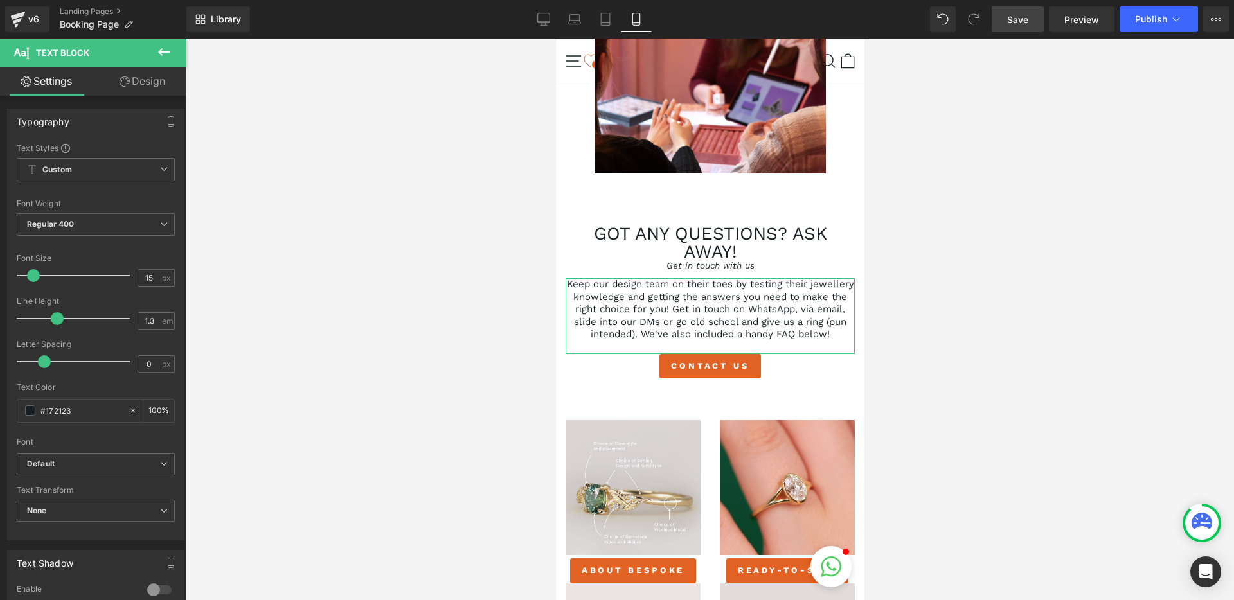
click at [164, 88] on link "Design" at bounding box center [142, 81] width 93 height 29
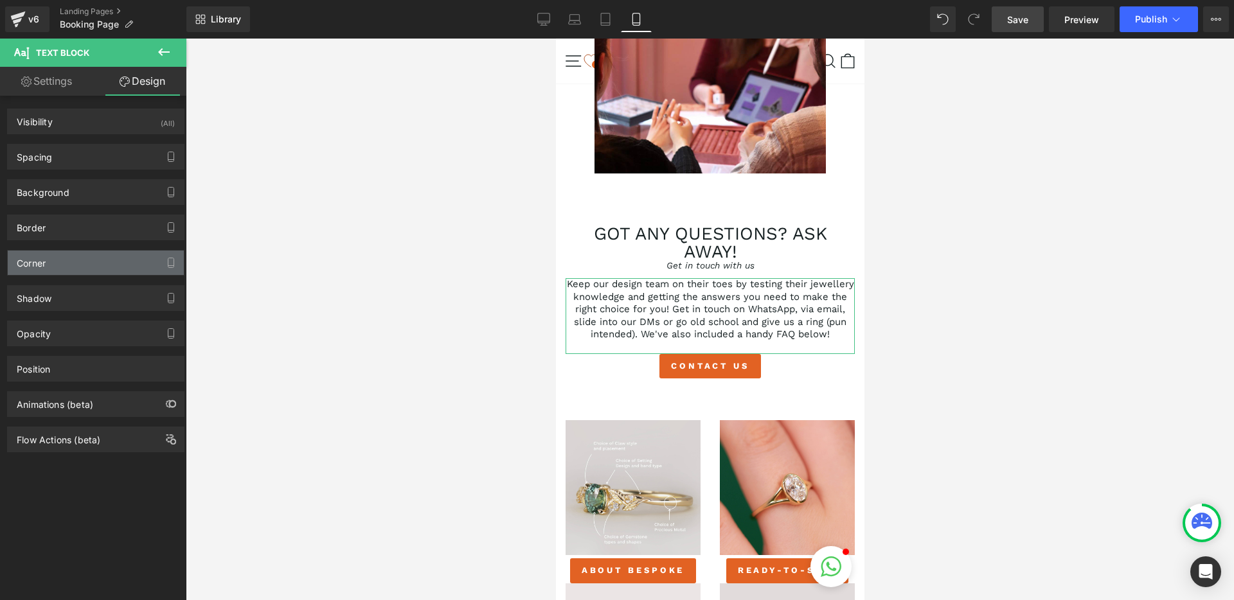
type input "0"
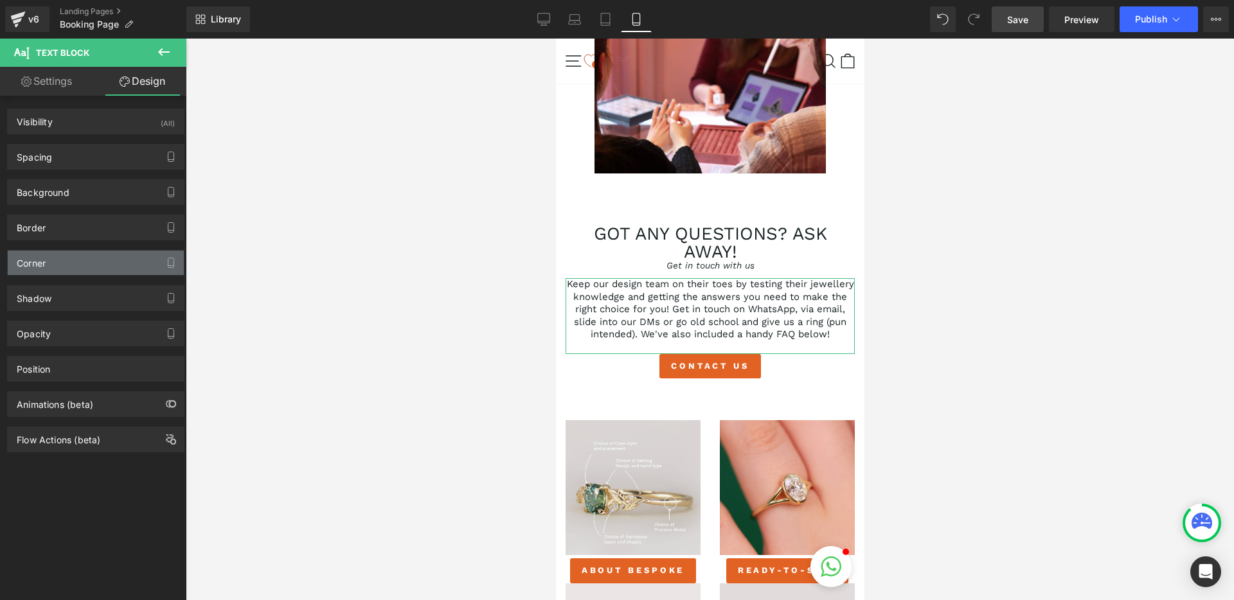
type input "0"
type input "20"
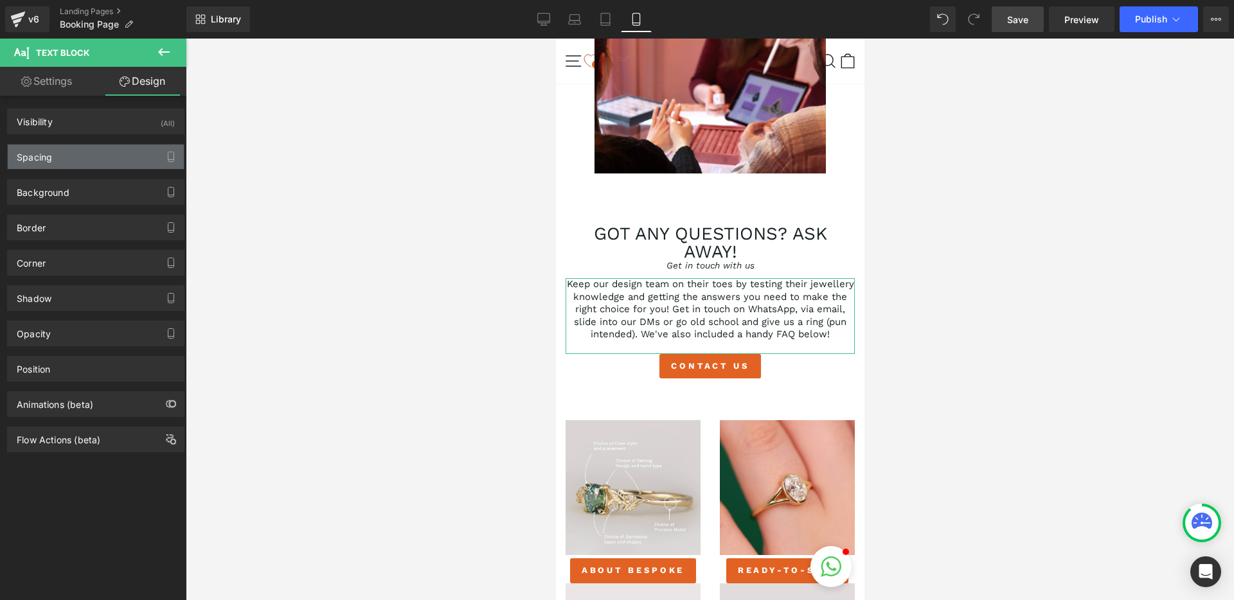
click at [45, 160] on div "Spacing" at bounding box center [34, 154] width 35 height 18
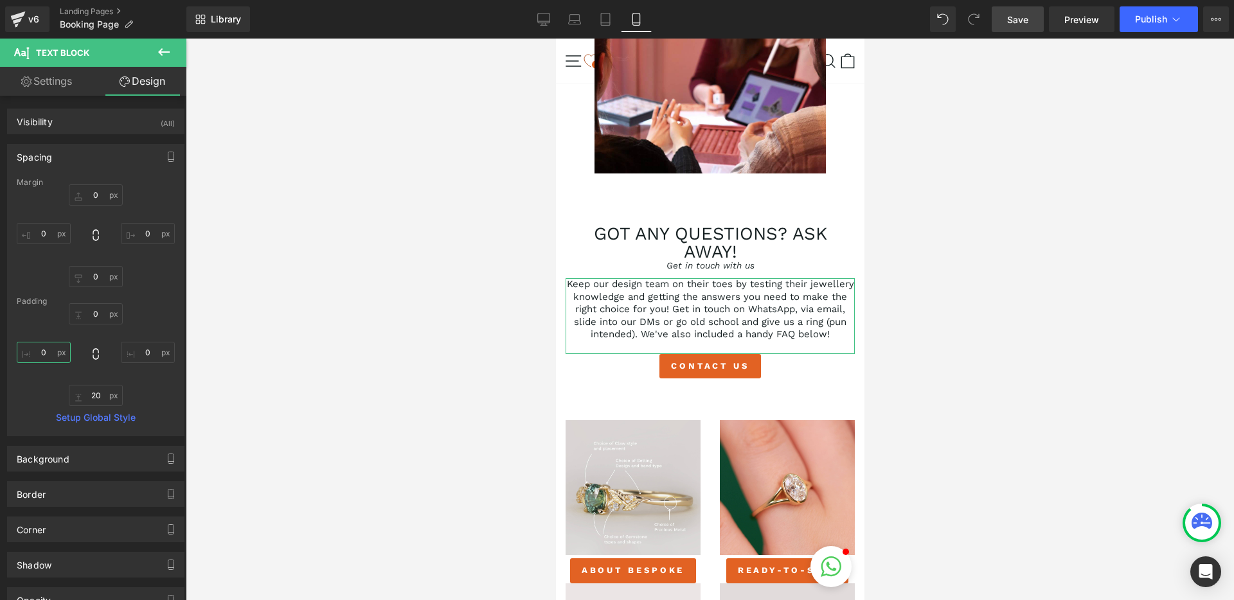
click at [40, 346] on input "0" at bounding box center [44, 352] width 54 height 21
type input "10"
click at [139, 352] on input "0" at bounding box center [148, 352] width 54 height 21
type input "10"
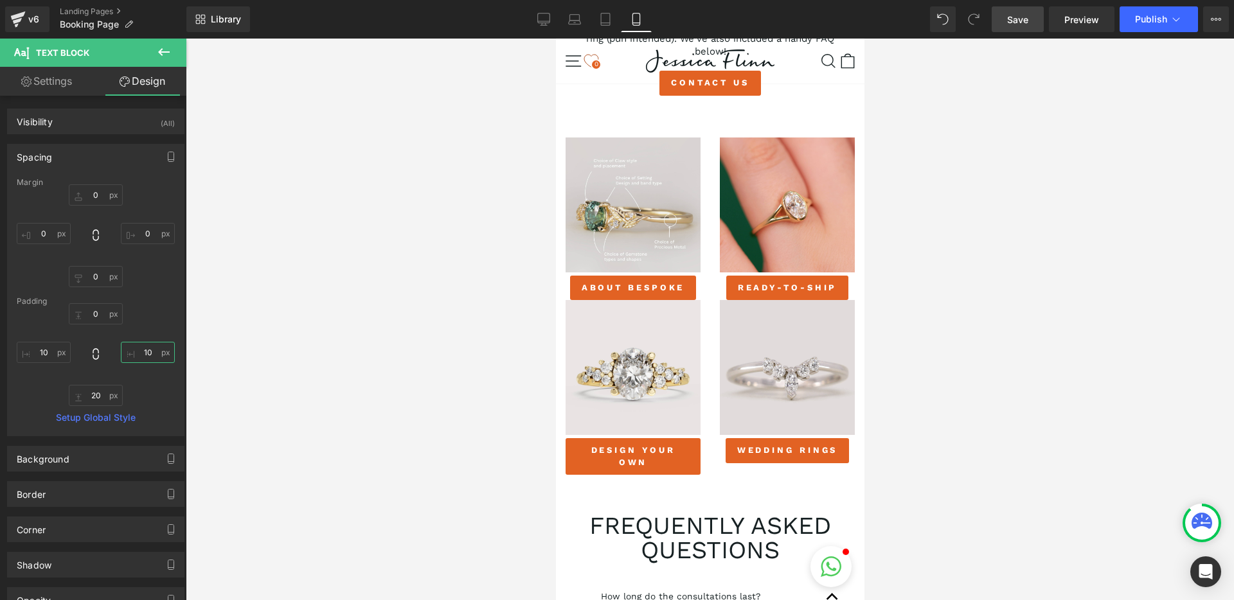
scroll to position [1424, 0]
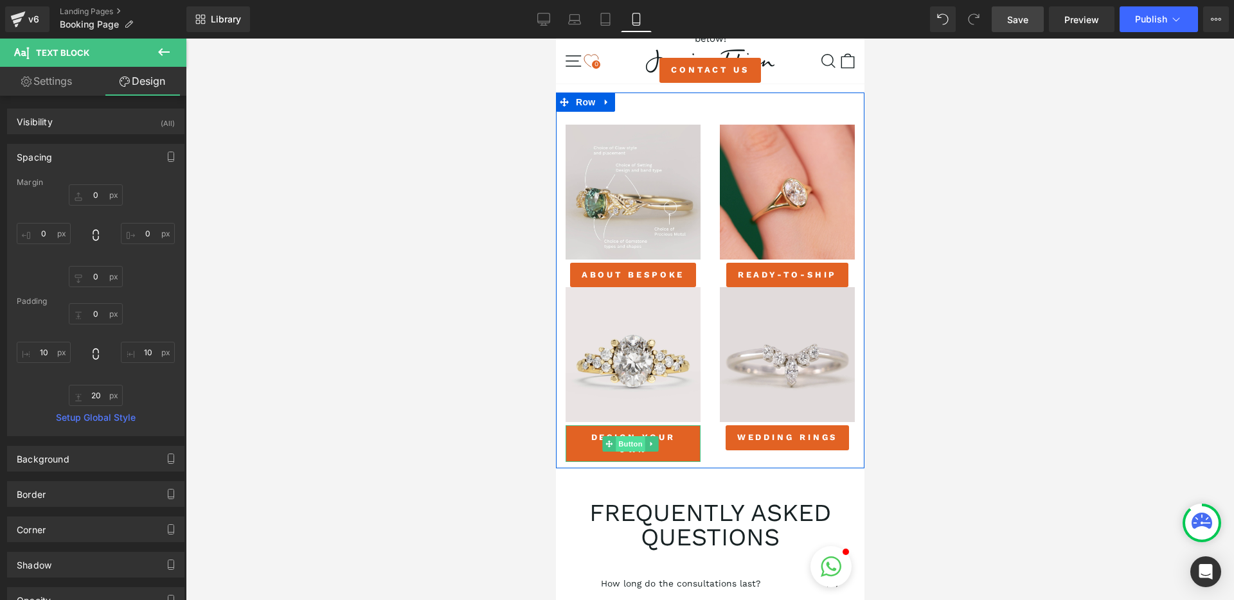
click at [633, 442] on span "Button" at bounding box center [630, 443] width 30 height 15
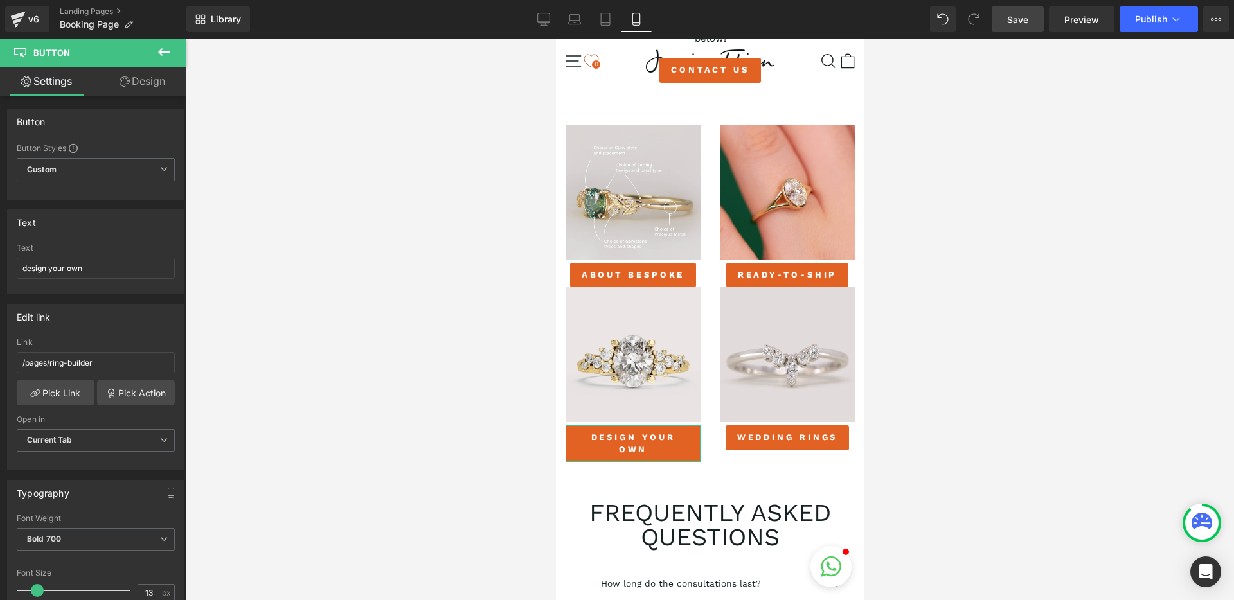
click at [152, 89] on link "Design" at bounding box center [142, 81] width 93 height 29
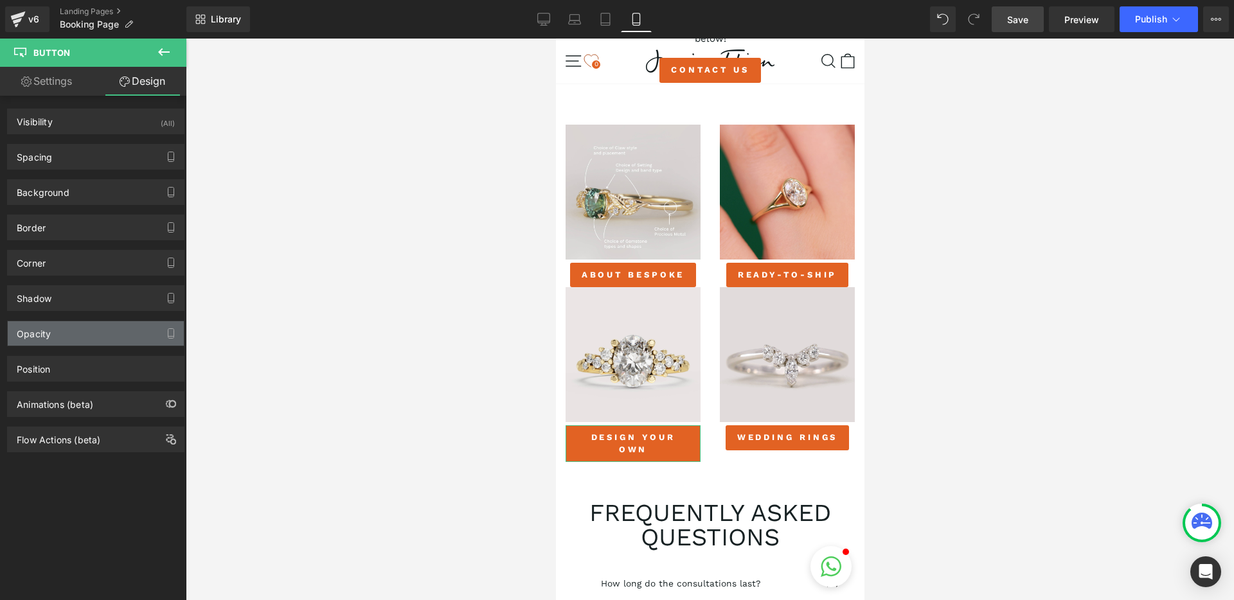
type input "5"
type input "0"
type input "9"
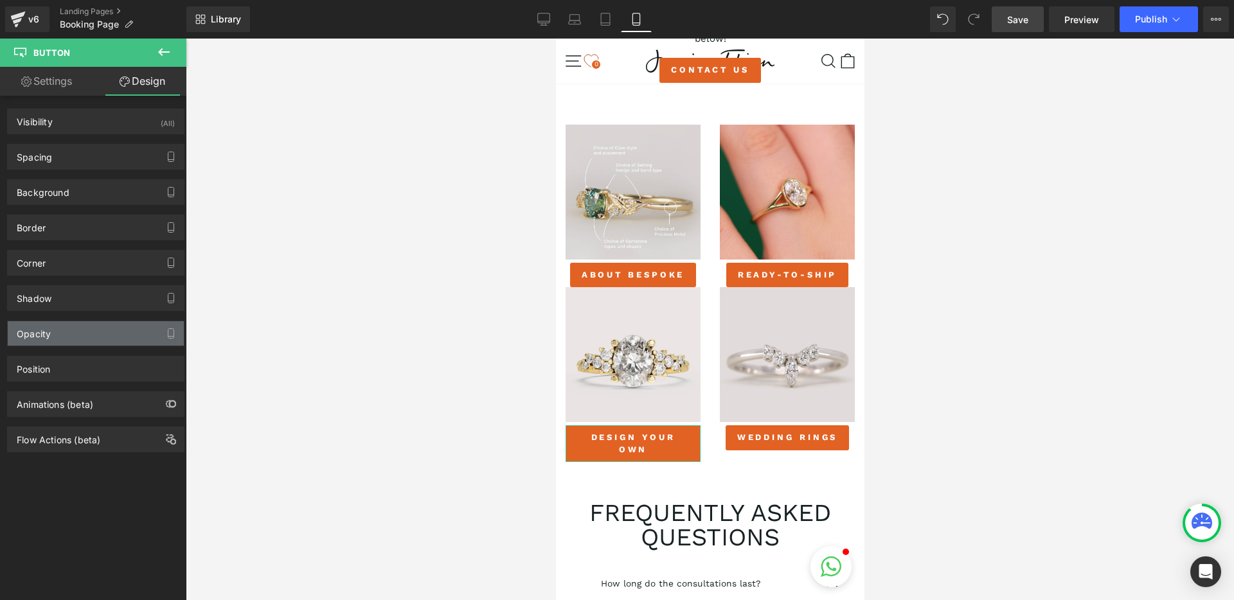
type input "17"
type input "9"
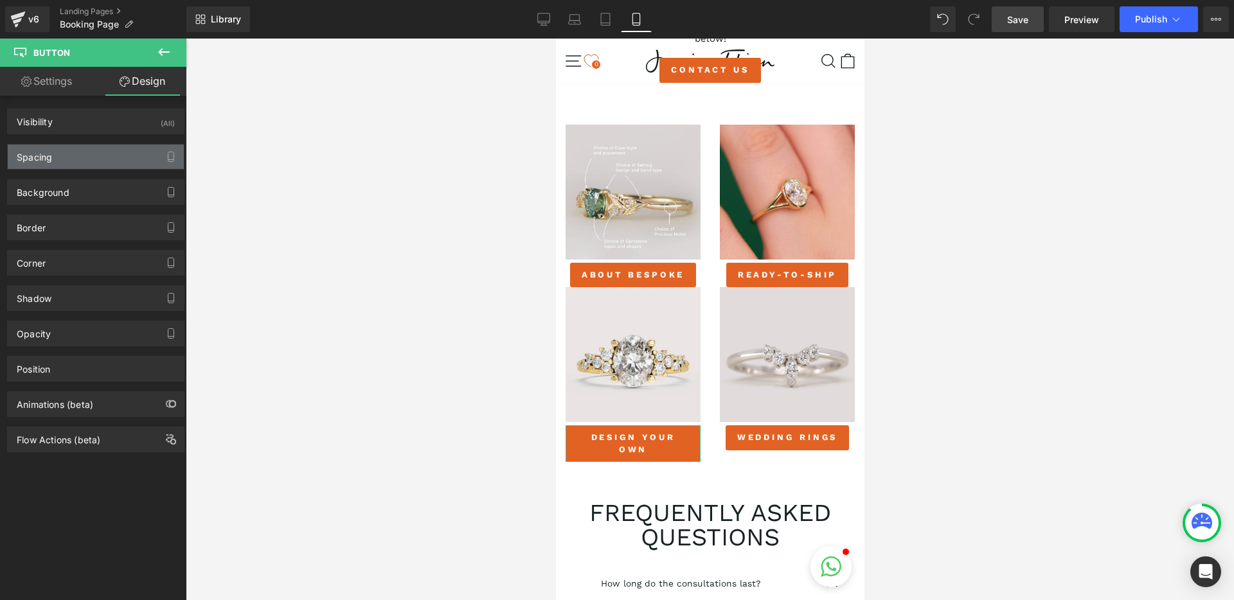
click at [73, 161] on div "Spacing" at bounding box center [96, 157] width 176 height 24
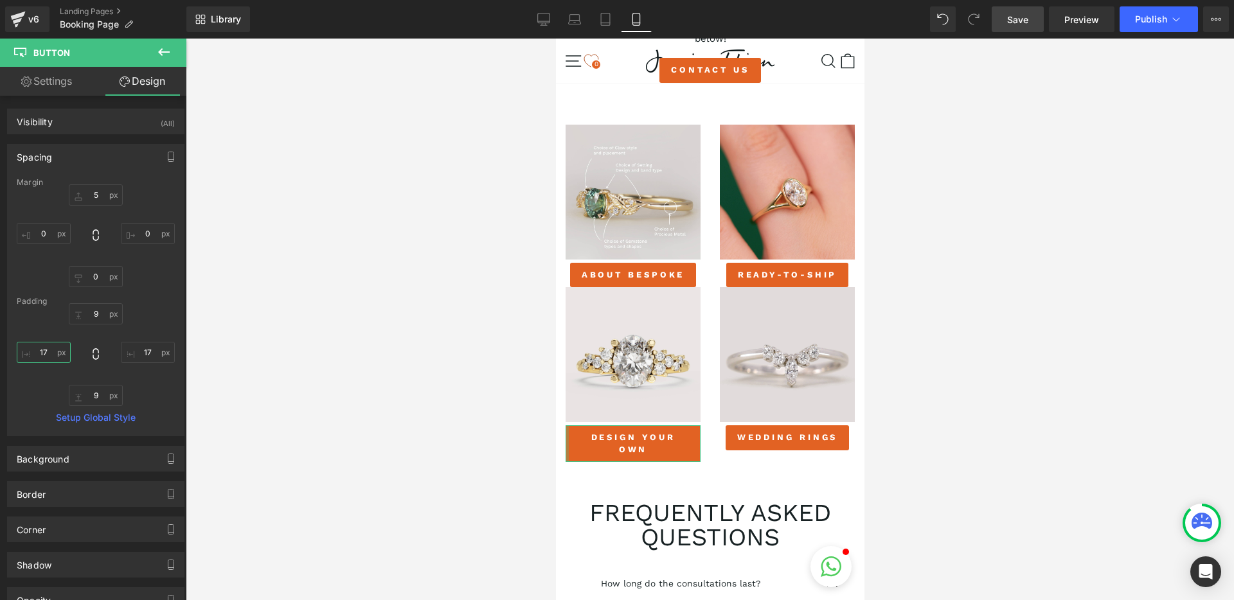
click at [49, 352] on input "17" at bounding box center [44, 352] width 54 height 21
type input "9"
click at [141, 352] on input "17" at bounding box center [148, 352] width 54 height 21
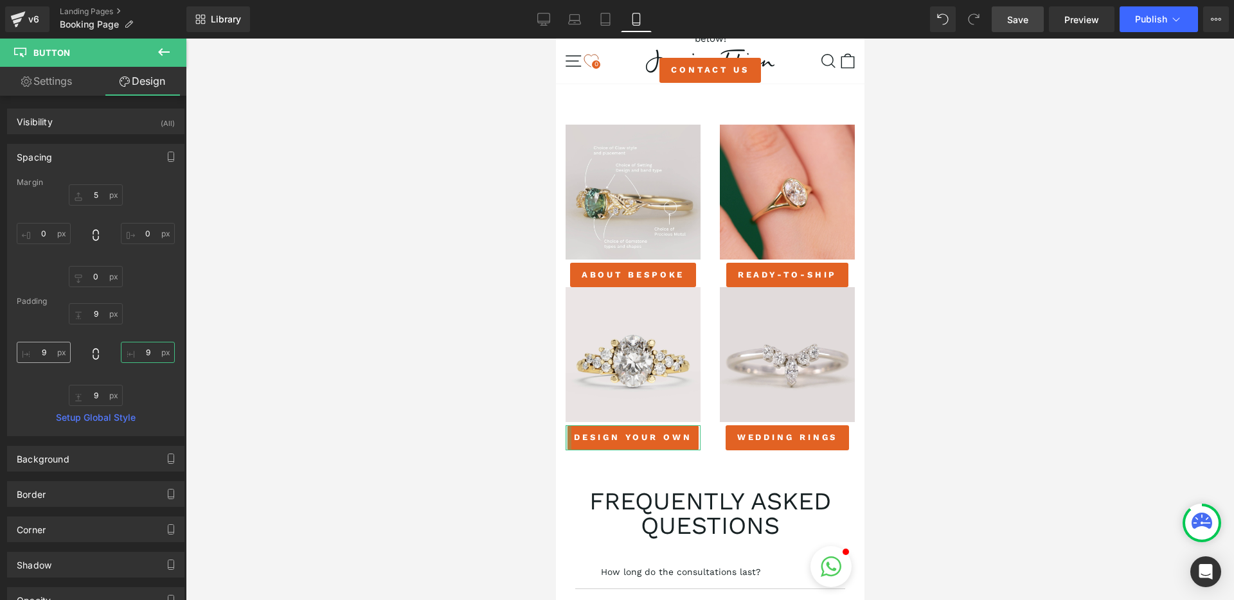
type input "9"
click at [44, 354] on input "9" at bounding box center [44, 352] width 54 height 21
type input "1"
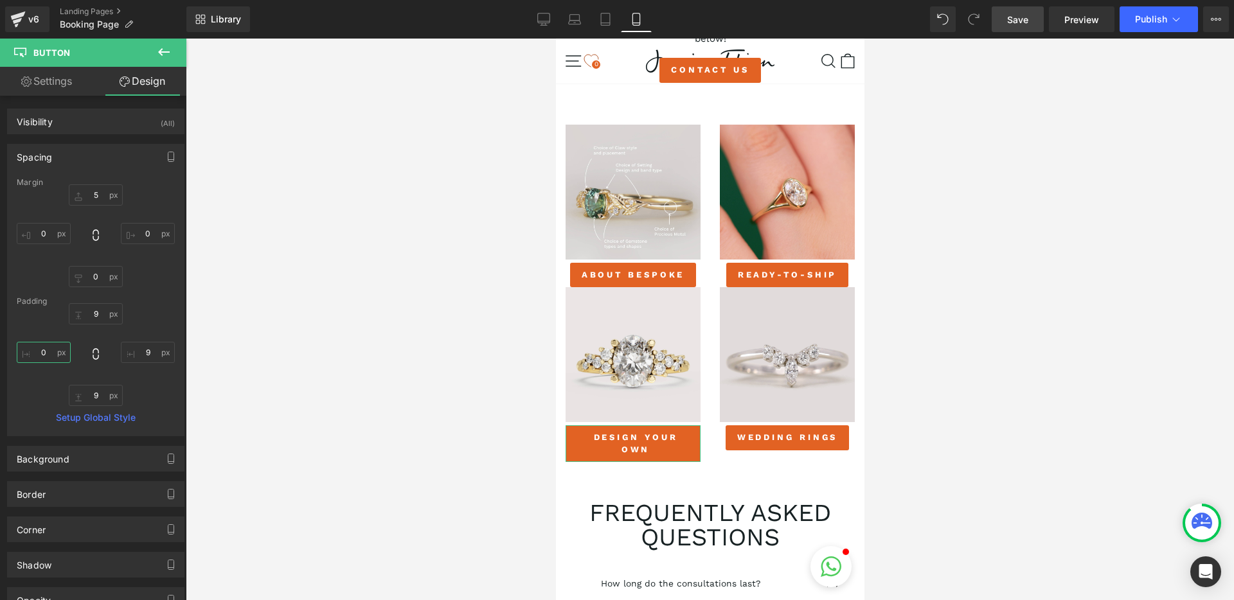
type input "9"
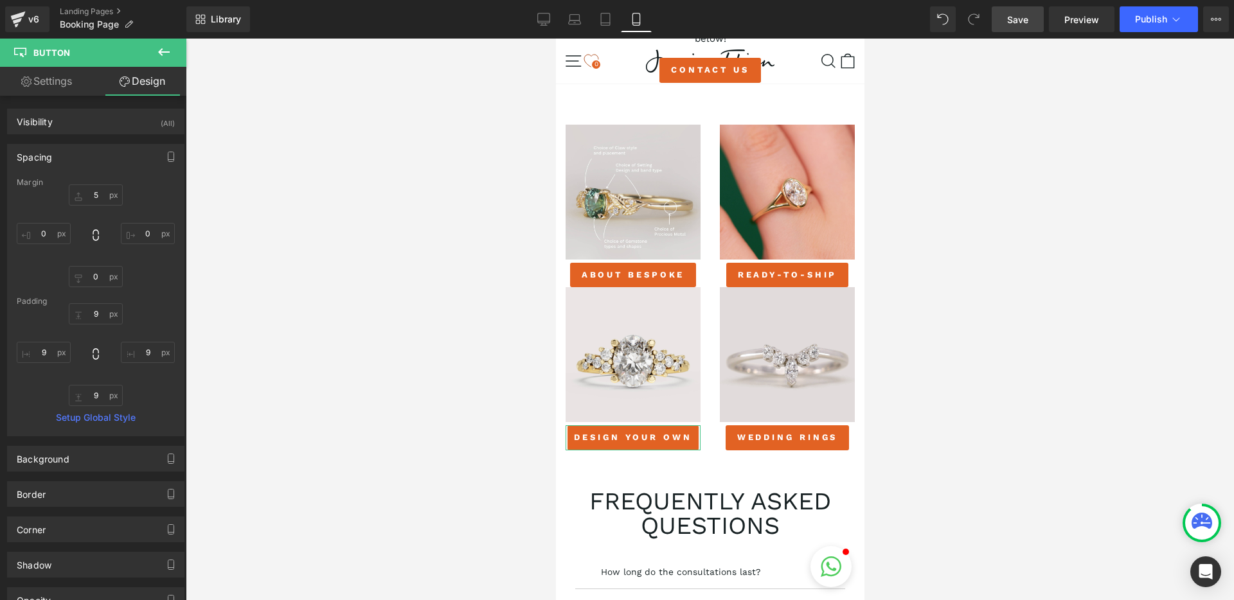
click at [147, 372] on div "9px 9 9 9 9px 9 9 9" at bounding box center [96, 354] width 158 height 103
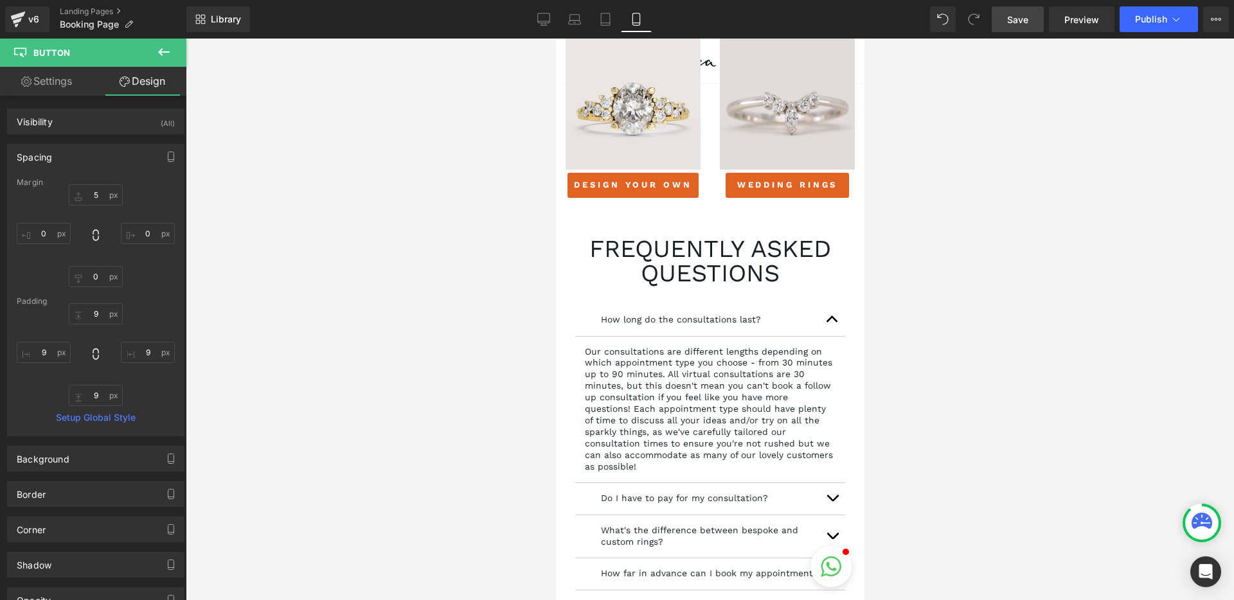
scroll to position [1698, 0]
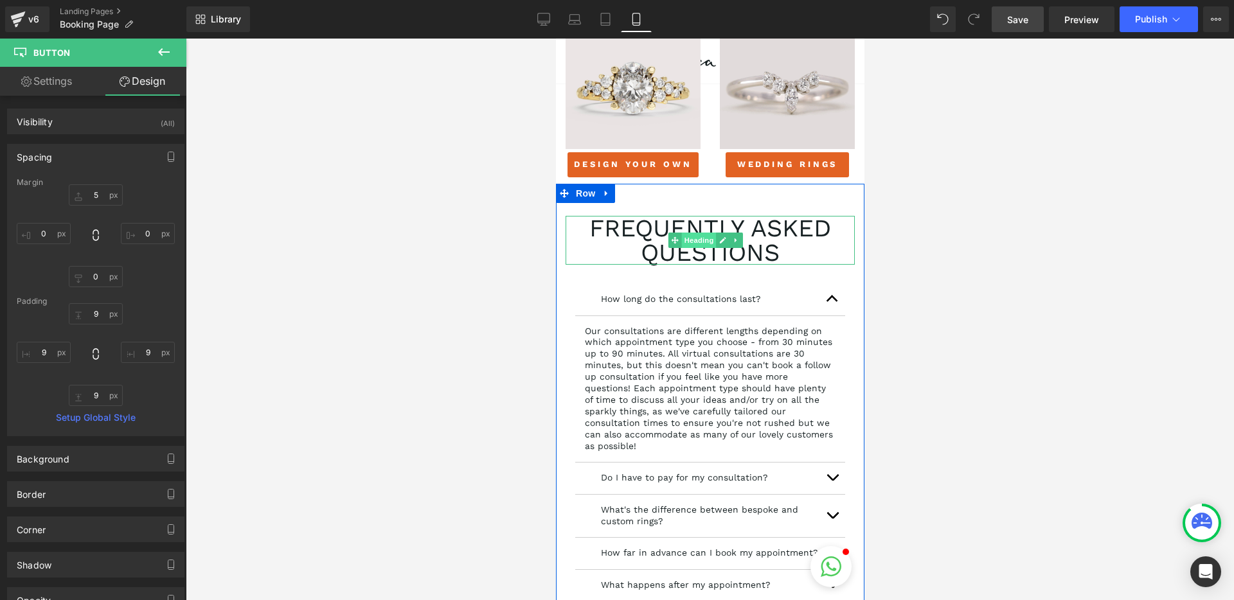
click at [700, 245] on span "Heading" at bounding box center [698, 240] width 35 height 15
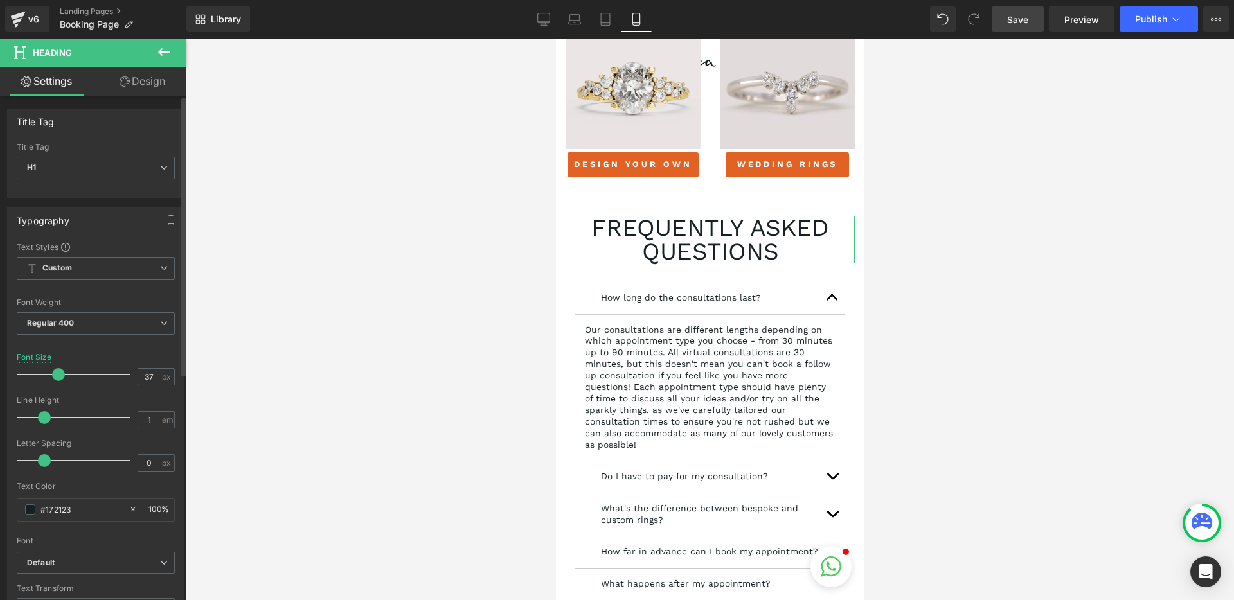
type input "36"
click at [54, 377] on span at bounding box center [57, 374] width 13 height 13
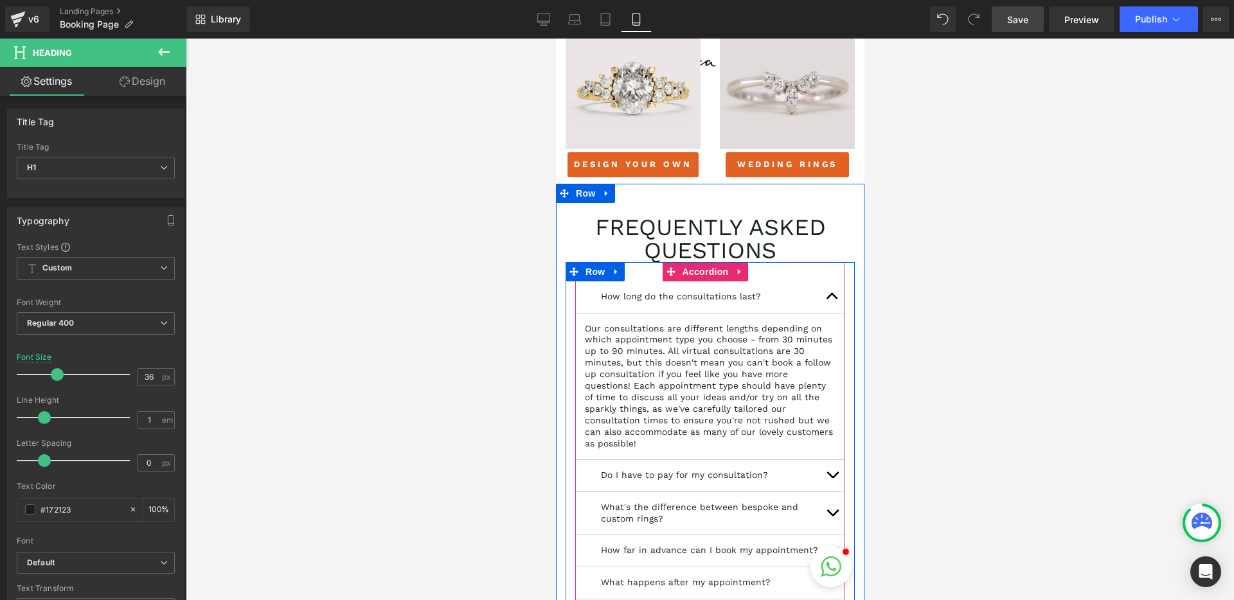
click at [832, 300] on span "button" at bounding box center [832, 300] width 0 height 0
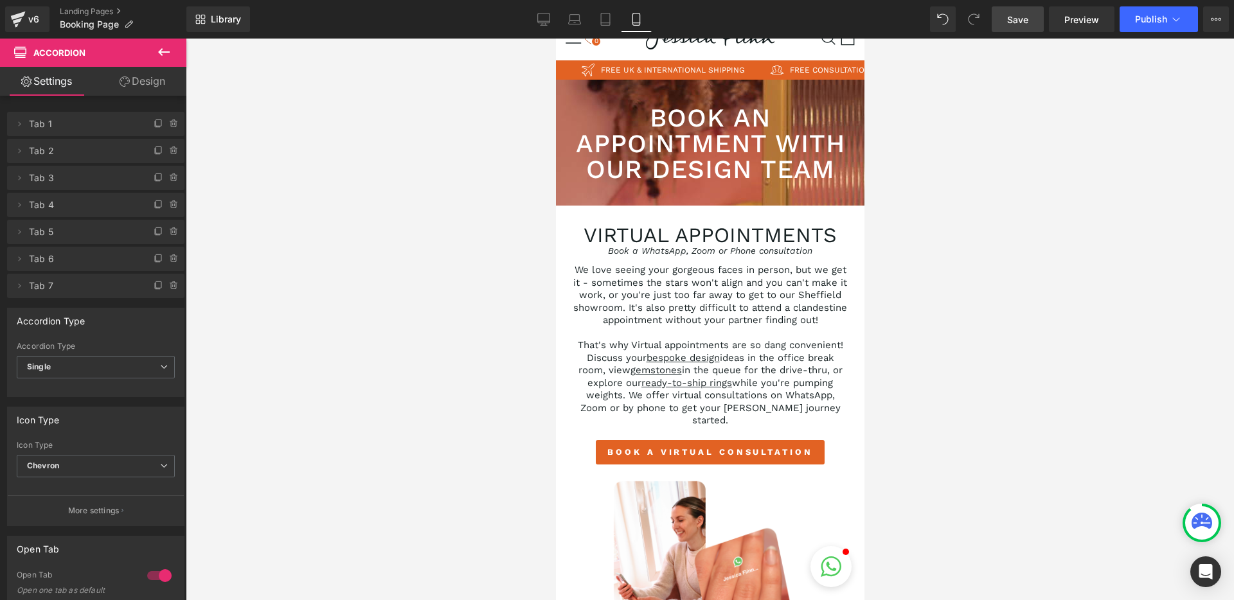
scroll to position [0, 0]
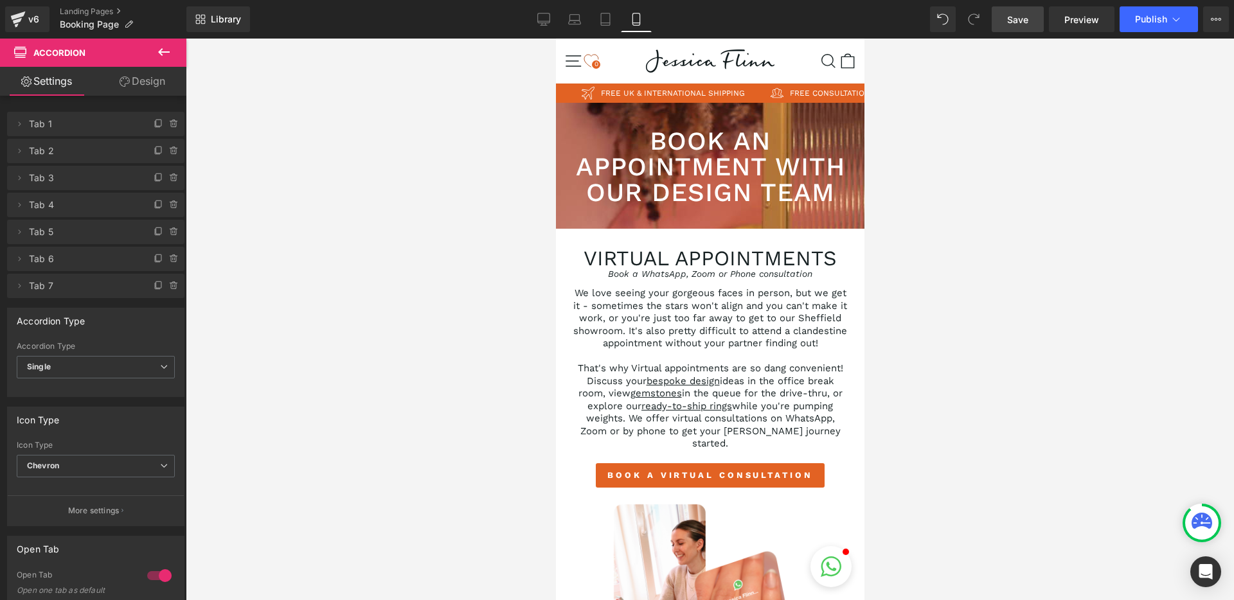
click at [1021, 21] on span "Save" at bounding box center [1017, 19] width 21 height 13
click at [537, 22] on icon at bounding box center [543, 19] width 13 height 13
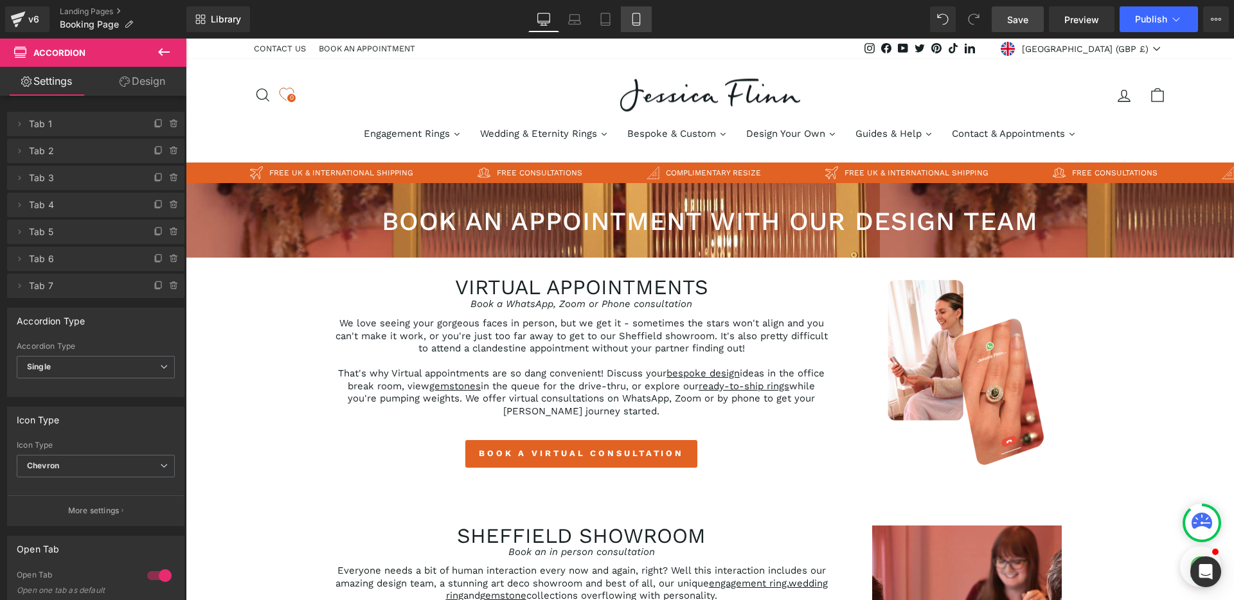
click at [641, 22] on icon at bounding box center [636, 19] width 13 height 13
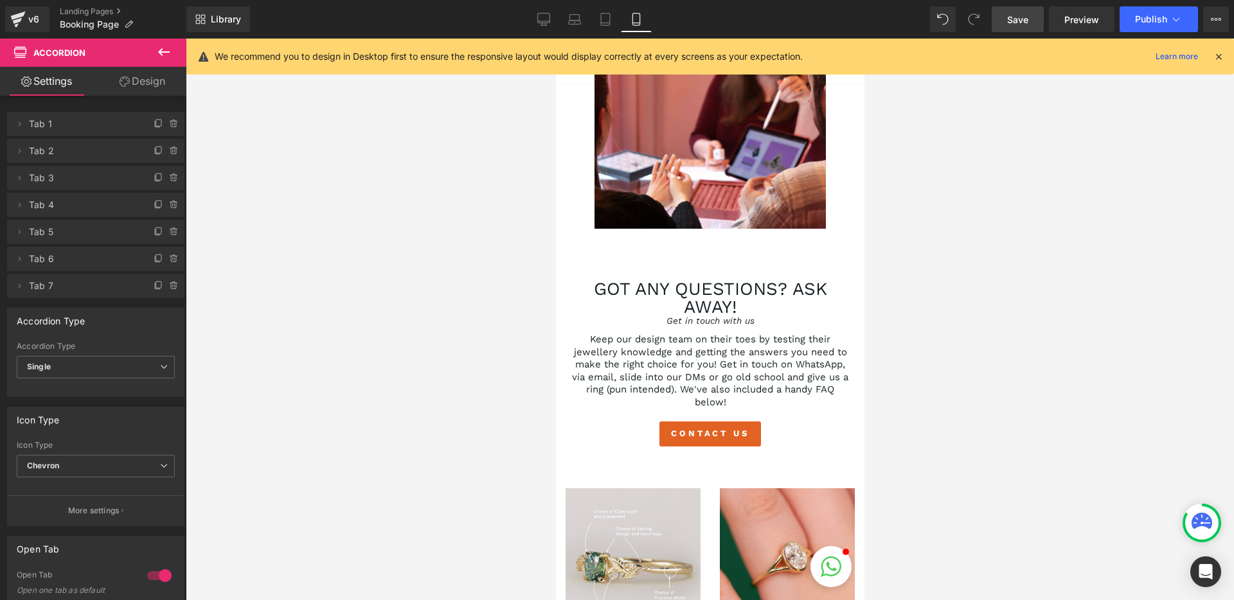
scroll to position [1063, 0]
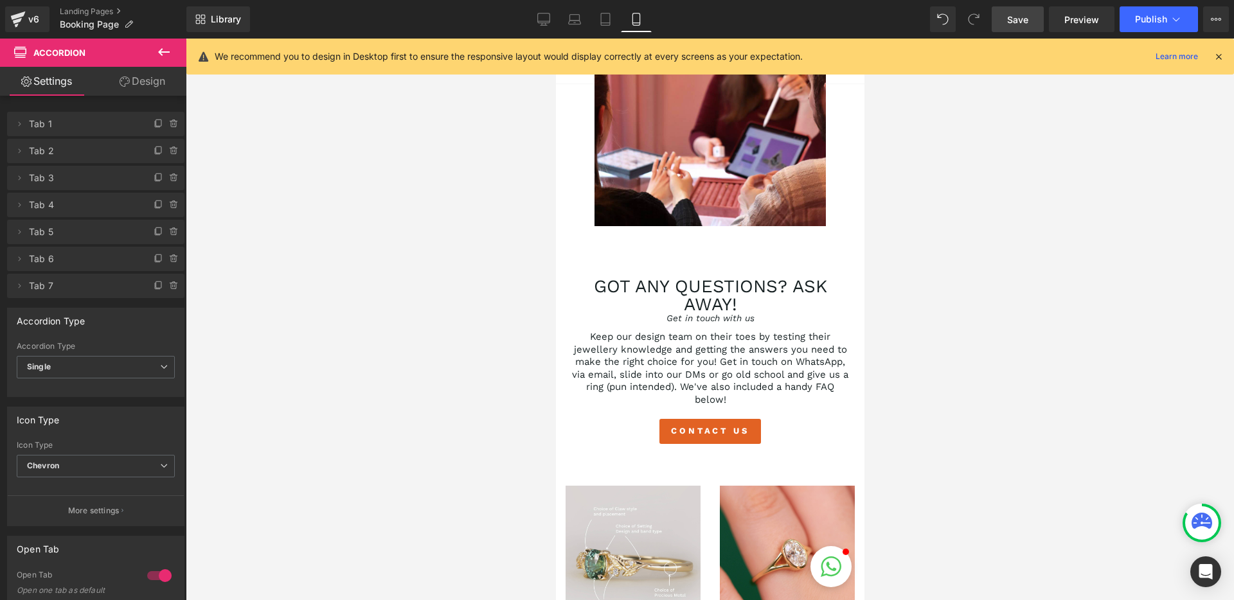
click at [704, 302] on h2 "Got any questions? ask away!" at bounding box center [709, 295] width 289 height 35
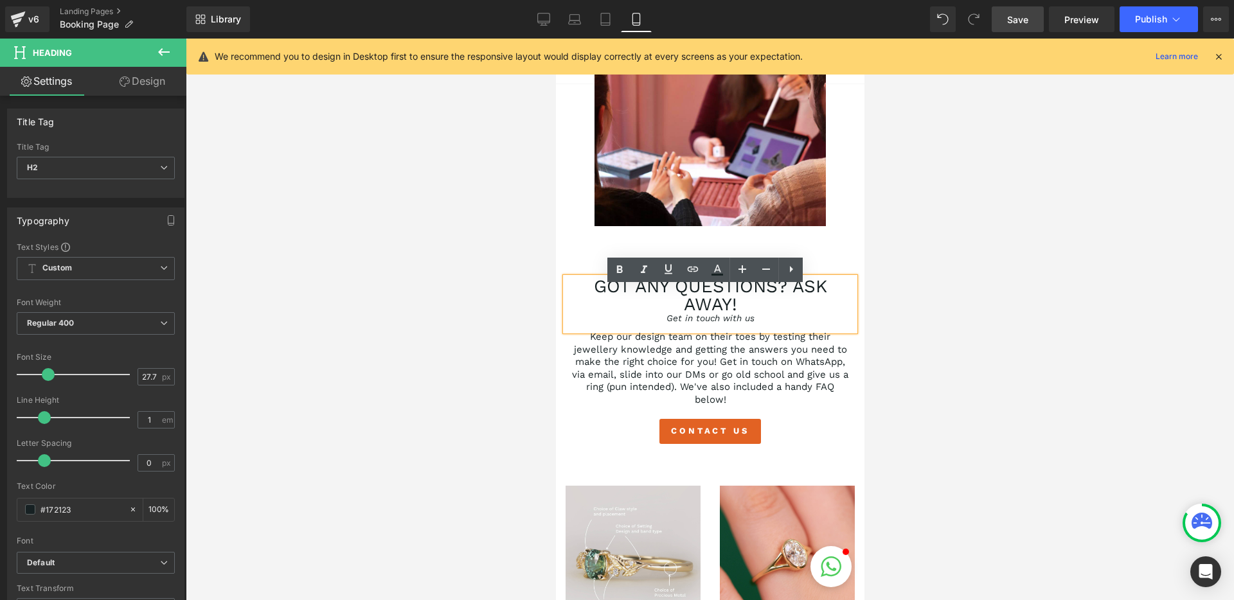
click at [498, 302] on div at bounding box center [710, 320] width 1048 height 562
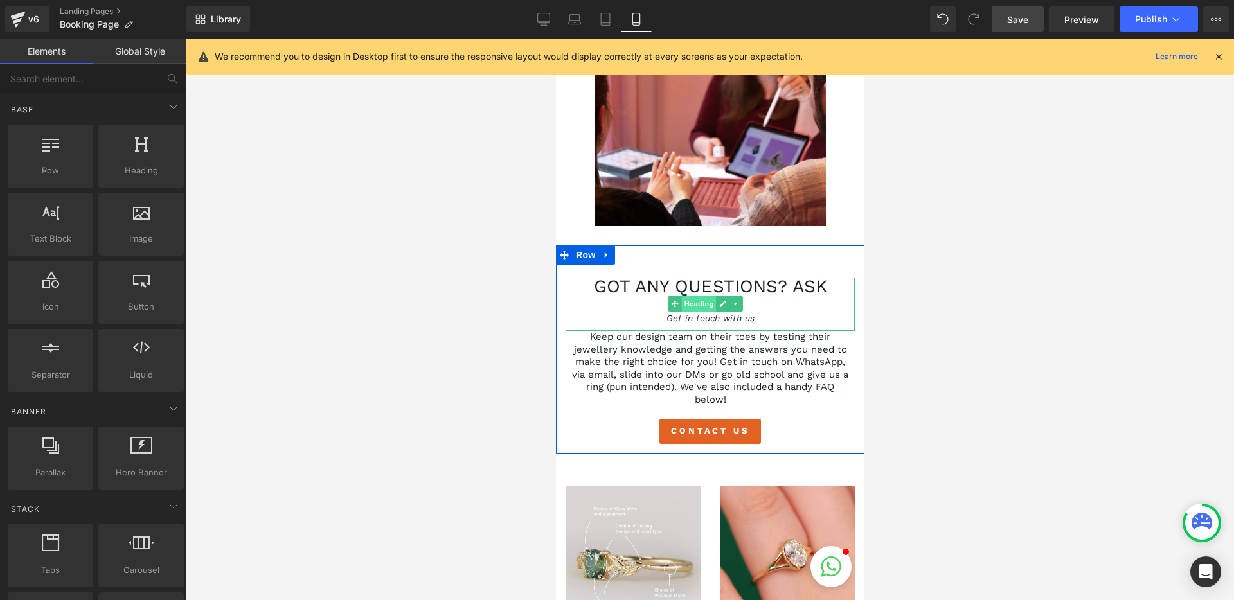
click at [692, 309] on span "Heading" at bounding box center [698, 303] width 35 height 15
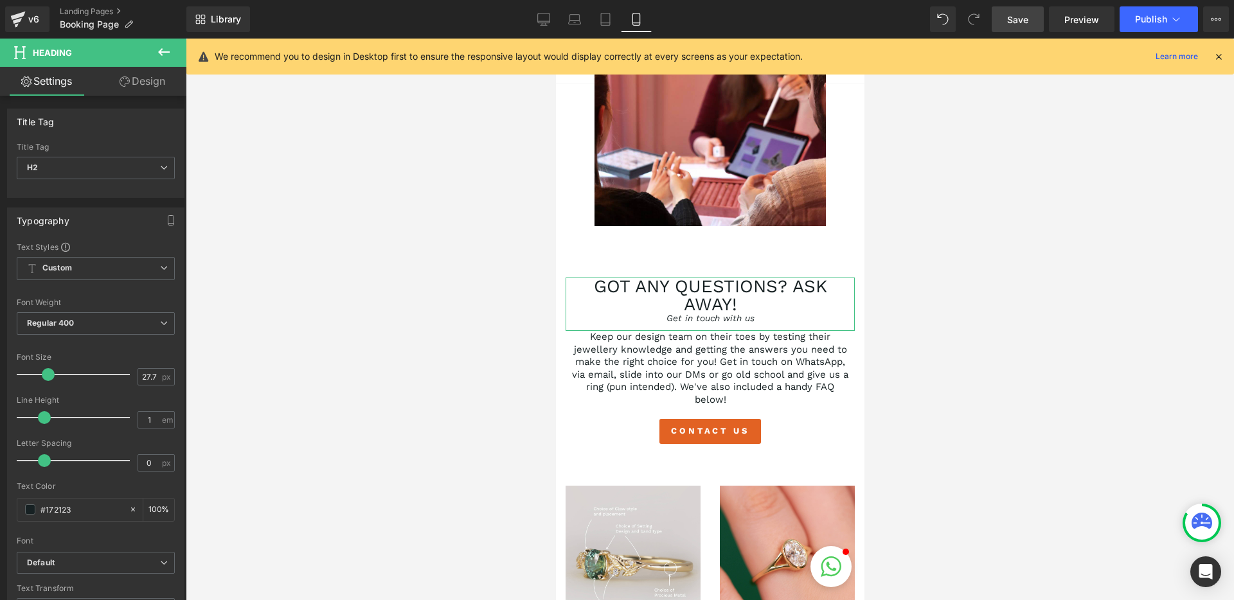
click at [149, 91] on link "Design" at bounding box center [142, 81] width 93 height 29
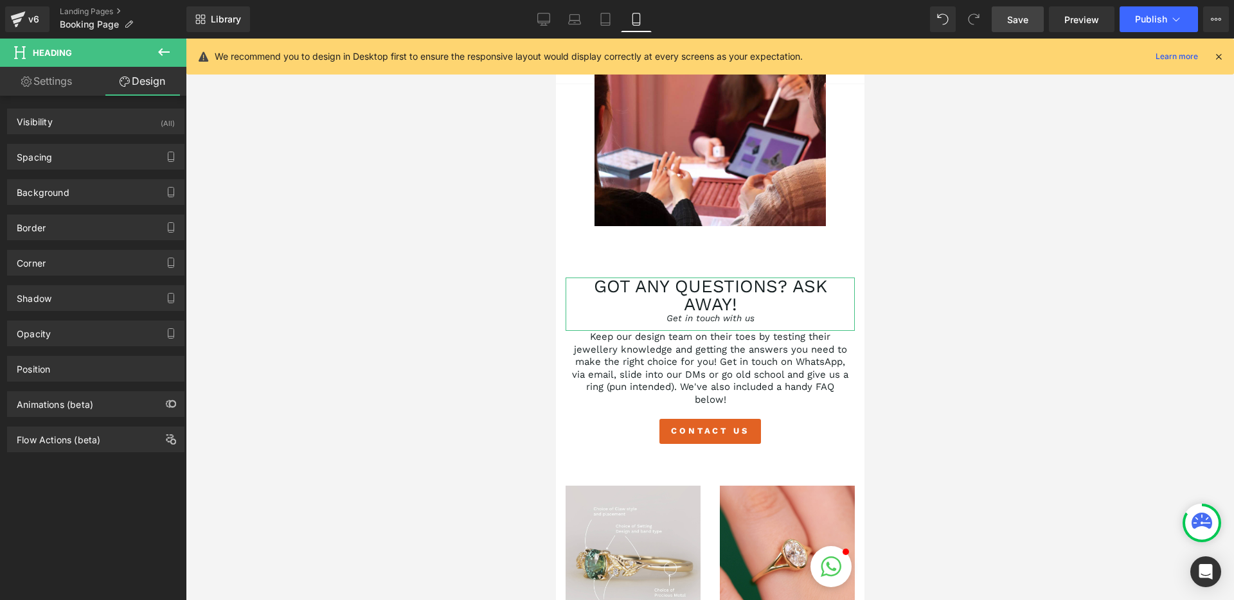
type input "0"
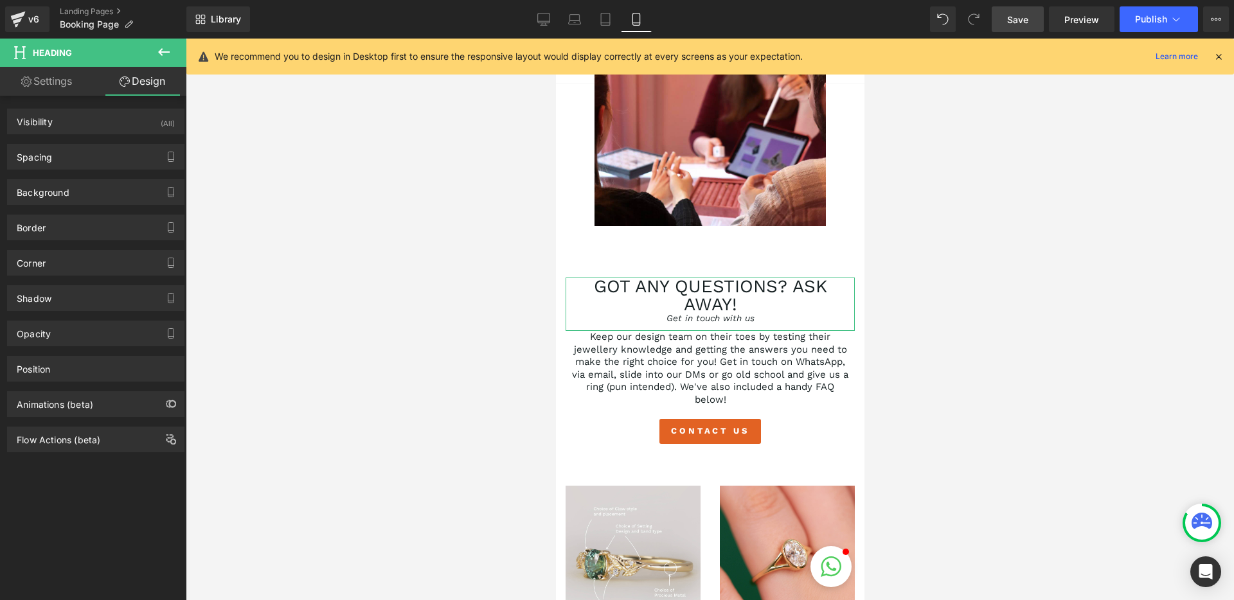
type input "0"
type input "10"
click at [38, 156] on div "Spacing" at bounding box center [34, 154] width 35 height 18
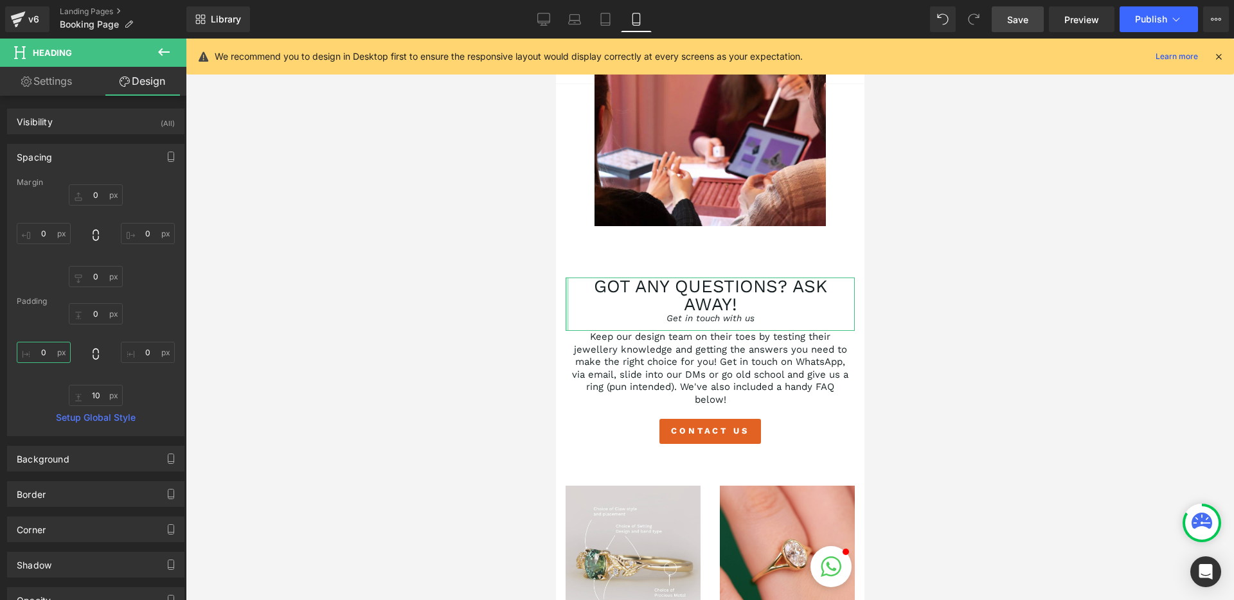
click at [42, 351] on input "0" at bounding box center [44, 352] width 54 height 21
type input "20"
click at [144, 358] on input "0" at bounding box center [148, 352] width 54 height 21
type input "20"
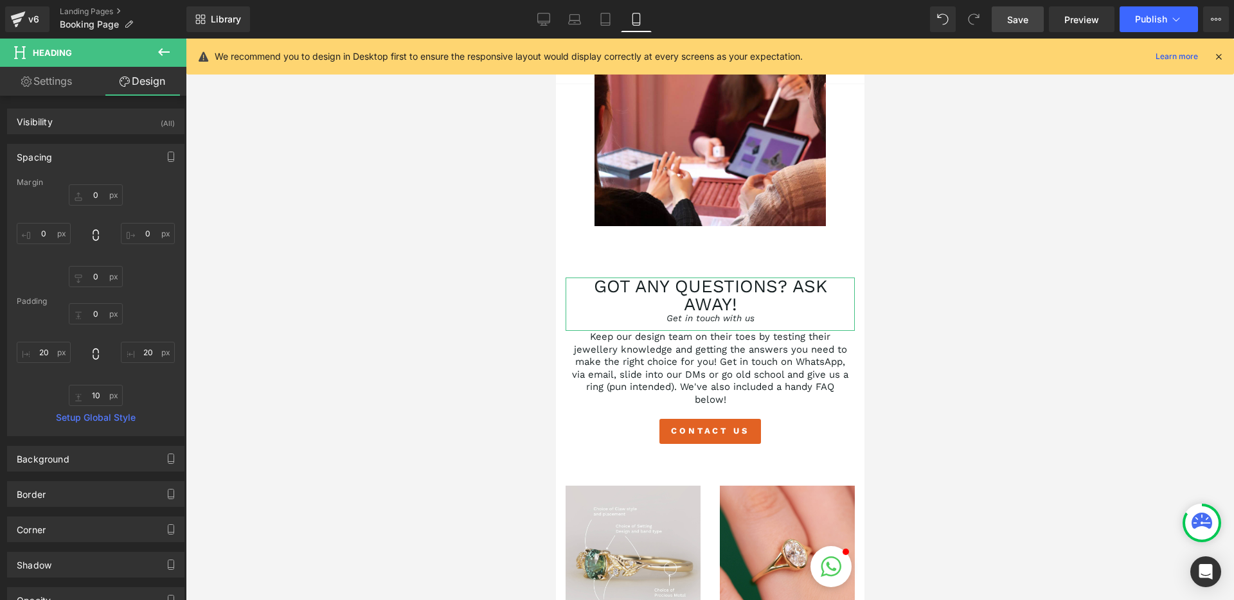
click at [145, 372] on div "0px 0 20 20 10px 10 20 20" at bounding box center [96, 354] width 158 height 103
click at [1029, 25] on span "Save" at bounding box center [1017, 19] width 21 height 13
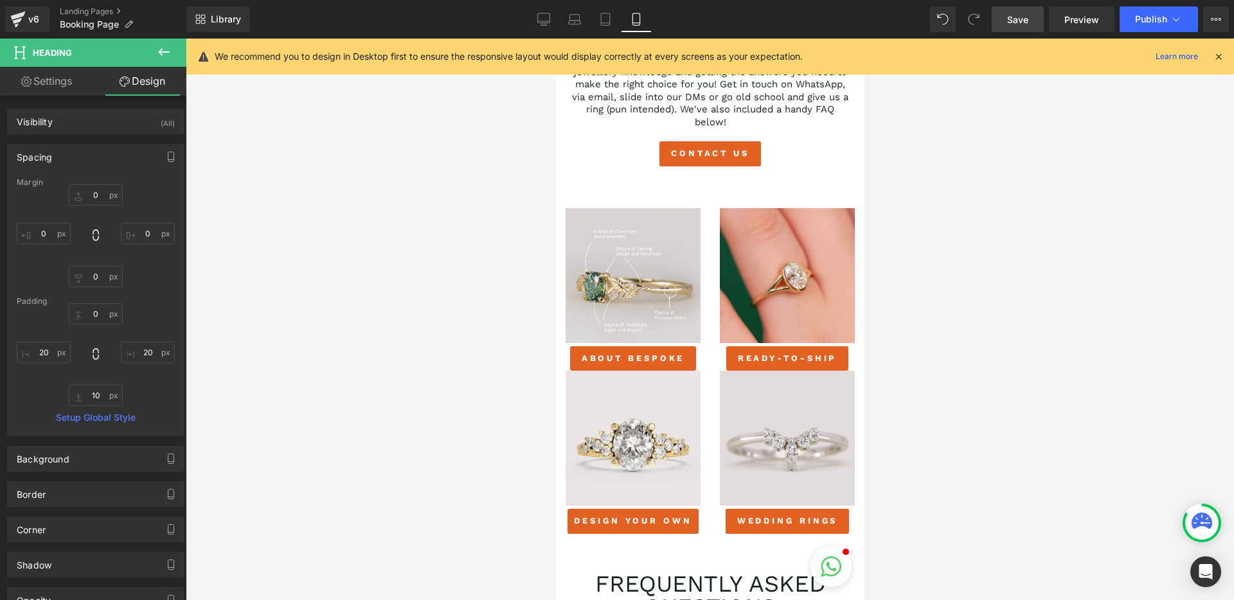
scroll to position [1367, 0]
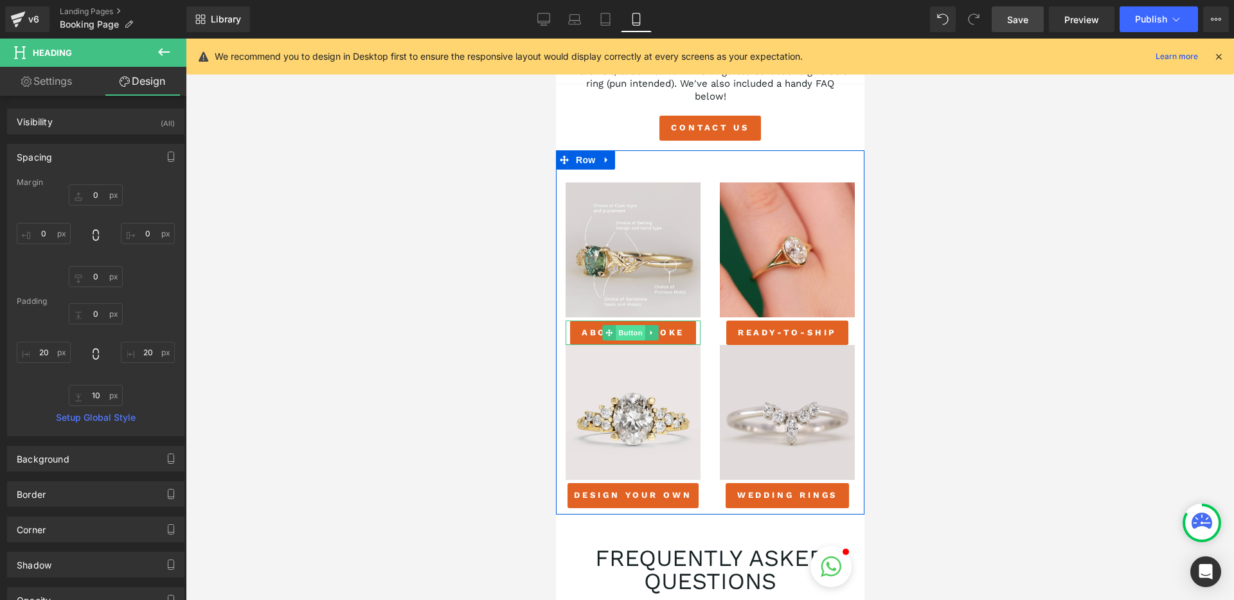
click at [618, 338] on span "Button" at bounding box center [630, 332] width 30 height 15
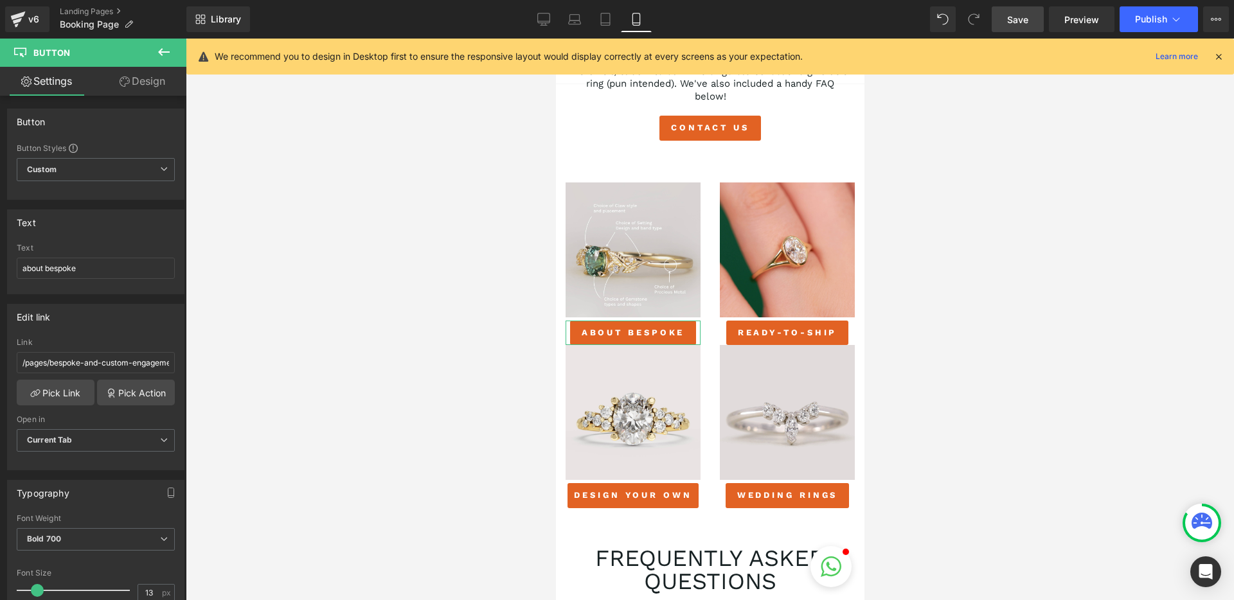
click at [127, 90] on link "Design" at bounding box center [142, 81] width 93 height 29
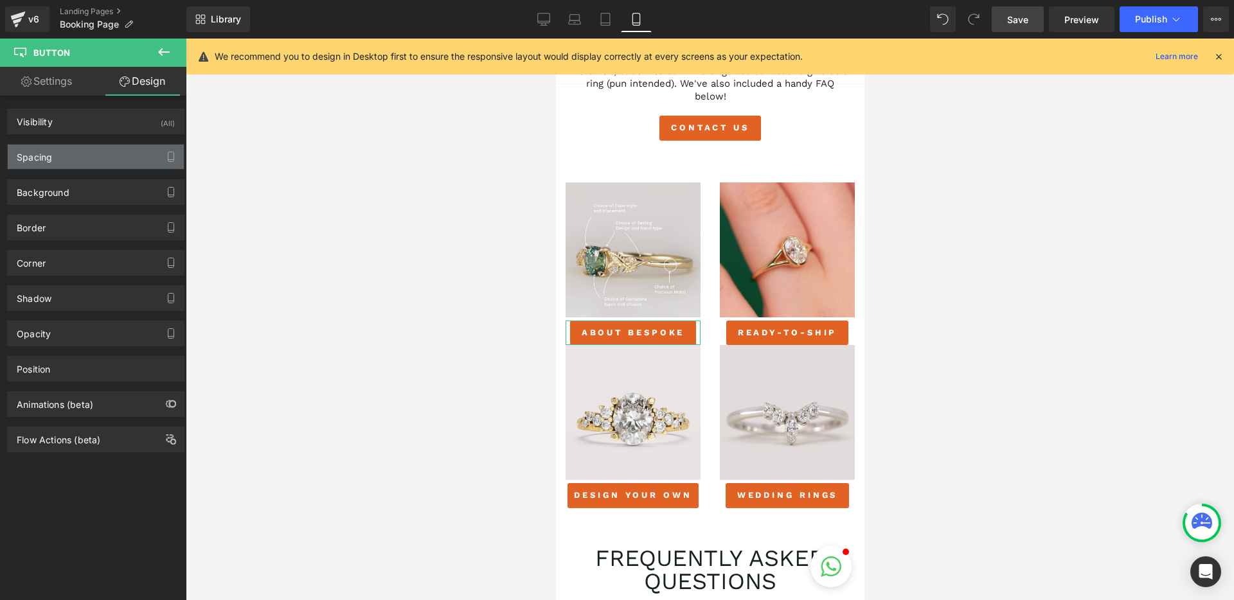
type input "5"
type input "0"
type input "9"
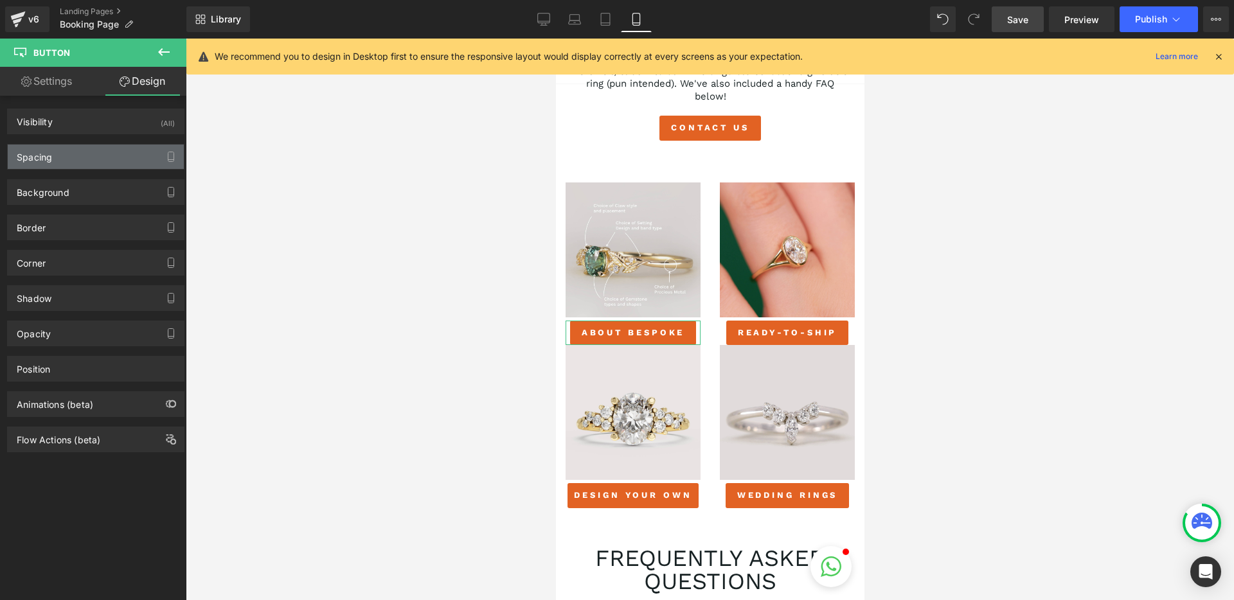
type input "17"
type input "9"
type input "17"
click at [87, 151] on div "Spacing" at bounding box center [96, 157] width 176 height 24
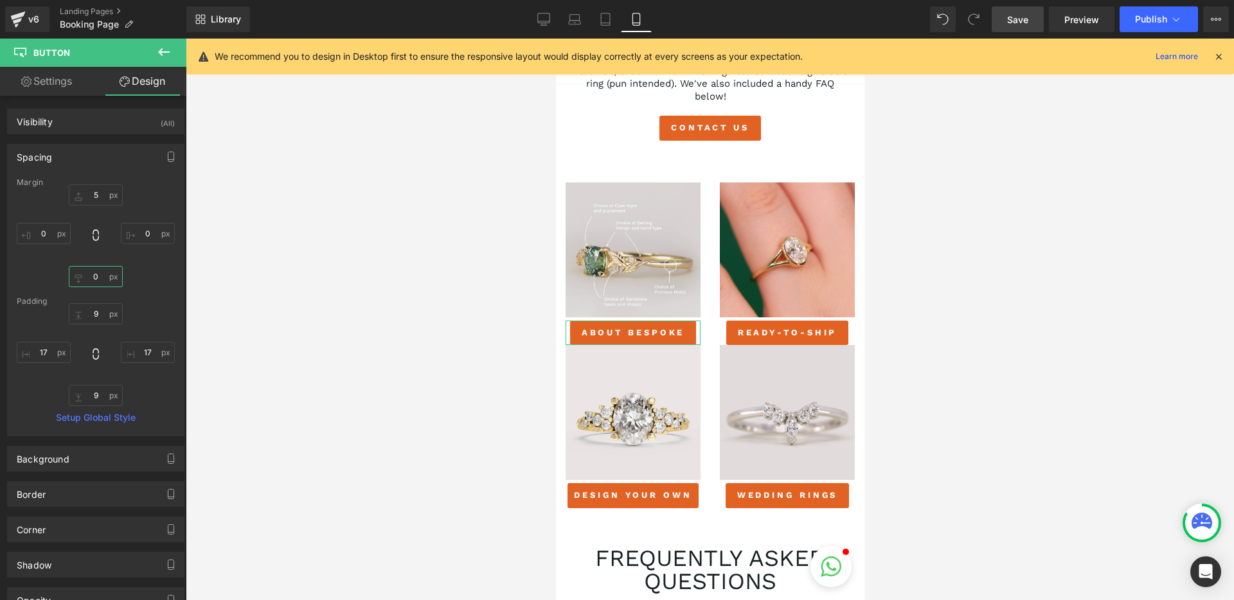
click at [93, 279] on input "0" at bounding box center [96, 276] width 54 height 21
type input "5"
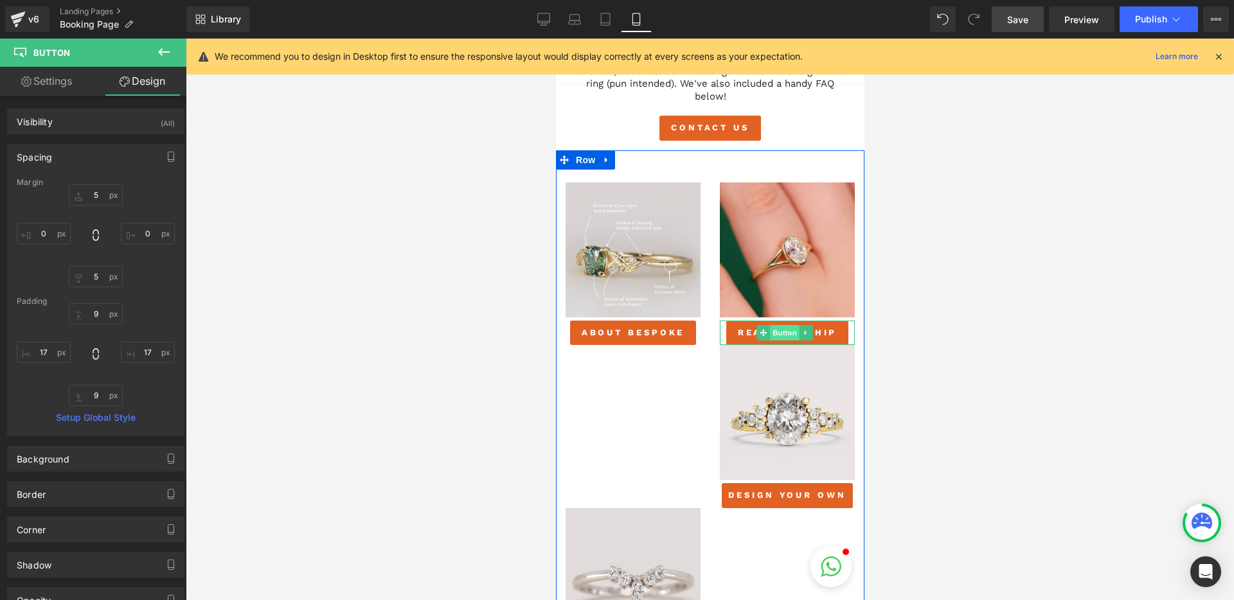
click at [775, 340] on span "Button" at bounding box center [784, 332] width 30 height 15
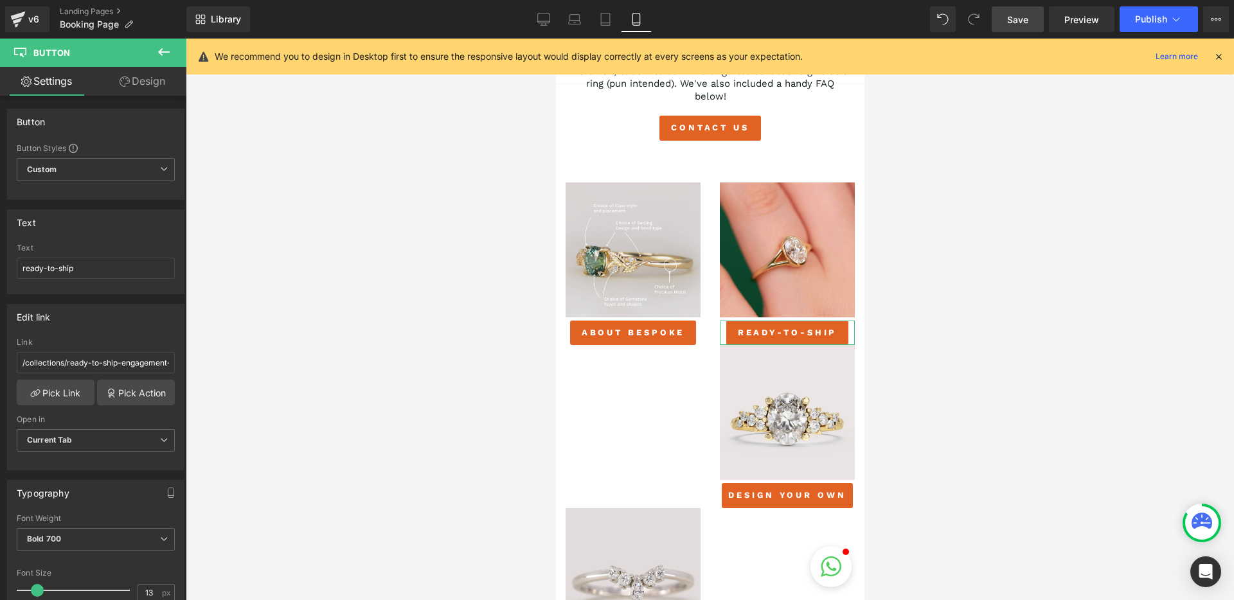
click at [131, 86] on link "Design" at bounding box center [142, 81] width 93 height 29
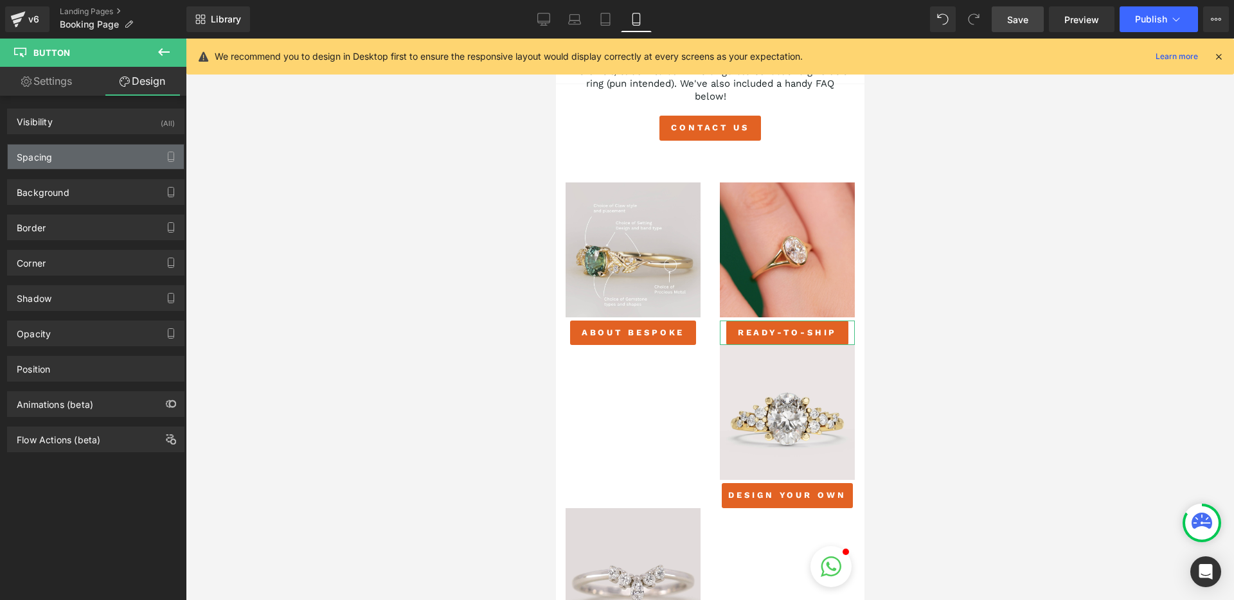
type input "5"
type input "0"
type input "9"
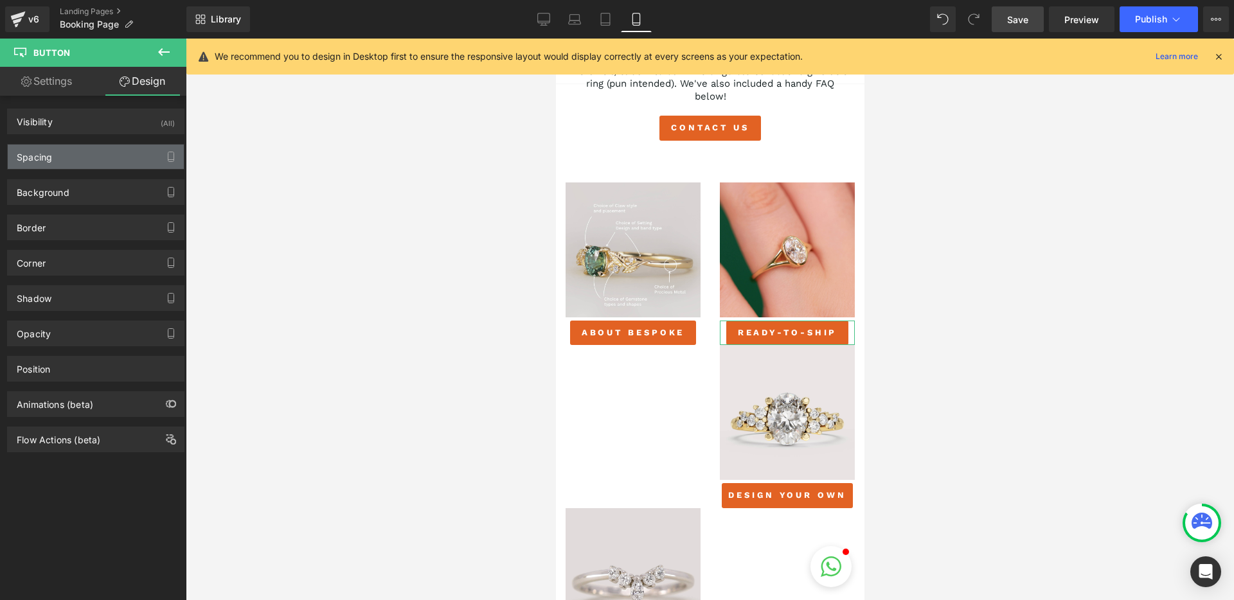
type input "17"
type input "9"
type input "17"
click at [76, 152] on div "Spacing" at bounding box center [96, 157] width 176 height 24
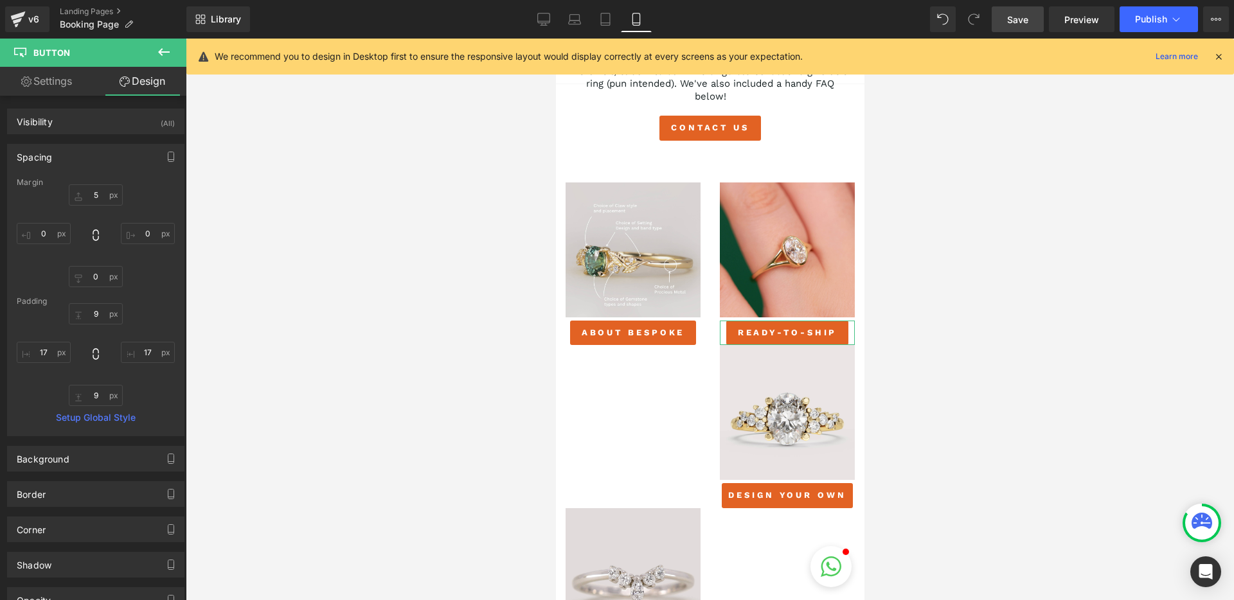
click at [95, 292] on div "Margin 5px 5 0px 0 0px 0 0px 0 Padding 9px 9 17px 17 9px 9 17px 17 Setup Global…" at bounding box center [96, 307] width 176 height 258
click at [98, 275] on input "0" at bounding box center [96, 276] width 54 height 21
type input "5"
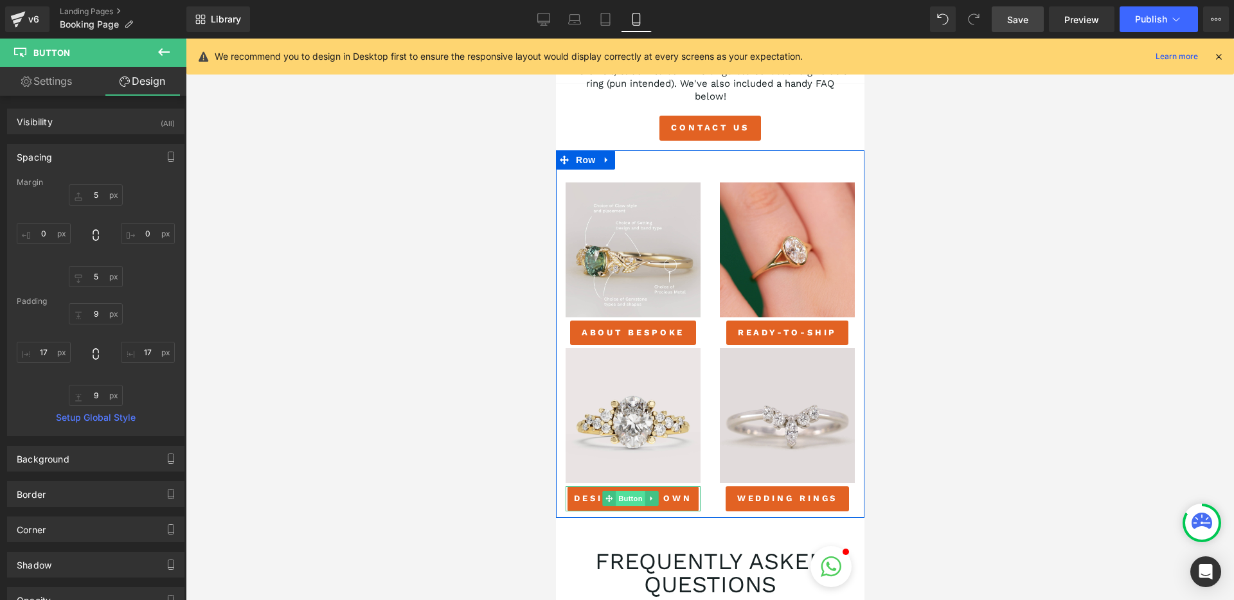
click at [633, 502] on span "Button" at bounding box center [630, 498] width 30 height 15
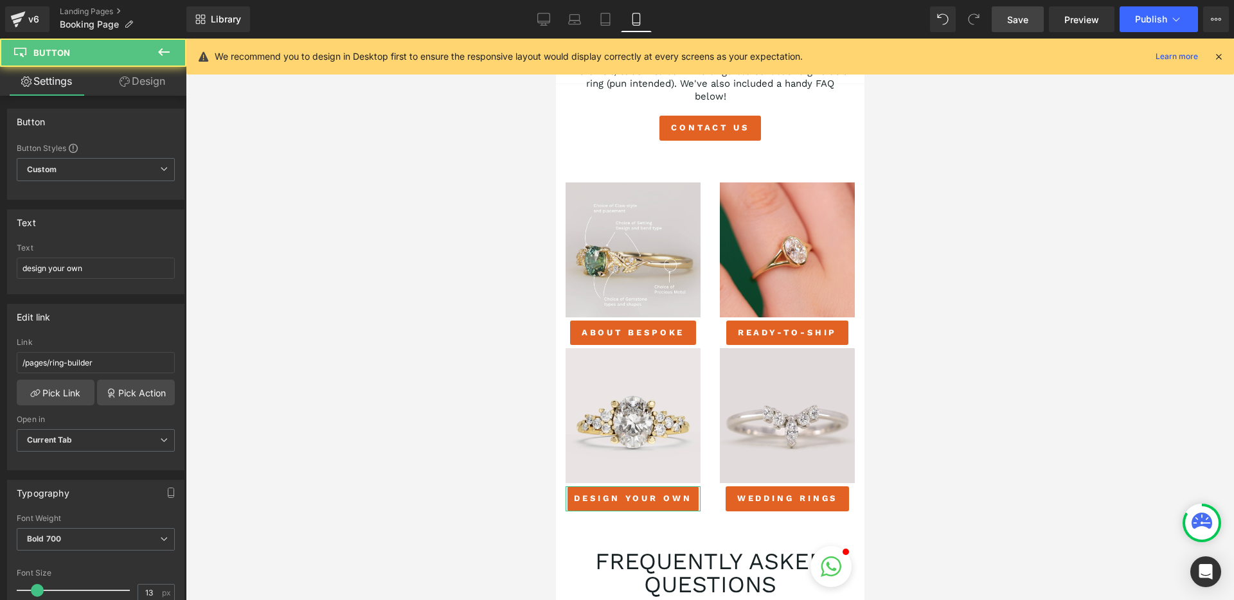
click at [139, 87] on link "Design" at bounding box center [142, 81] width 93 height 29
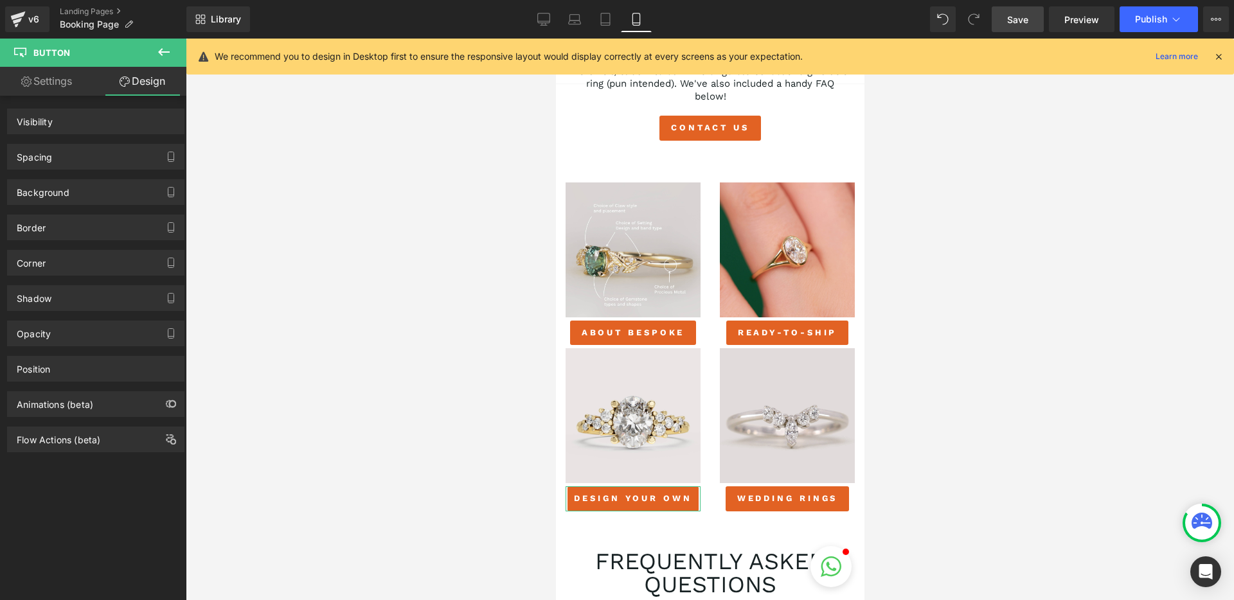
click at [67, 170] on div "Background" at bounding box center [96, 187] width 192 height 35
click at [69, 163] on div "Spacing" at bounding box center [96, 157] width 176 height 24
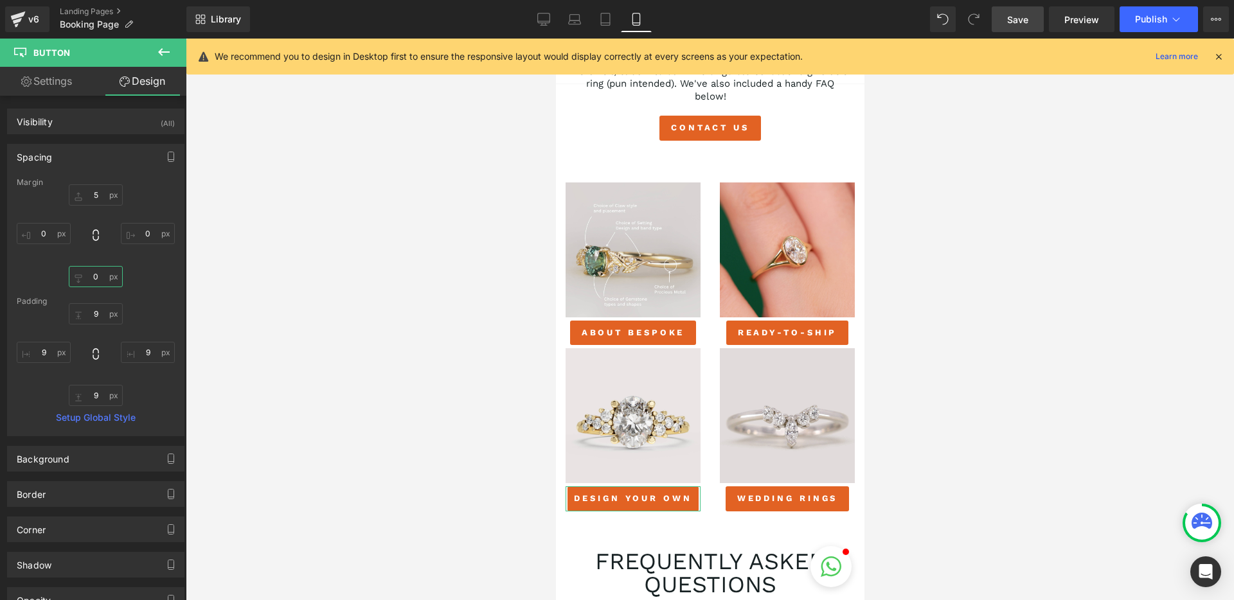
click at [97, 280] on input "0" at bounding box center [96, 276] width 54 height 21
type input "5"
click at [159, 278] on div "5px 5 0px 0 5 5 0px 0" at bounding box center [96, 235] width 158 height 103
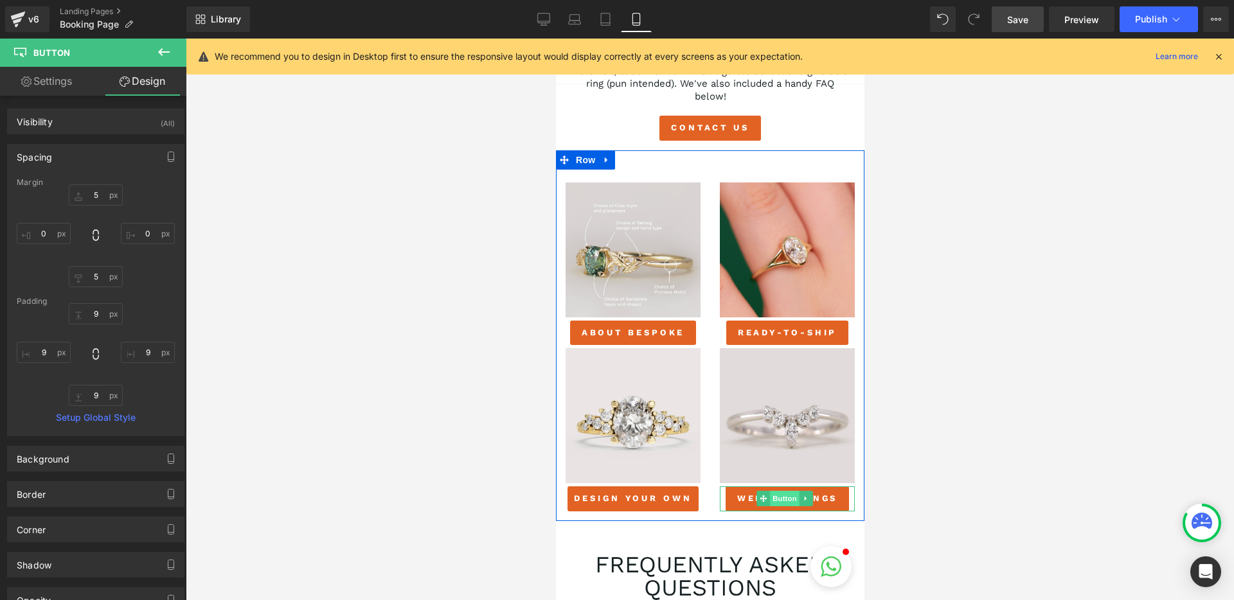
click at [779, 502] on span "Button" at bounding box center [784, 498] width 30 height 15
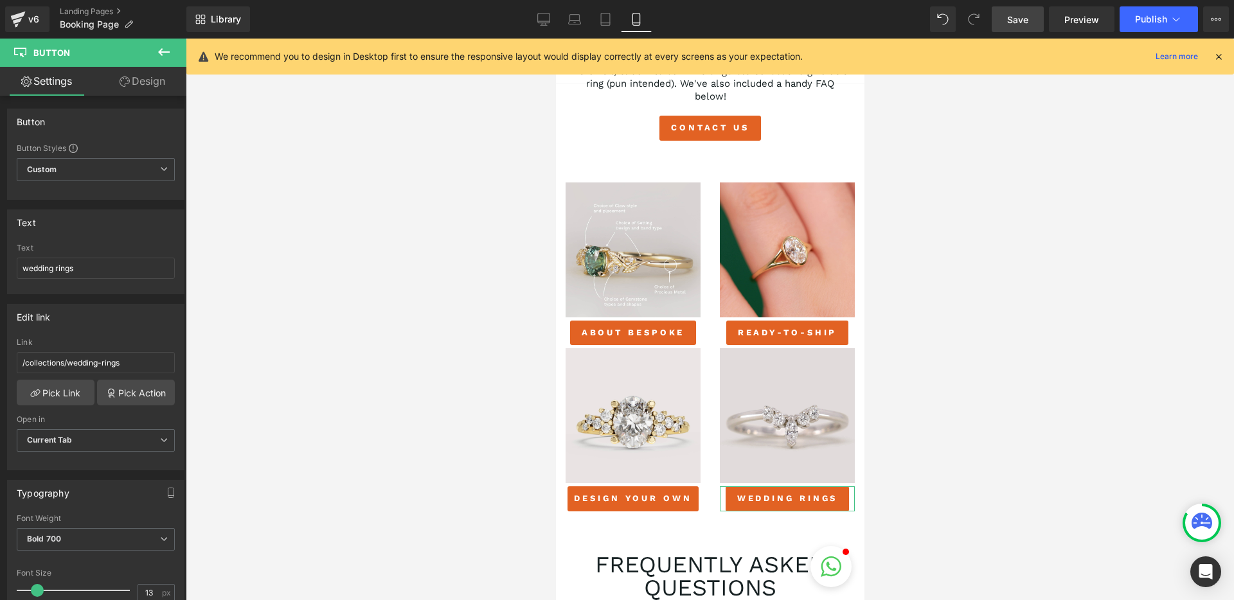
click at [130, 91] on link "Design" at bounding box center [142, 81] width 93 height 29
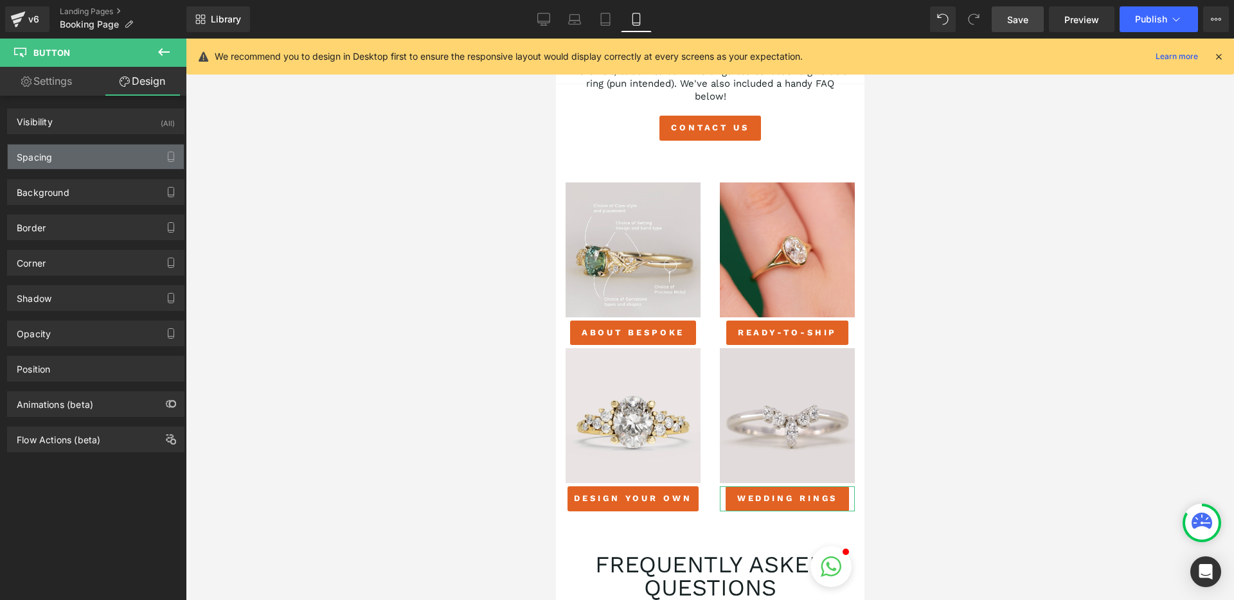
type input "5"
type input "0"
type input "9"
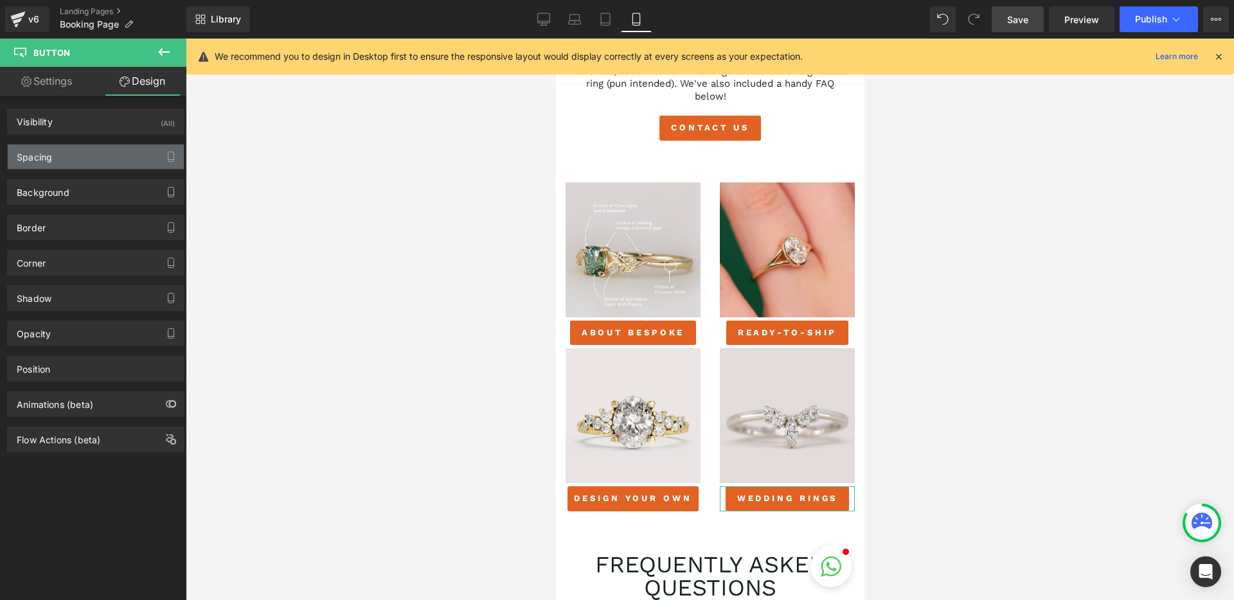
type input "17"
type input "9"
type input "17"
click at [92, 165] on div "Spacing" at bounding box center [96, 157] width 176 height 24
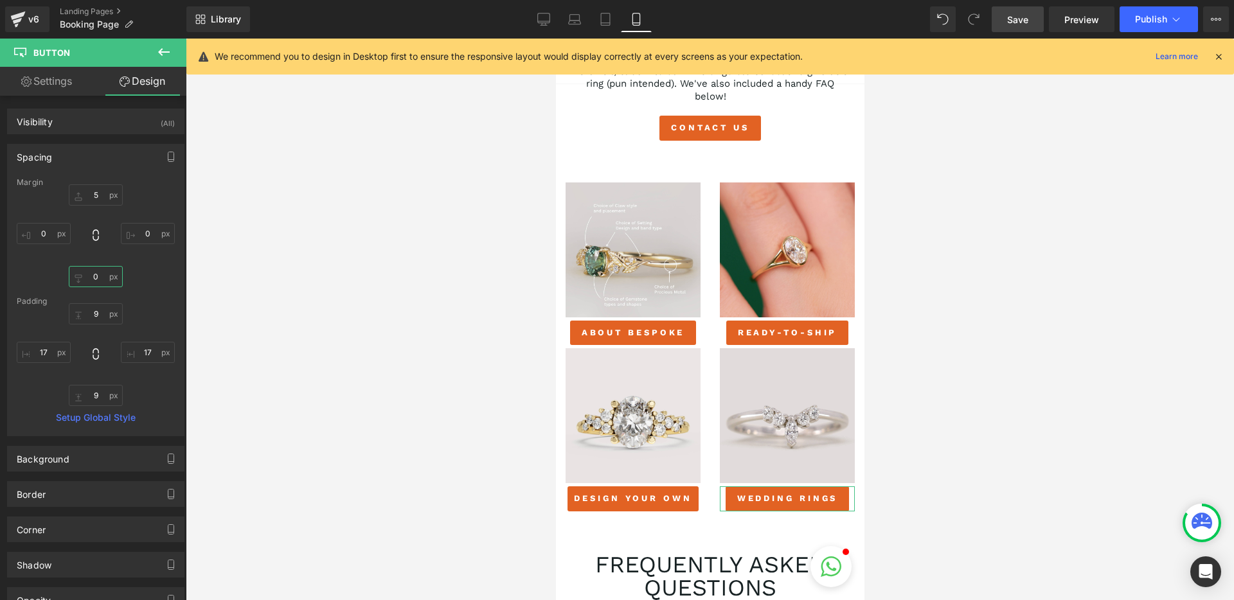
click at [102, 278] on input "0" at bounding box center [96, 276] width 54 height 21
type input "5"
click at [131, 276] on div "5px 5 0px 0 5 5 0px 0" at bounding box center [96, 235] width 158 height 103
click at [1016, 24] on span "Save" at bounding box center [1017, 19] width 21 height 13
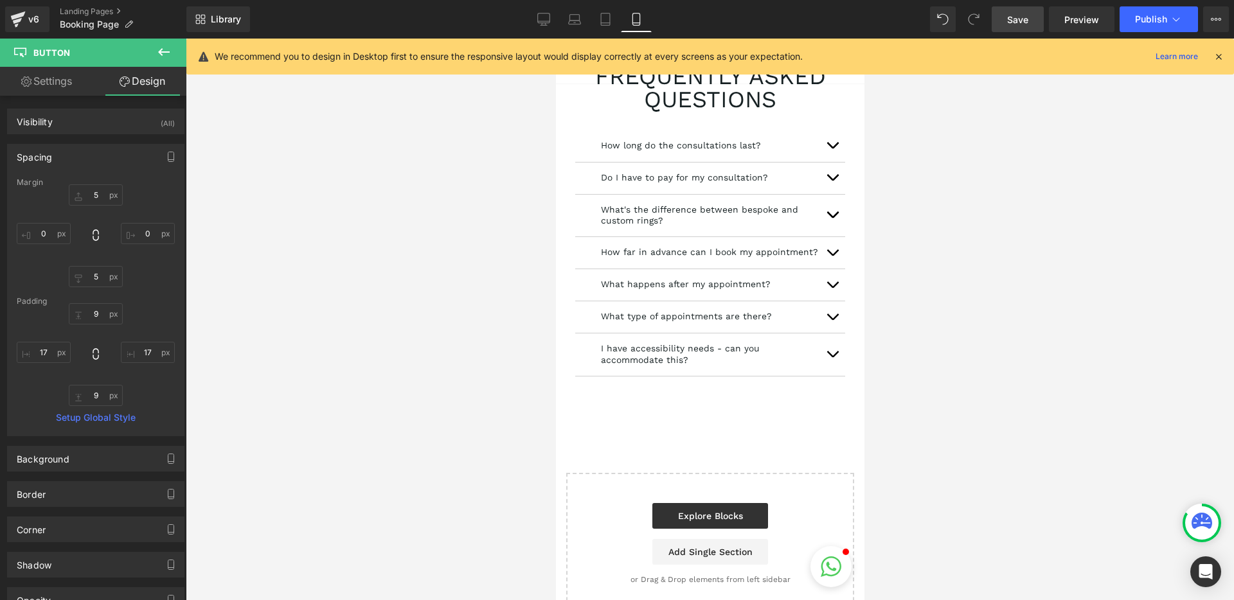
scroll to position [1851, 0]
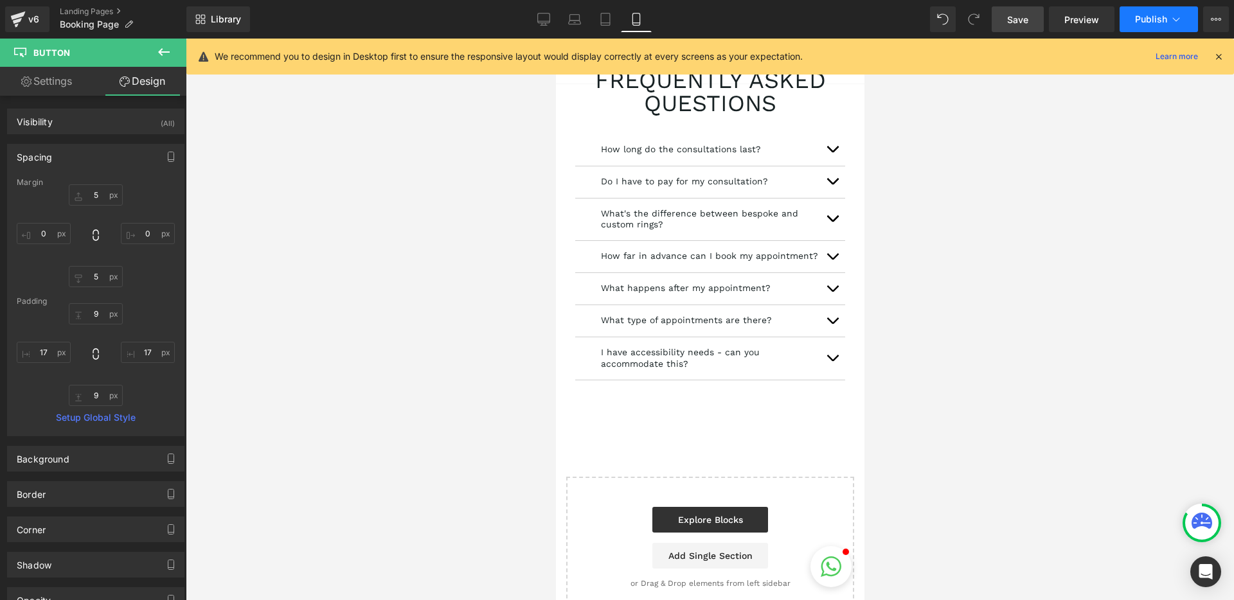
click at [1142, 21] on span "Publish" at bounding box center [1151, 19] width 32 height 10
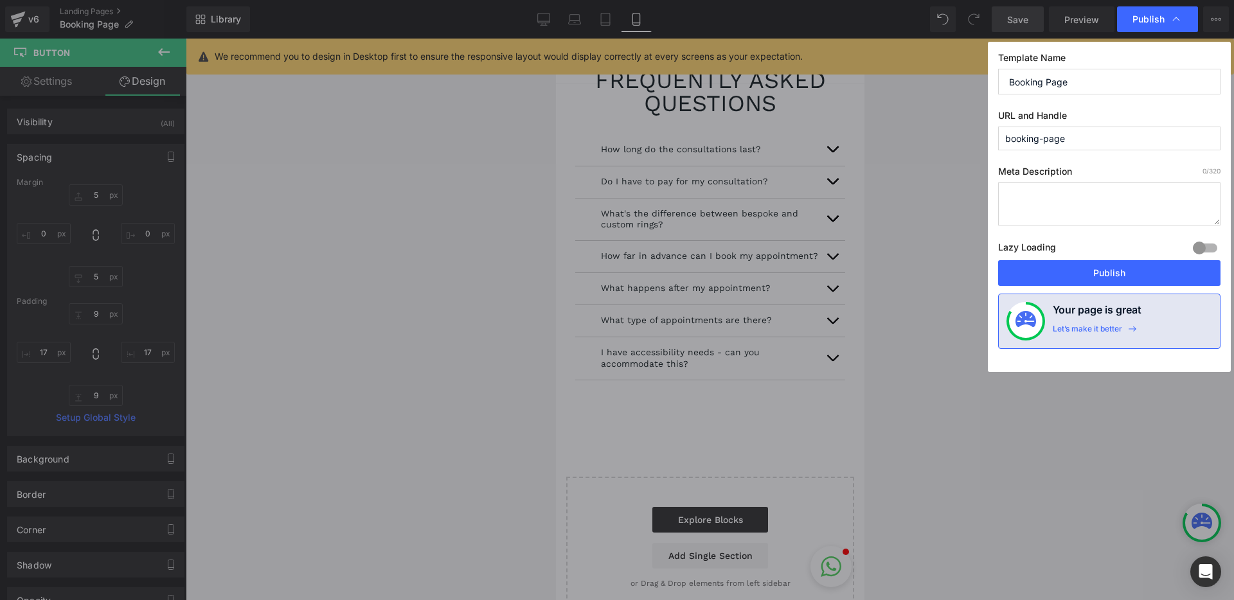
click at [1086, 76] on input "Booking Page" at bounding box center [1109, 82] width 222 height 26
type input "Booking a Consultation"
type input "book-a-consultation"
click at [1021, 194] on textarea at bounding box center [1109, 204] width 222 height 43
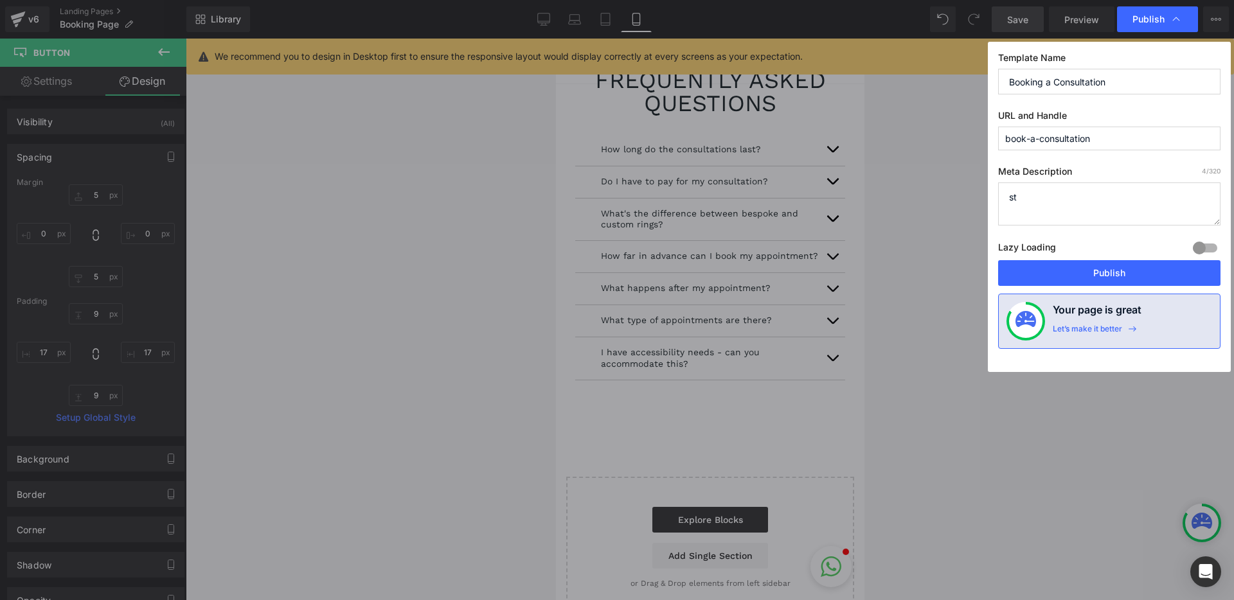
type textarea "s"
drag, startPoint x: 1009, startPoint y: 211, endPoint x: 1036, endPoint y: 213, distance: 27.7
click at [1037, 213] on textarea "Start your Jessica Flinn bespoke journey - book a virtual or in person appointm…" at bounding box center [1109, 204] width 222 height 43
click at [1169, 211] on textarea "Start your Jessica Flinn bespoke journey - we have virtual or in person appoint…" at bounding box center [1109, 204] width 222 height 43
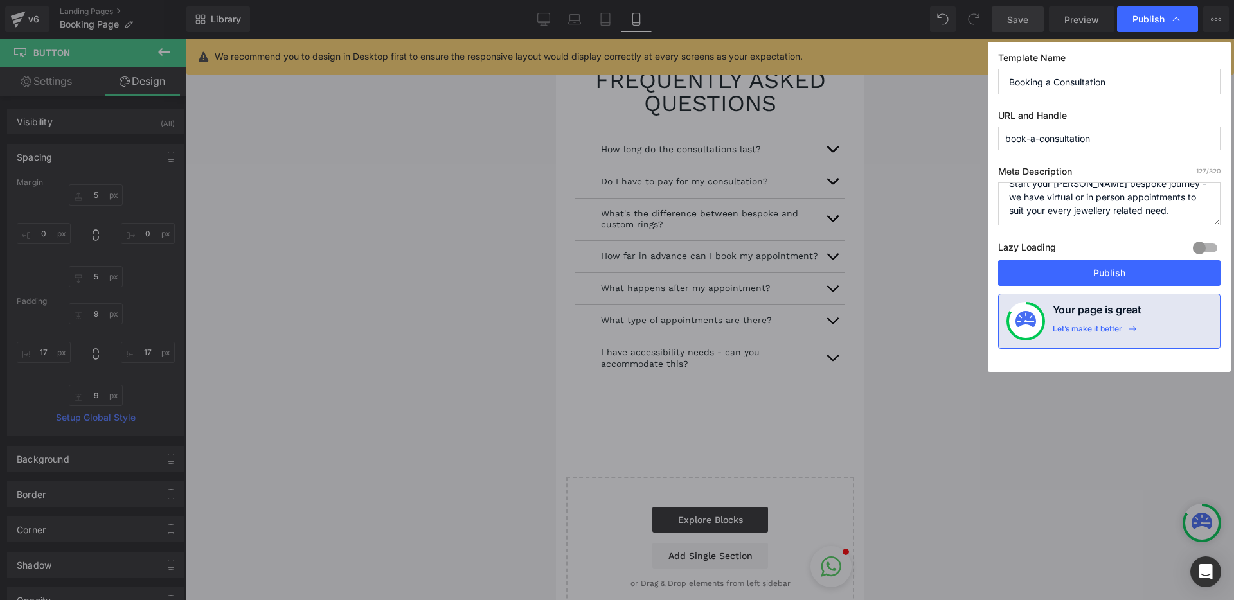
drag, startPoint x: 1176, startPoint y: 208, endPoint x: 1185, endPoint y: 221, distance: 15.7
click at [1185, 221] on textarea "Start your Jessica Flinn bespoke journey - we have virtual or in person appoint…" at bounding box center [1109, 204] width 222 height 43
type textarea "Start your Jessica Flinn bespoke journey - we have virtual or in person appoint…"
click at [1146, 18] on span "Publish" at bounding box center [1149, 19] width 32 height 12
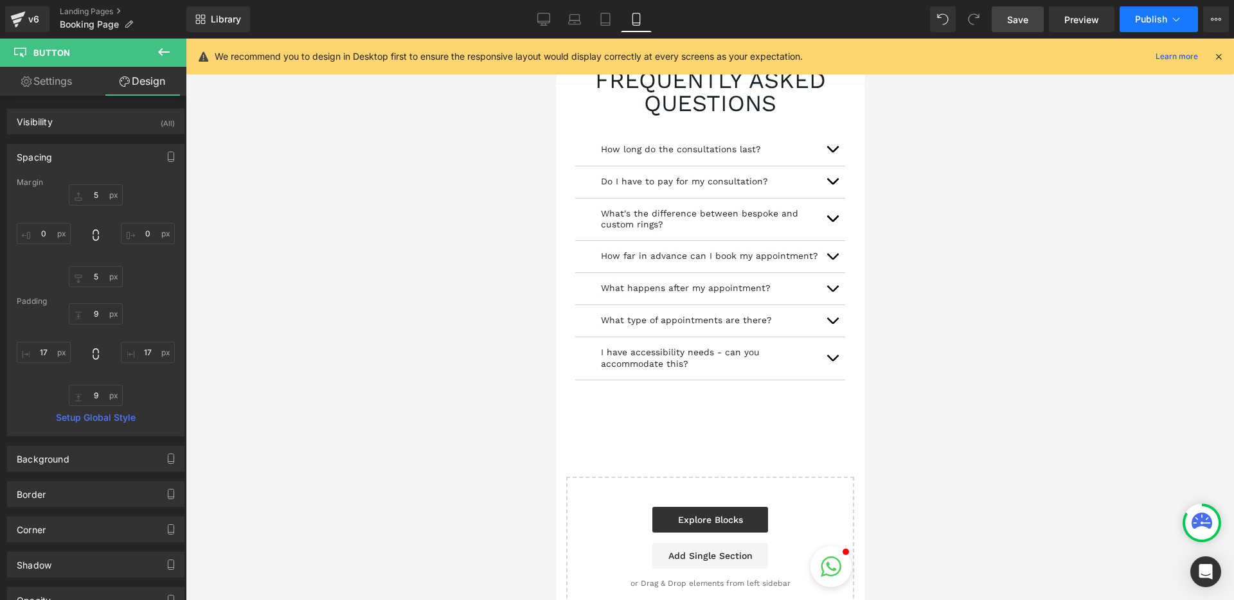
click at [1153, 18] on span "Publish" at bounding box center [1151, 19] width 32 height 10
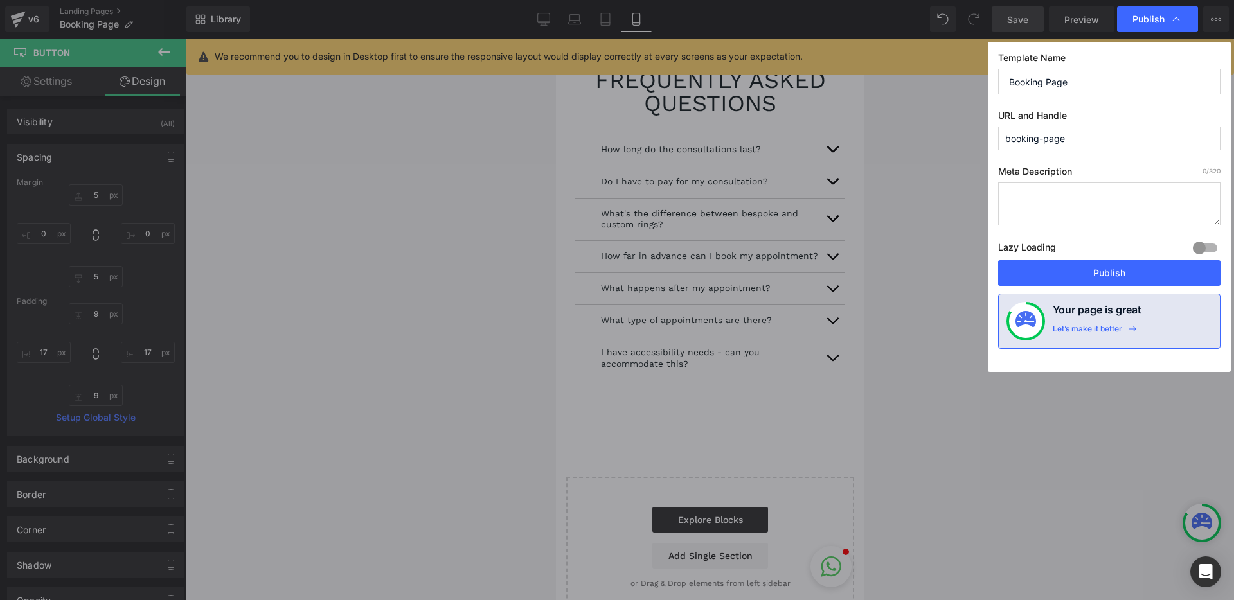
click at [1090, 87] on input "Booking Page" at bounding box center [1109, 82] width 222 height 26
type input "Book a Consultation"
type input "book-a-consultation"
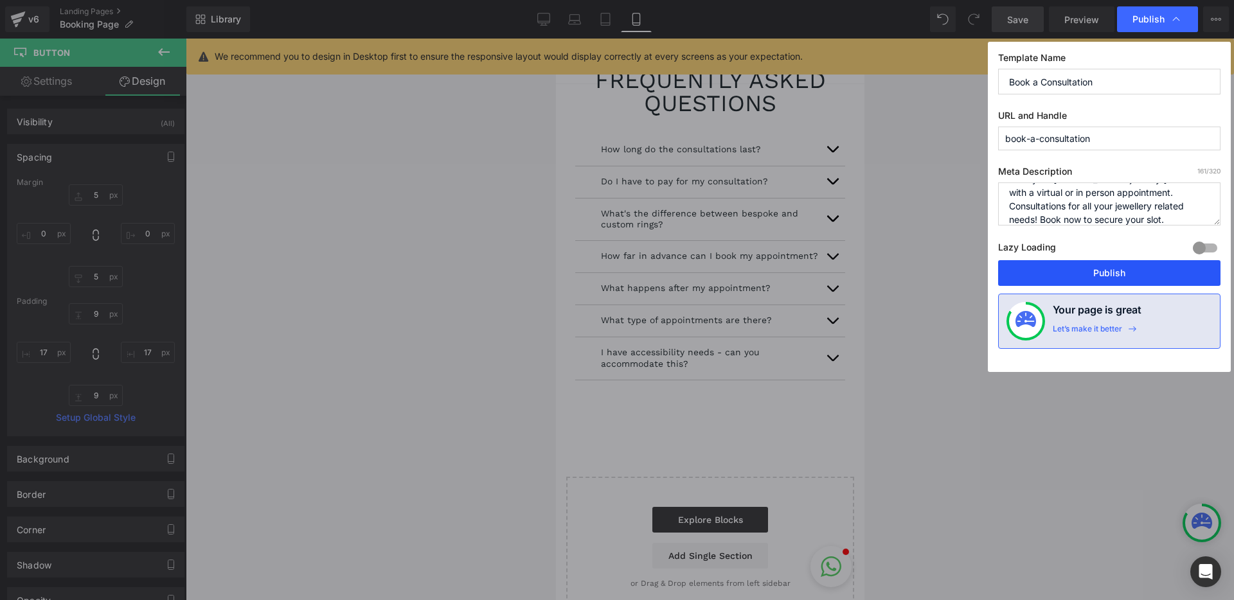
type textarea "Start your Jessica Flinn journey today with a virtual or in person appointment.…"
click at [1087, 274] on button "Publish" at bounding box center [1109, 273] width 222 height 26
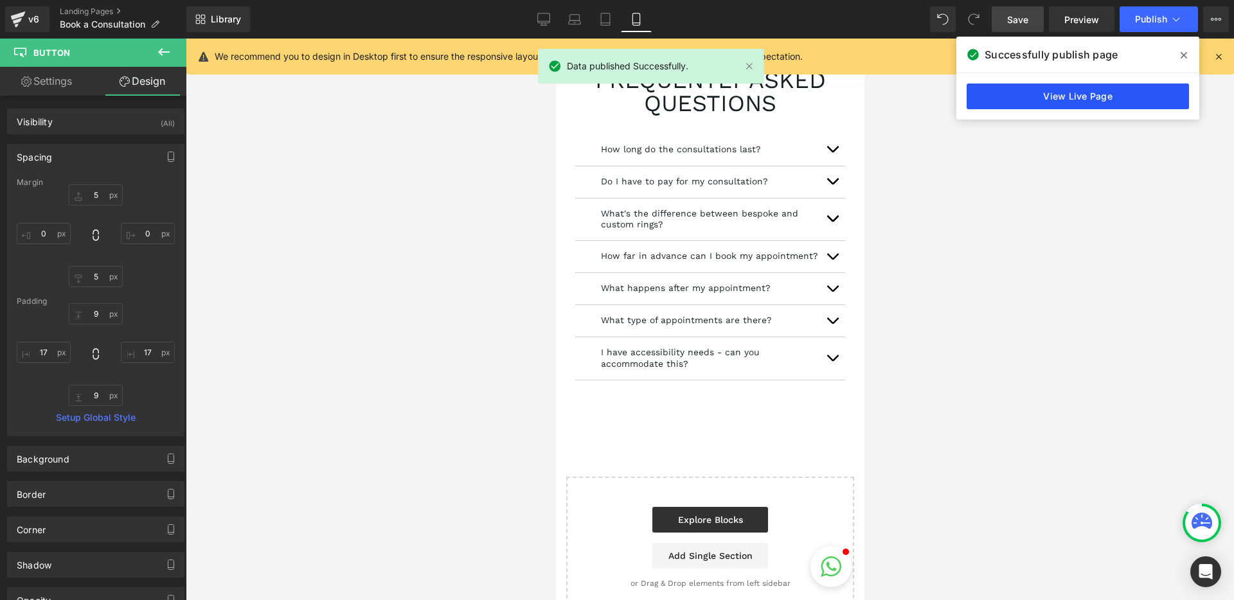
click at [1079, 96] on link "View Live Page" at bounding box center [1078, 97] width 222 height 26
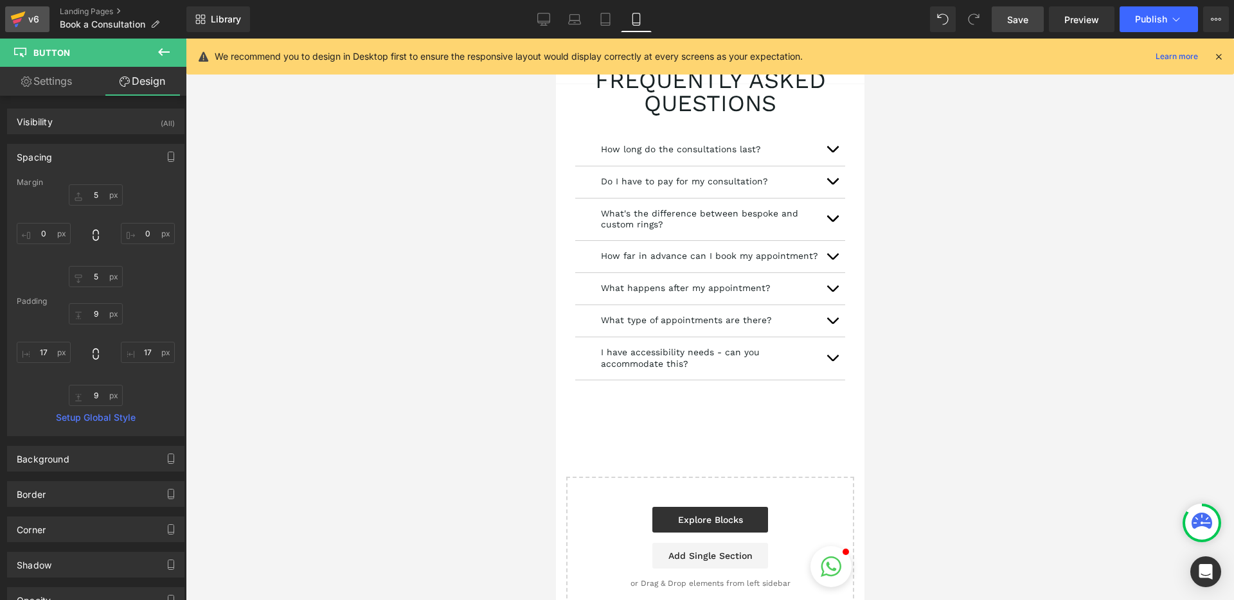
click at [34, 19] on div "v6" at bounding box center [34, 19] width 16 height 17
